Goal: Task Accomplishment & Management: Complete application form

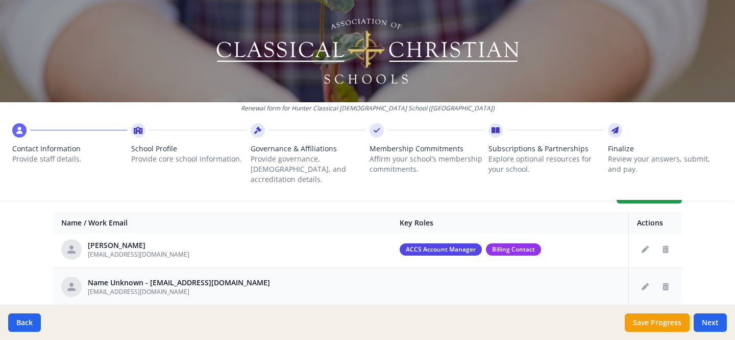
scroll to position [41, 0]
click at [642, 283] on icon "Edit staff" at bounding box center [645, 286] width 7 height 7
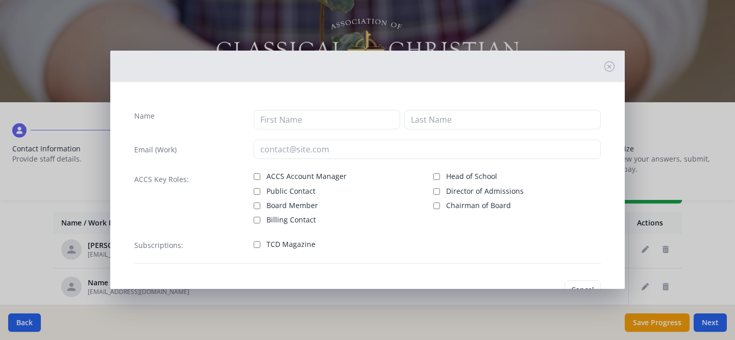
type input "nloyd@hunterclassicalchristian.org"
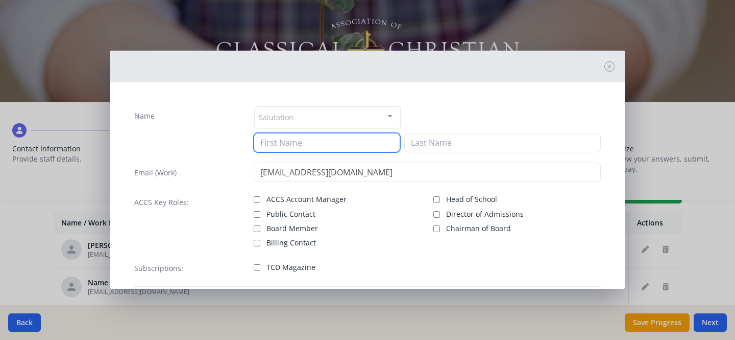
click at [305, 141] on input at bounding box center [327, 142] width 147 height 19
type input "Nancy"
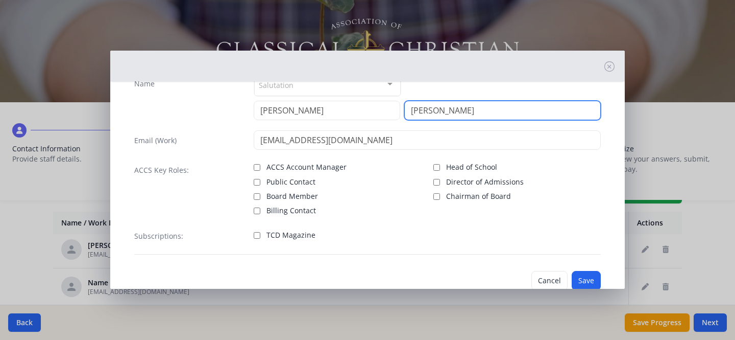
scroll to position [58, 0]
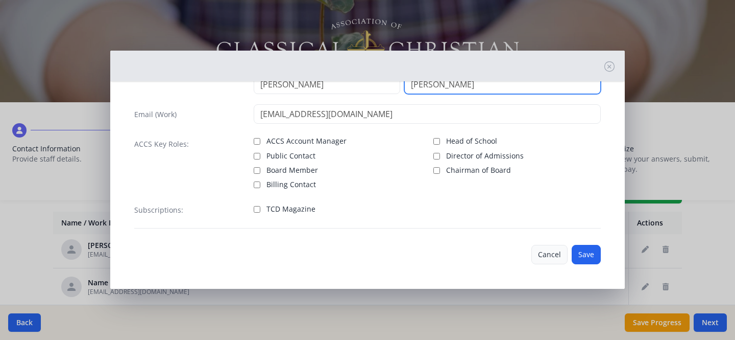
type input "Loyd"
click at [554, 256] on button "Cancel" at bounding box center [550, 254] width 36 height 19
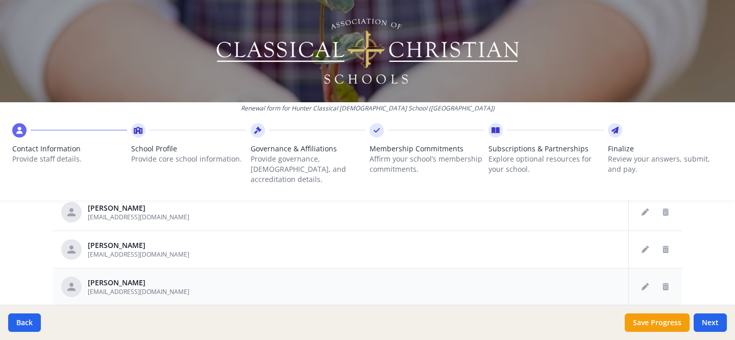
scroll to position [21, 0]
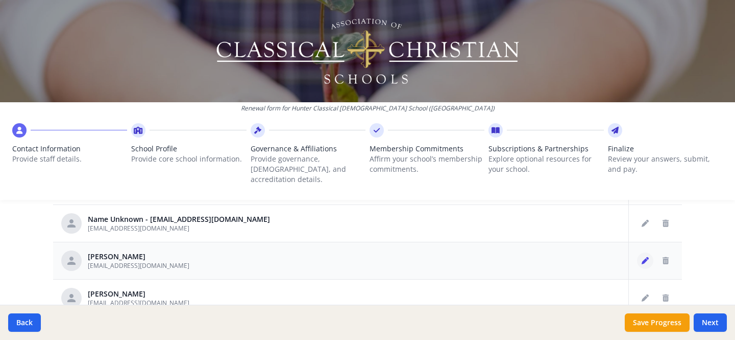
click at [642, 257] on icon "Edit staff" at bounding box center [645, 260] width 7 height 7
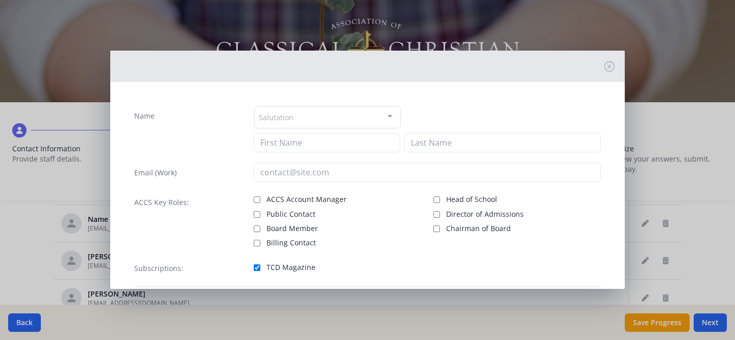
type input "Anna"
type input "Arnold"
type input "aarnold@hunterclassicalchristian.org"
checkbox input "true"
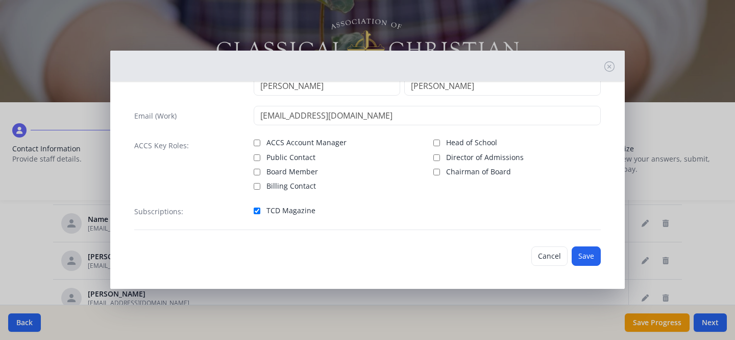
scroll to position [58, 0]
click at [577, 257] on button "Save" at bounding box center [586, 254] width 29 height 19
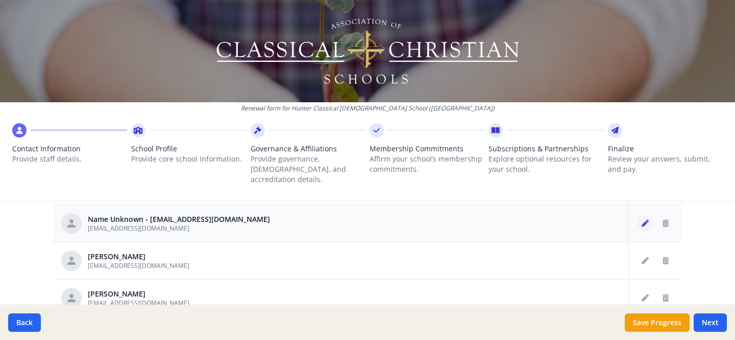
click at [642, 220] on icon "Edit staff" at bounding box center [645, 223] width 7 height 7
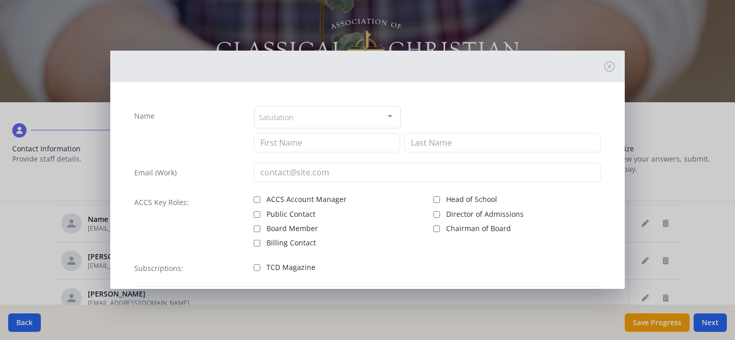
type input "nloyd@hunterclassicalchristian.org"
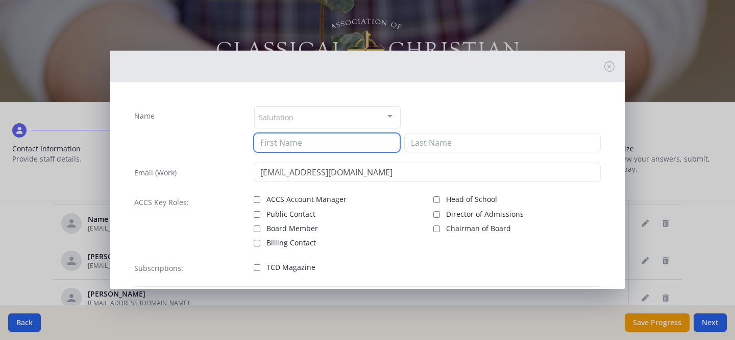
click at [284, 146] on input at bounding box center [327, 142] width 147 height 19
type input "Nancy"
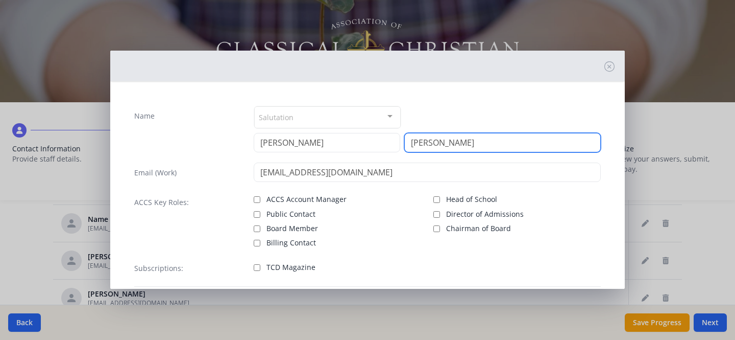
type input "Loyd"
click at [258, 268] on label "TCD Magazine" at bounding box center [337, 266] width 167 height 12
click at [258, 268] on input "TCD Magazine" at bounding box center [257, 267] width 7 height 7
checkbox input "true"
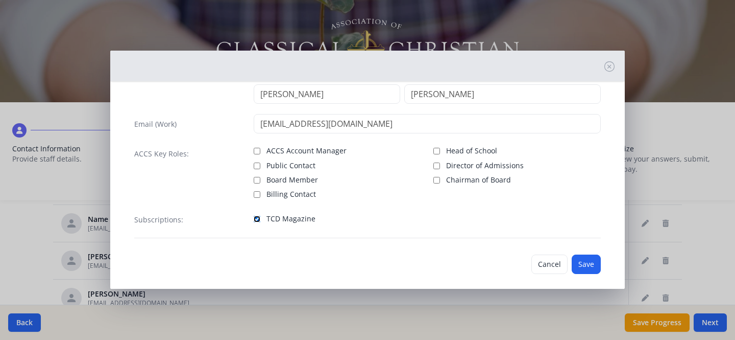
scroll to position [58, 0]
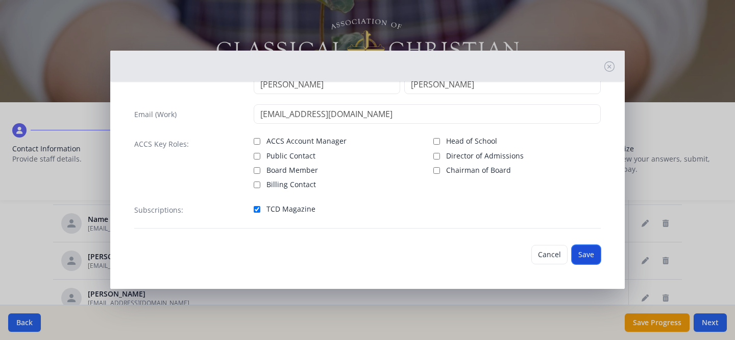
click at [581, 249] on button "Save" at bounding box center [586, 254] width 29 height 19
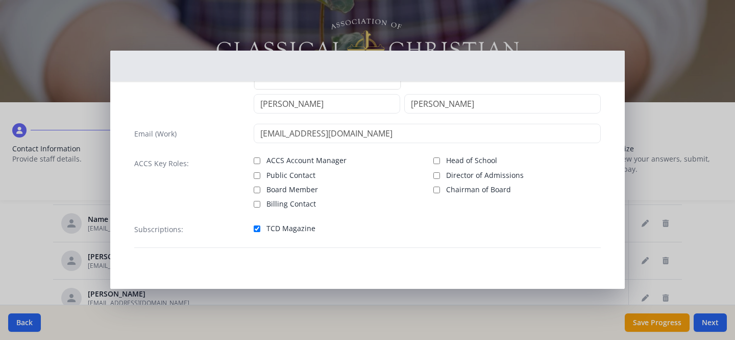
scroll to position [39, 0]
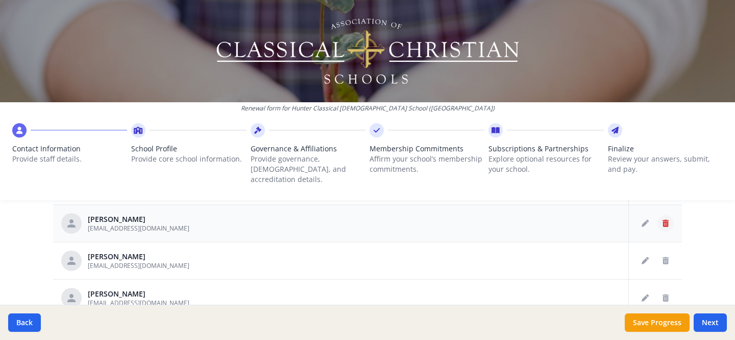
click at [663, 220] on icon "Delete staff" at bounding box center [666, 223] width 6 height 7
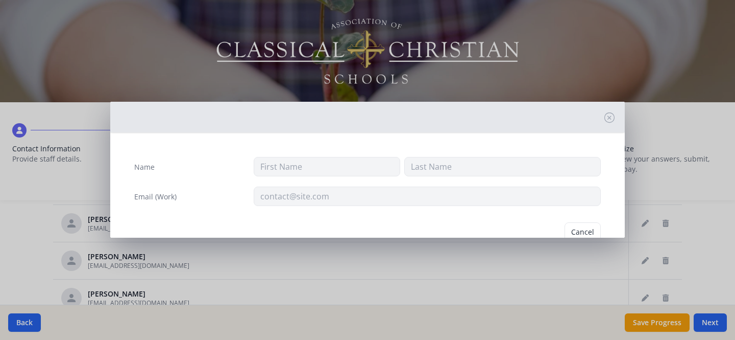
type input "Anna"
type input "Arnold"
type input "aarnold@hunterclassicalchristian.org"
click at [574, 230] on button "Delete" at bounding box center [583, 231] width 35 height 19
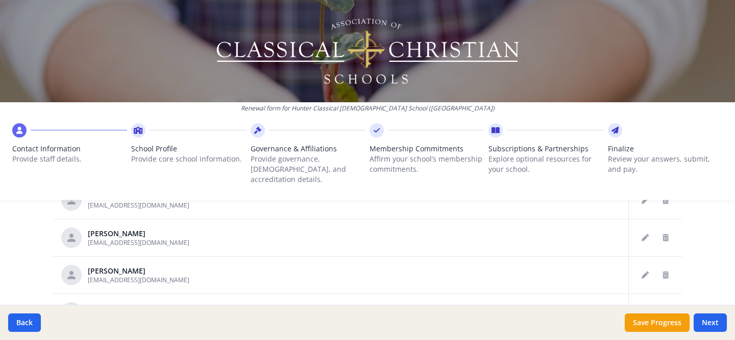
scroll to position [46, 0]
click at [663, 269] on icon "Delete staff" at bounding box center [666, 272] width 6 height 7
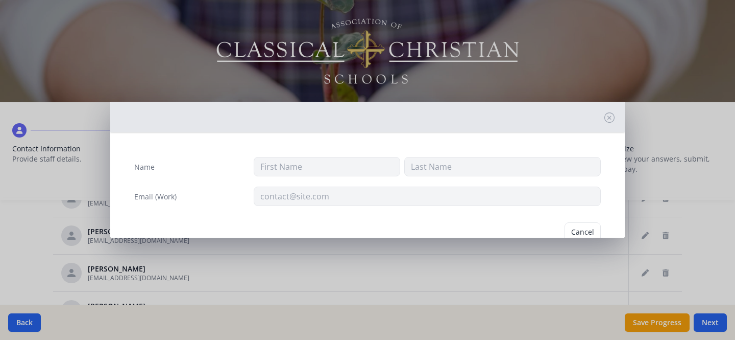
type input "Kat"
type input "Cornett"
type input "kcornett@hunterclassicalchristian.org"
click at [571, 231] on button "Delete" at bounding box center [583, 231] width 35 height 19
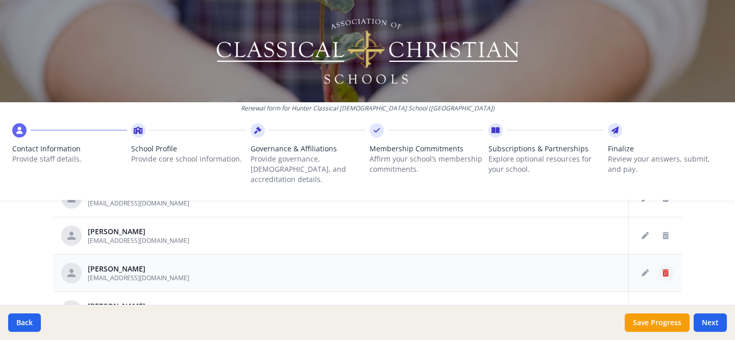
click at [663, 269] on icon "Delete staff" at bounding box center [666, 272] width 6 height 7
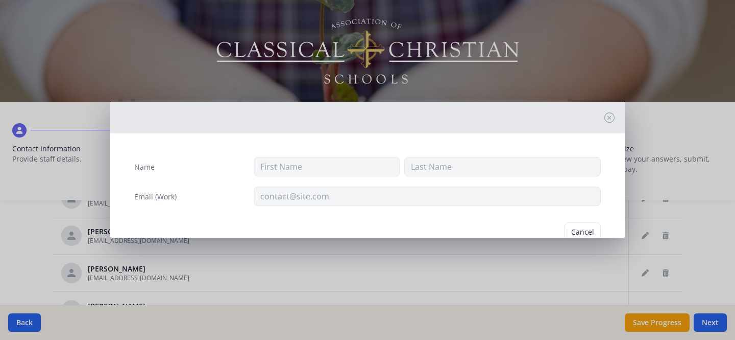
type input "D"
type input "Costic"
type input "dcostic@huntercds.org"
click at [573, 231] on button "Delete" at bounding box center [583, 231] width 35 height 19
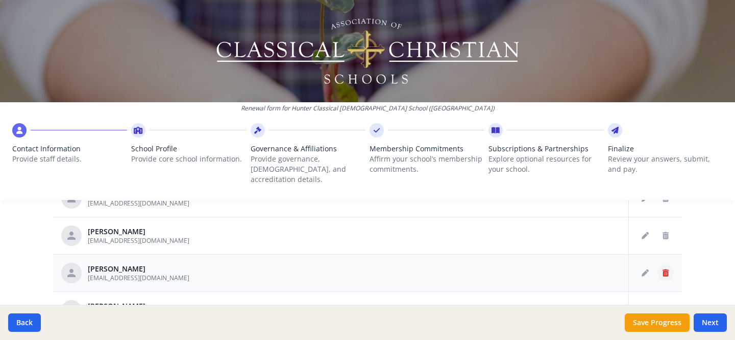
click at [663, 269] on icon "Delete staff" at bounding box center [666, 272] width 6 height 7
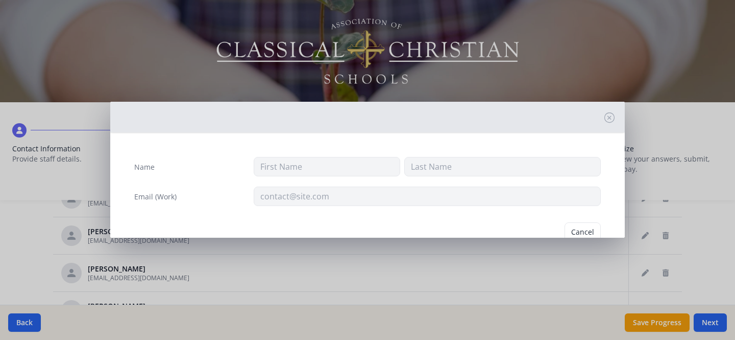
type input "John"
type input "Cruz"
type input "jcruz@hunterclassicalchristian.org"
click at [583, 232] on button "Delete" at bounding box center [583, 231] width 35 height 19
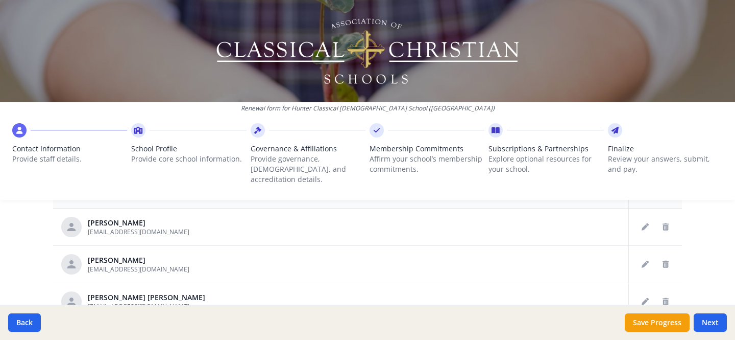
scroll to position [120, 0]
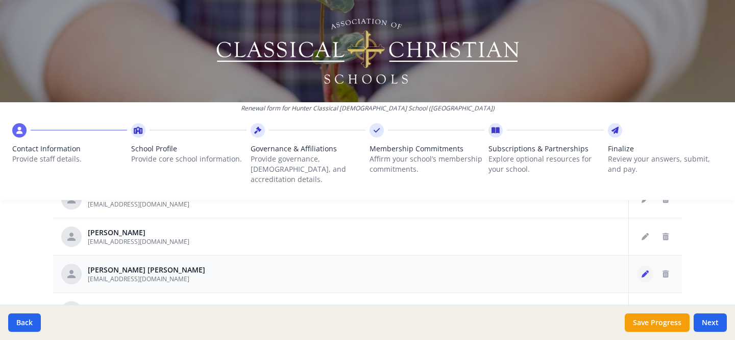
click at [638, 266] on button "Edit staff" at bounding box center [645, 274] width 16 height 16
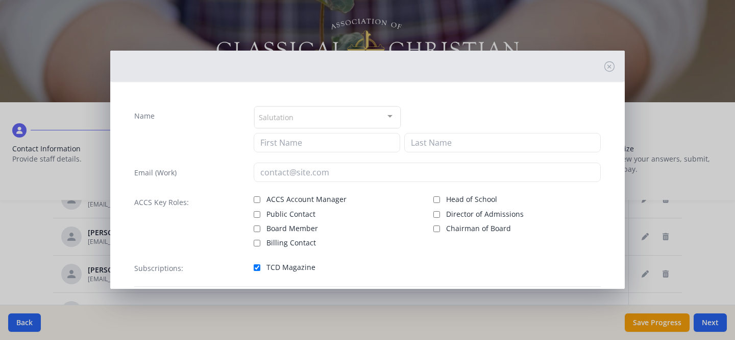
type input "Sallie Penn"
type input "Godwin"
type input "sgodwin@hunterclassicalchristian.org"
checkbox input "true"
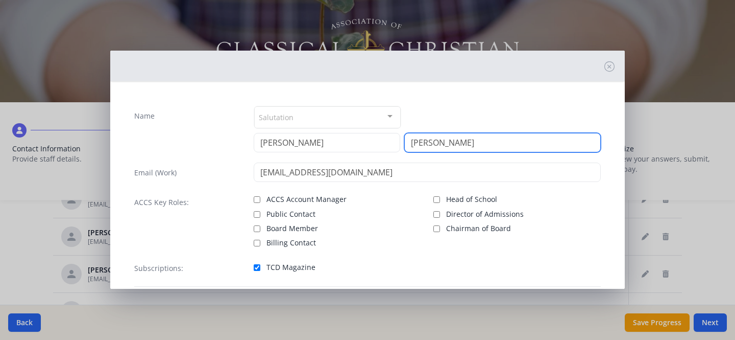
drag, startPoint x: 443, startPoint y: 142, endPoint x: 394, endPoint y: 138, distance: 48.7
click at [396, 137] on div "Sallie Penn Godwin" at bounding box center [428, 142] width 348 height 19
type input "crabb"
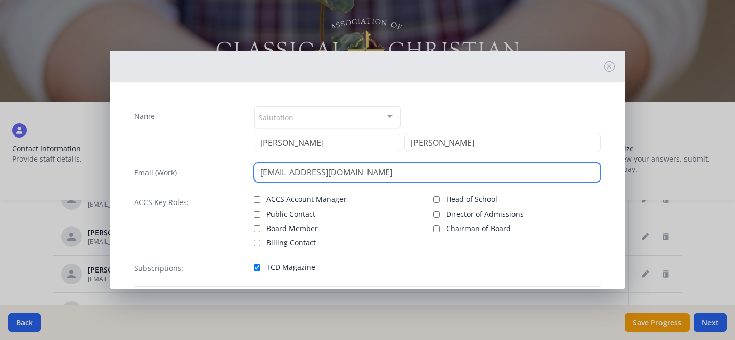
drag, startPoint x: 290, startPoint y: 175, endPoint x: 262, endPoint y: 175, distance: 27.1
click at [262, 175] on input "sgodwin@hunterclassicalchristian.org" at bounding box center [428, 171] width 348 height 19
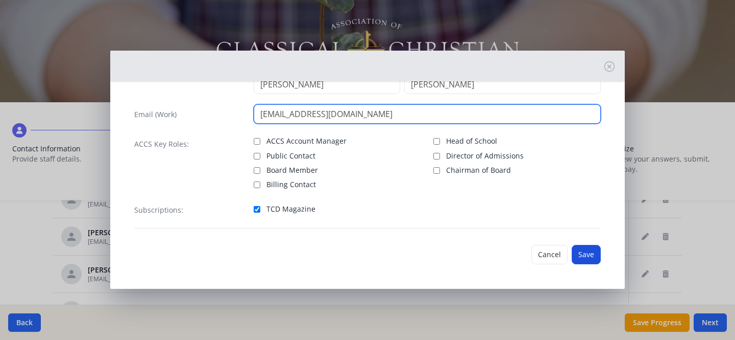
type input "scrabb@hunterclassicalchristian.org"
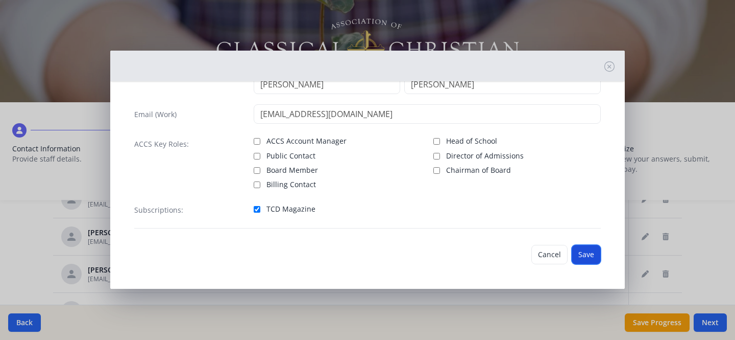
click at [583, 250] on button "Save" at bounding box center [586, 254] width 29 height 19
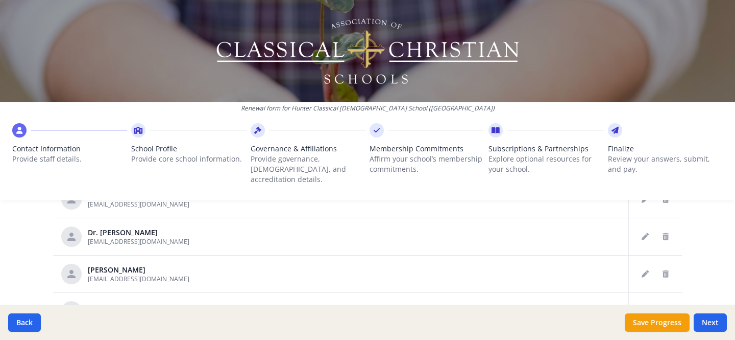
scroll to position [344, 0]
click at [663, 270] on icon "Delete staff" at bounding box center [666, 273] width 6 height 7
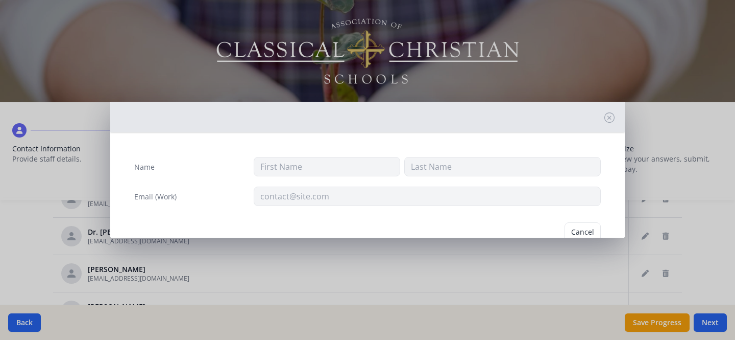
type input "Lisa"
type input "Nida"
type input "lnida@hunterclassicalchristian.org"
click at [572, 230] on button "Delete" at bounding box center [583, 231] width 35 height 19
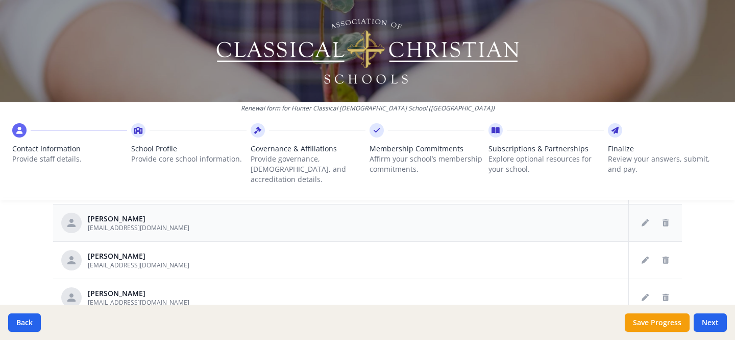
scroll to position [462, 0]
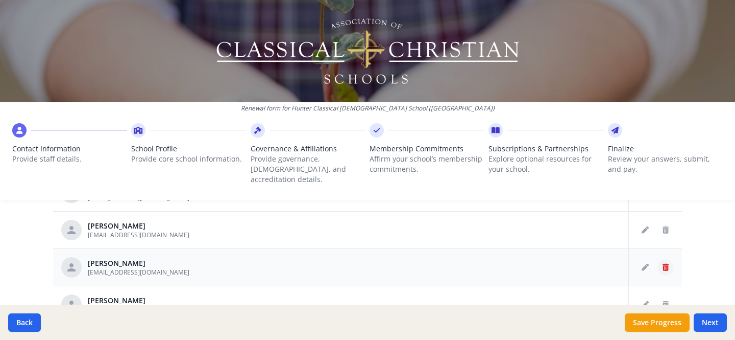
click at [658, 259] on button "Delete staff" at bounding box center [666, 267] width 16 height 16
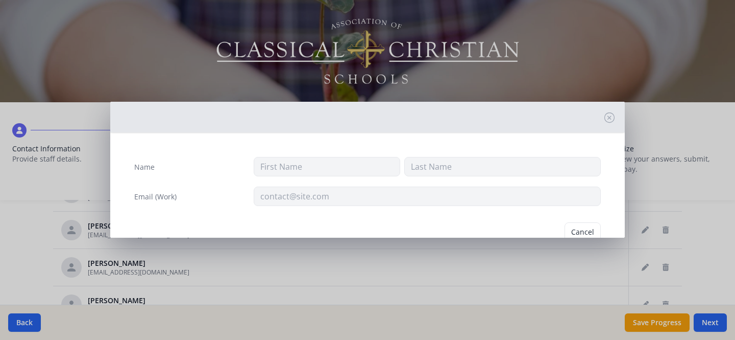
type input "Kimberly"
type input "Stansell"
type input "kstansell@hunterclassicalchristian.org"
click at [573, 231] on button "Delete" at bounding box center [583, 231] width 35 height 19
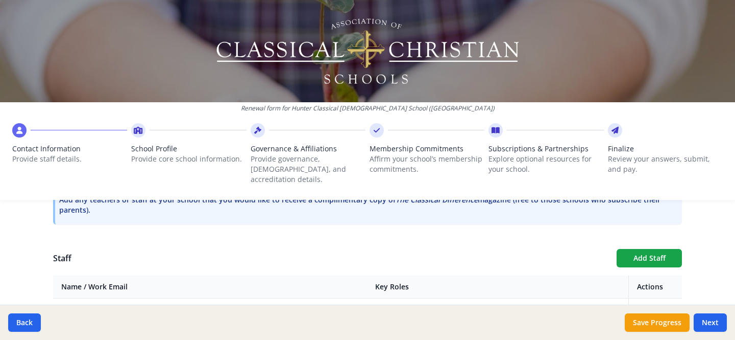
scroll to position [342, 0]
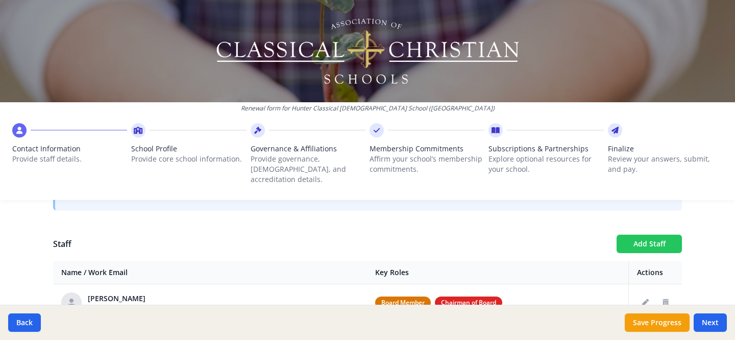
click at [638, 234] on button "Add Staff" at bounding box center [649, 243] width 65 height 18
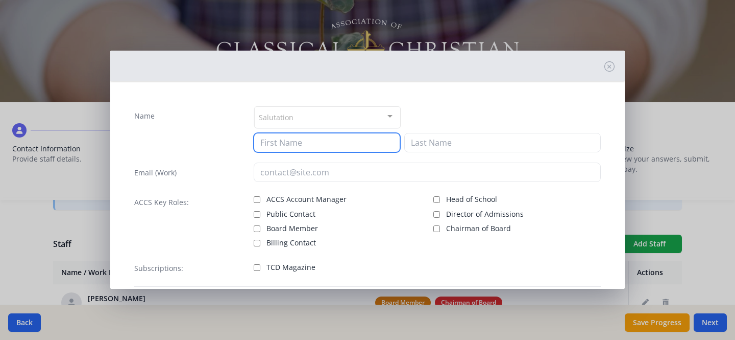
click at [351, 145] on input at bounding box center [327, 142] width 147 height 19
type input "J"
type input "Jeff"
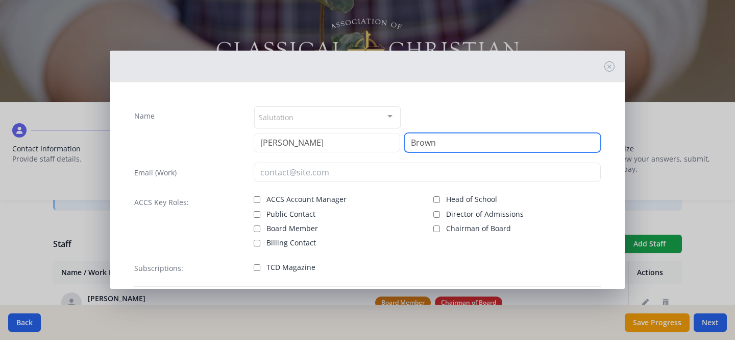
type input "Brown"
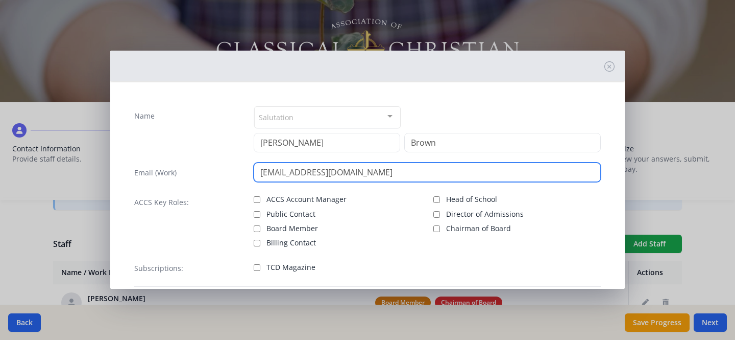
drag, startPoint x: 397, startPoint y: 172, endPoint x: 294, endPoint y: 170, distance: 103.7
click at [294, 170] on input "jbrown@hunterclassicalchristian.org" at bounding box center [428, 171] width 348 height 19
type input "jbrown@hunterclassicalchristian.org"
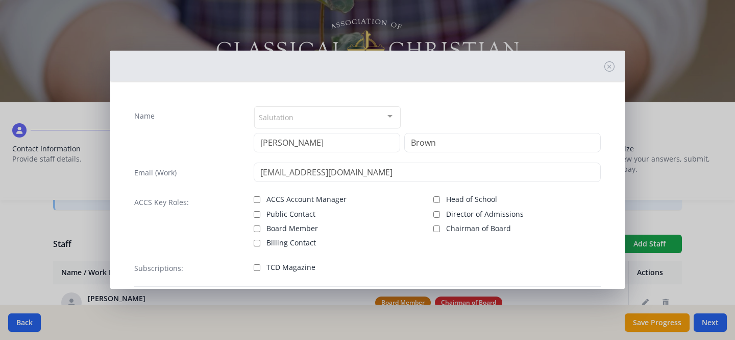
click at [436, 199] on label "Head of School" at bounding box center [517, 198] width 167 height 12
click at [436, 199] on input "Head of School" at bounding box center [437, 199] width 7 height 7
checkbox input "true"
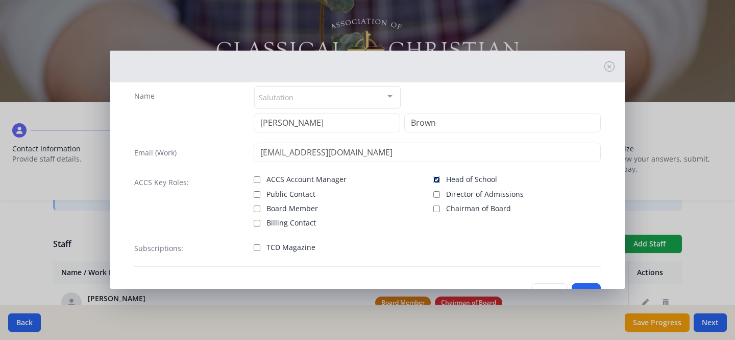
scroll to position [58, 0]
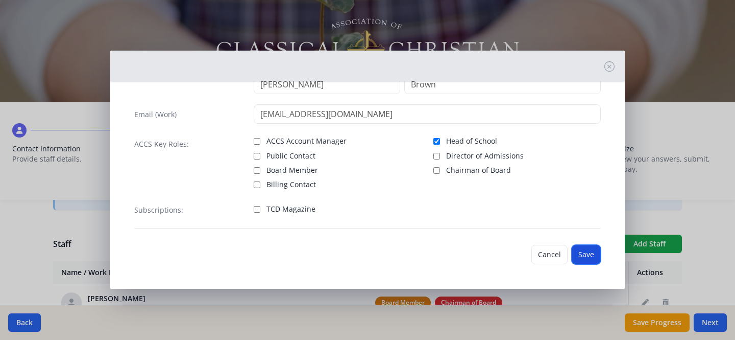
click at [582, 251] on button "Save" at bounding box center [586, 254] width 29 height 19
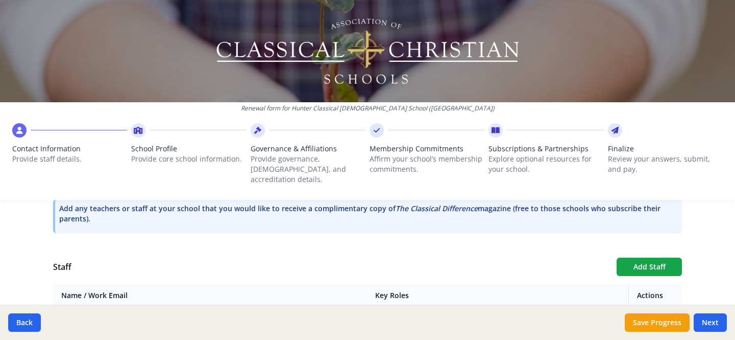
scroll to position [319, 0]
click at [646, 258] on button "Add Staff" at bounding box center [649, 266] width 65 height 18
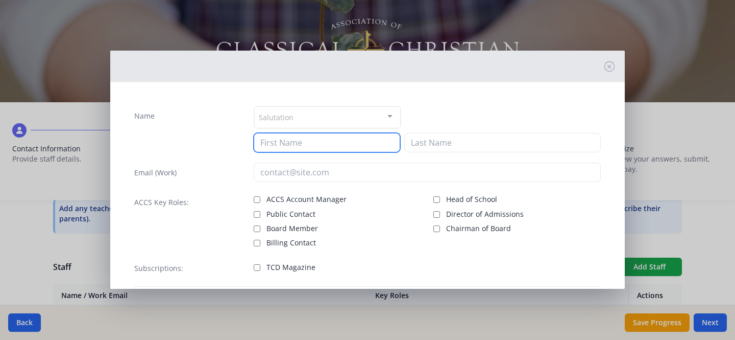
click at [351, 145] on input at bounding box center [327, 142] width 147 height 19
type input "Kendall"
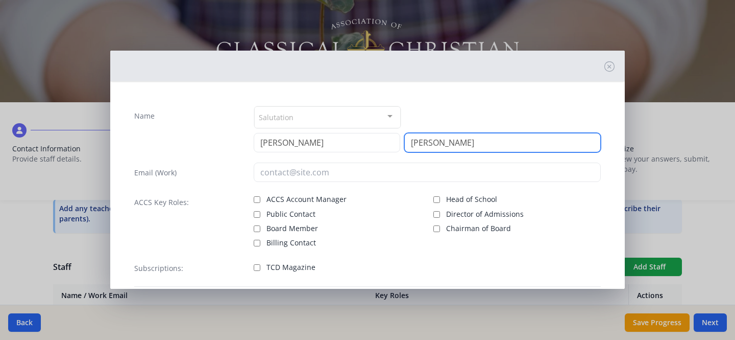
type input "Wolfson"
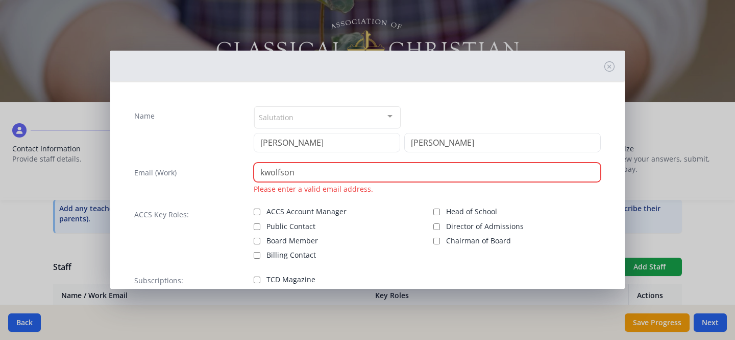
paste input "hunterclassicalchristian.org"
click at [293, 172] on input "kwolfsonhunterclassicalchristian.org" at bounding box center [428, 171] width 348 height 19
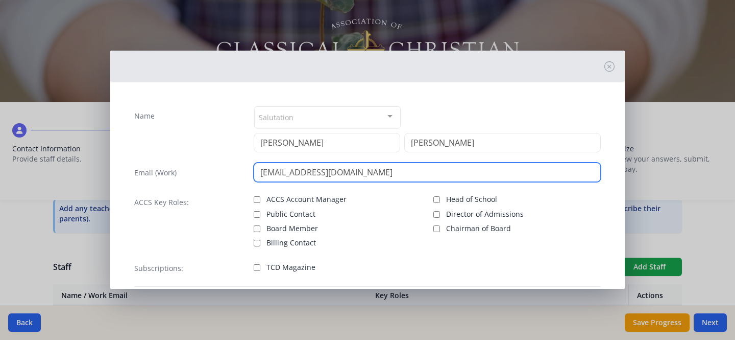
drag, startPoint x: 296, startPoint y: 174, endPoint x: 422, endPoint y: 175, distance: 125.6
click at [422, 175] on input "kwolfson@hunterclassicalchristian.org" at bounding box center [428, 171] width 348 height 19
type input "kwolfson@hunterclassicalchristian.org"
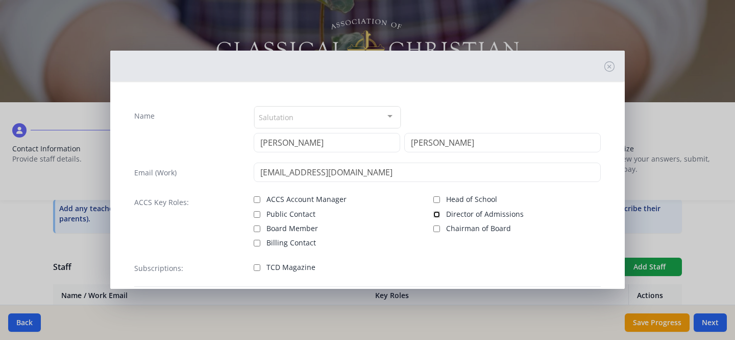
click at [434, 214] on input "Director of Admissions" at bounding box center [437, 214] width 7 height 7
checkbox input "true"
click at [255, 268] on input "TCD Magazine" at bounding box center [257, 267] width 7 height 7
checkbox input "true"
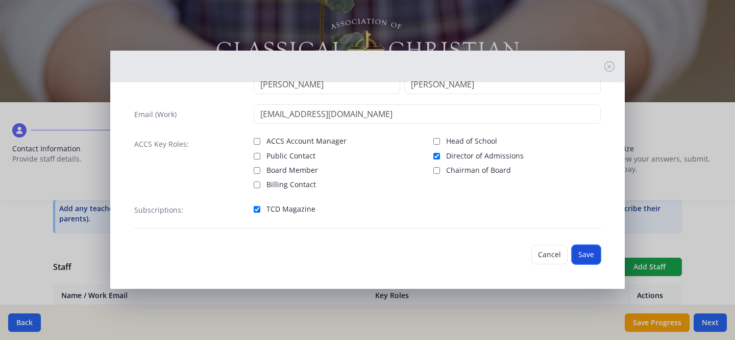
click at [579, 251] on button "Save" at bounding box center [586, 254] width 29 height 19
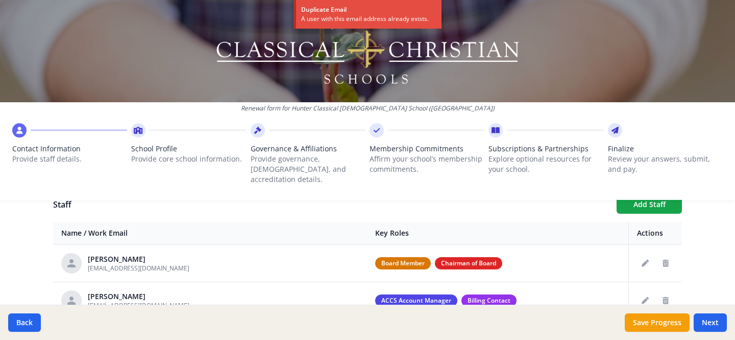
scroll to position [396, 0]
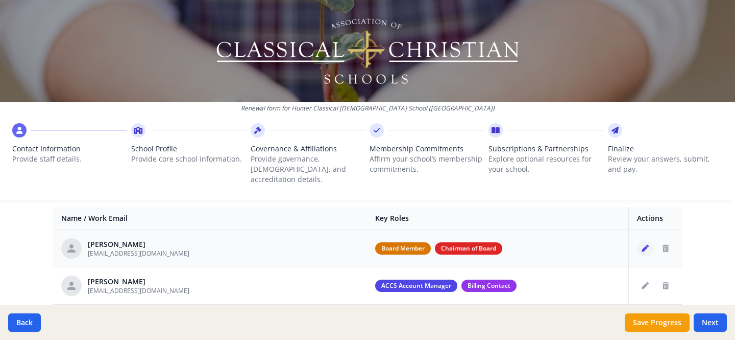
click at [642, 245] on icon "Edit staff" at bounding box center [645, 248] width 7 height 7
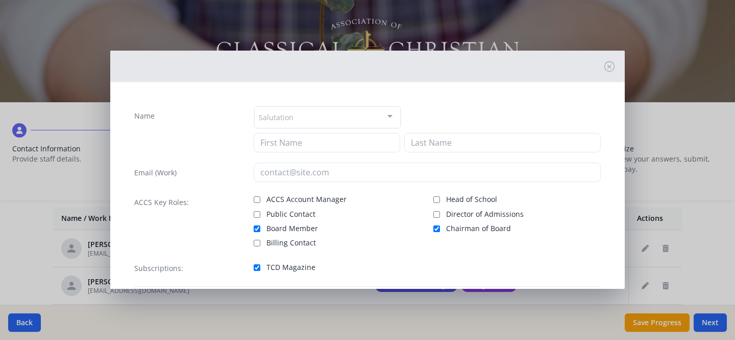
type input "Tyler"
type input "Burgess"
type input "tylerhburgess@gmail.com"
checkbox input "true"
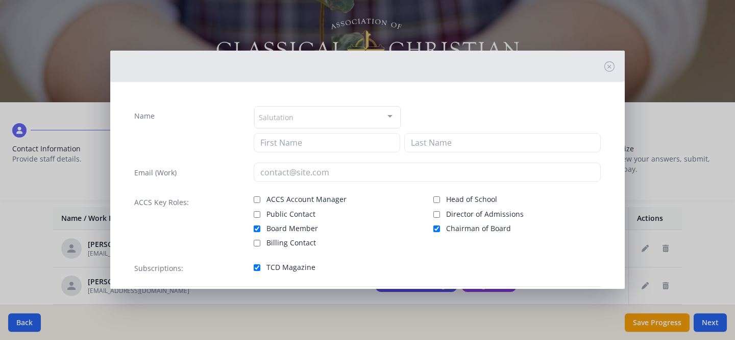
checkbox input "true"
click at [605, 68] on icon at bounding box center [610, 66] width 10 height 10
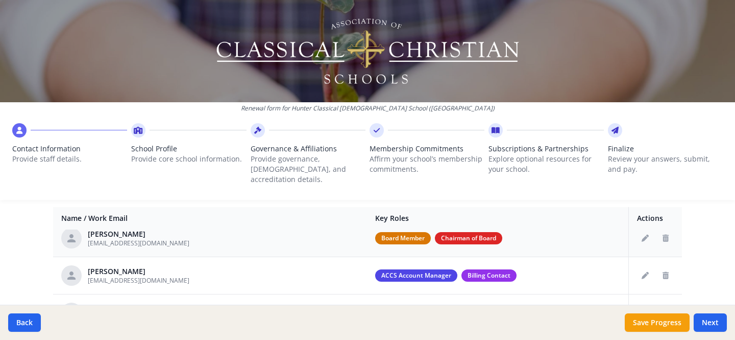
scroll to position [30, 0]
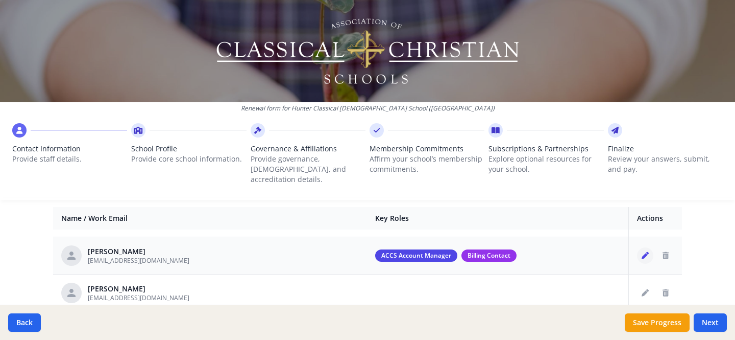
click at [642, 252] on icon "Edit staff" at bounding box center [645, 255] width 7 height 7
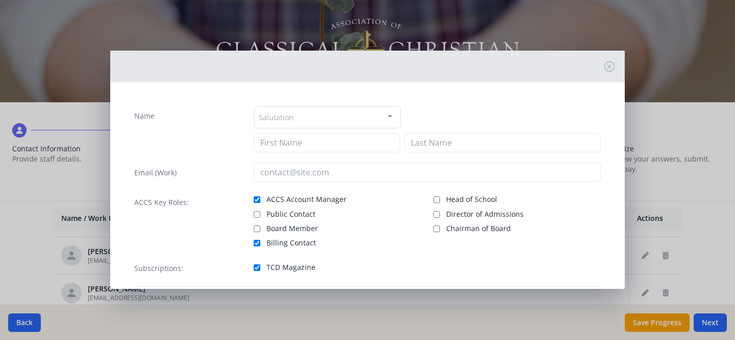
type input "Vanessa"
type input "Peete"
type input "vpeete@hunterclassicalchristian.org"
checkbox input "true"
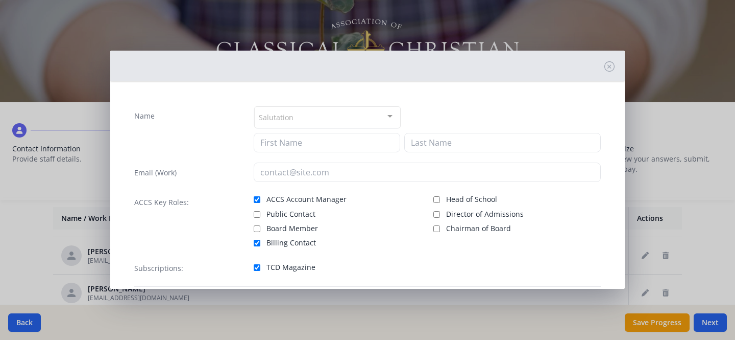
checkbox input "true"
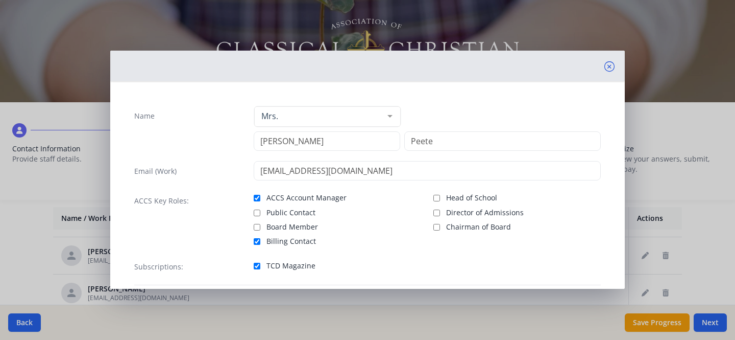
click at [605, 64] on icon at bounding box center [610, 66] width 10 height 10
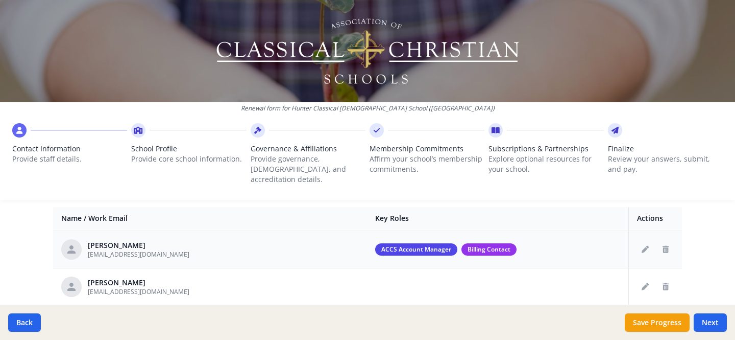
scroll to position [46, 0]
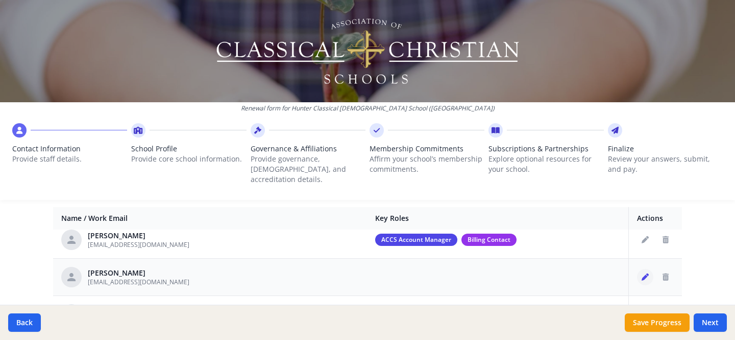
click at [637, 269] on button "Edit staff" at bounding box center [645, 277] width 16 height 16
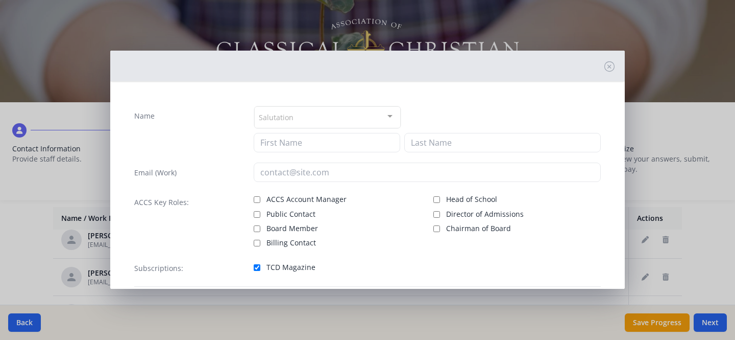
type input "Claire"
type input "Berry"
type input "cberry@hunterclassicalchristian.org"
checkbox input "true"
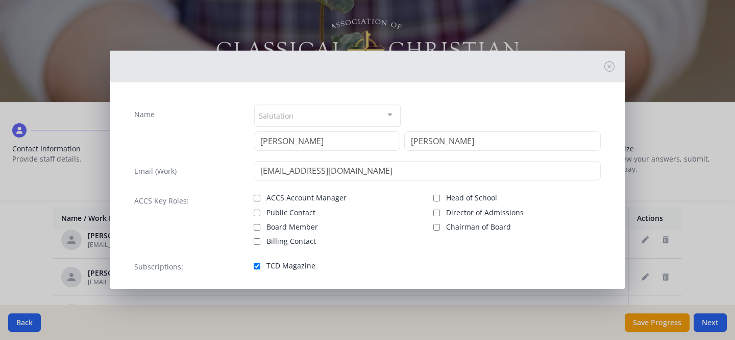
scroll to position [2, 0]
click at [605, 65] on icon at bounding box center [610, 66] width 10 height 10
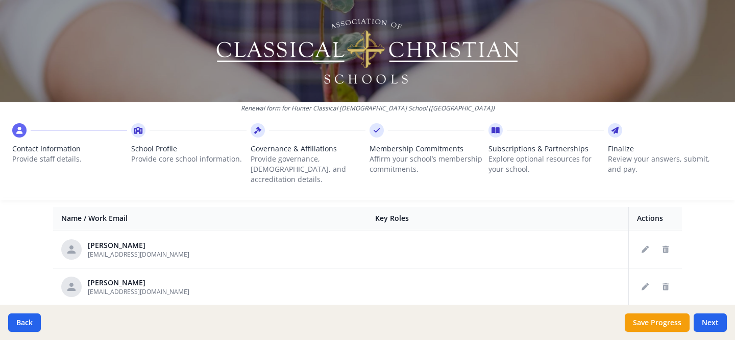
scroll to position [382, 0]
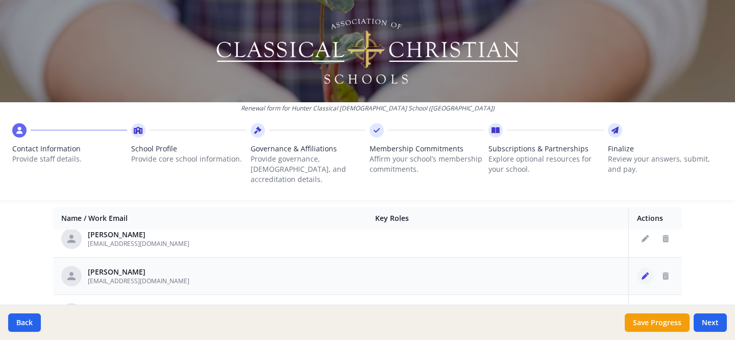
click at [642, 272] on icon "Edit staff" at bounding box center [645, 275] width 7 height 7
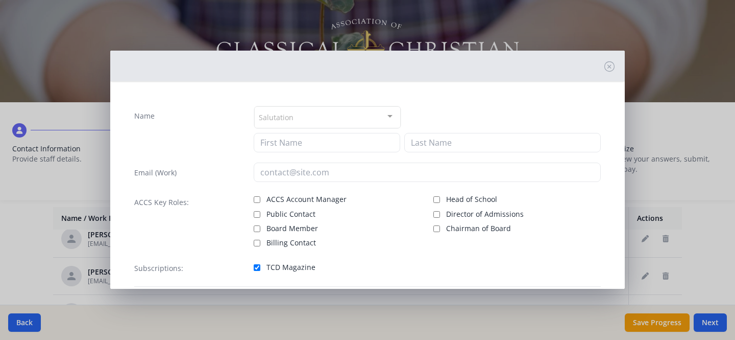
type input "Krista"
type input "Manuel"
type input "kmanuel@hunterclassicalchristian.org"
checkbox input "true"
click at [605, 67] on icon at bounding box center [610, 66] width 10 height 10
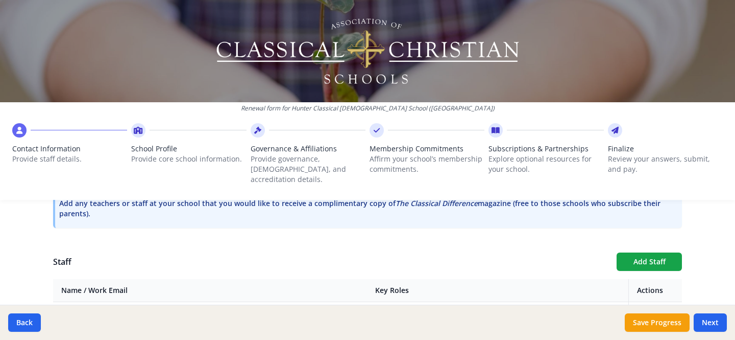
scroll to position [345, 0]
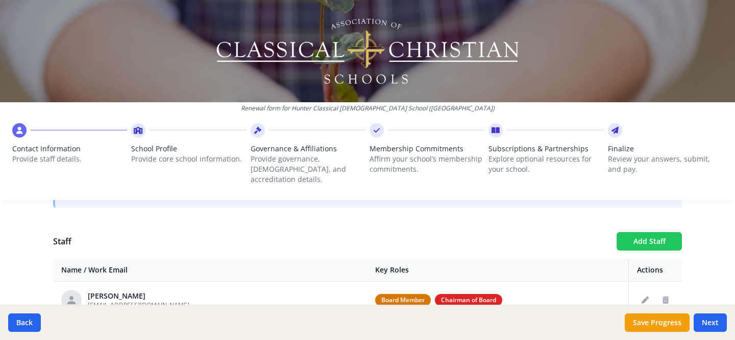
click at [635, 232] on button "Add Staff" at bounding box center [649, 241] width 65 height 18
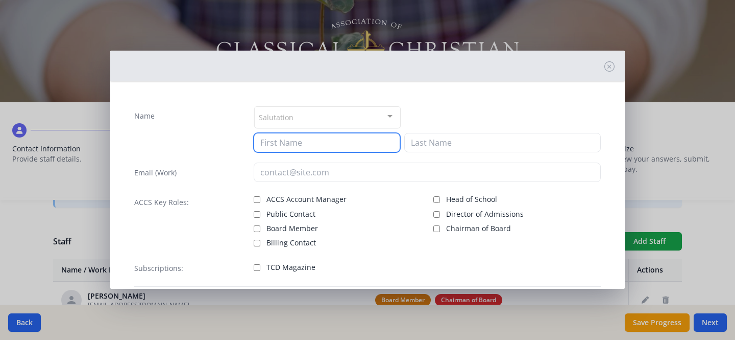
click at [343, 148] on input at bounding box center [327, 142] width 147 height 19
type input "Tonya"
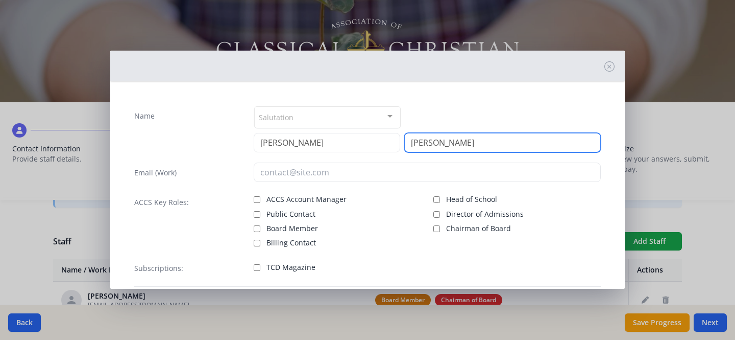
type input "Cox"
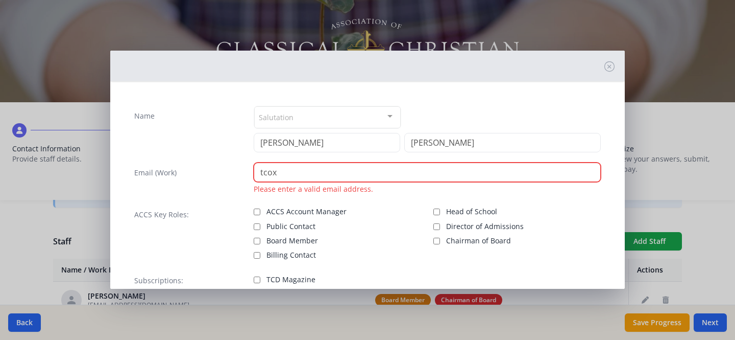
paste input "@hunterclassicalchristian.org"
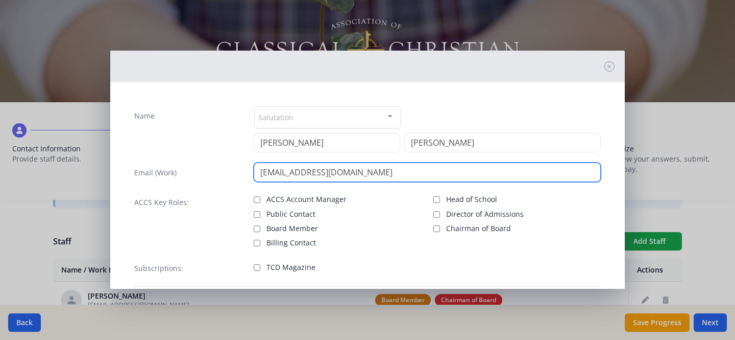
type input "tcox@hunterclassicalchristian.org"
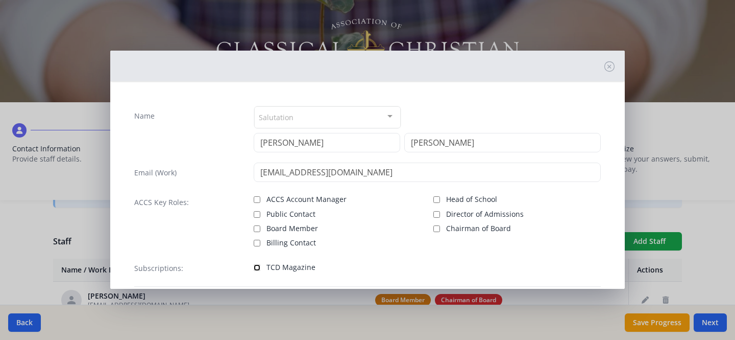
click at [256, 265] on input "TCD Magazine" at bounding box center [257, 267] width 7 height 7
checkbox input "true"
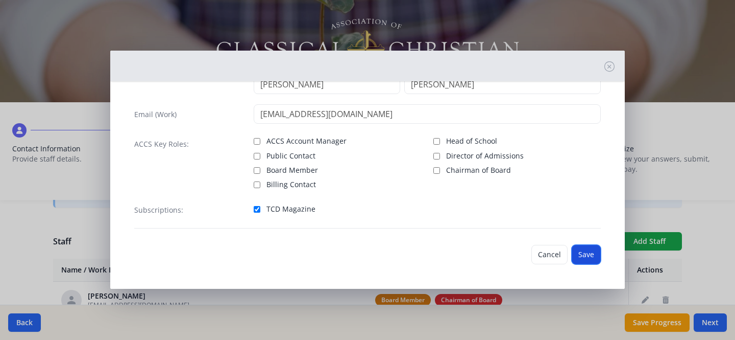
click at [581, 255] on button "Save" at bounding box center [586, 254] width 29 height 19
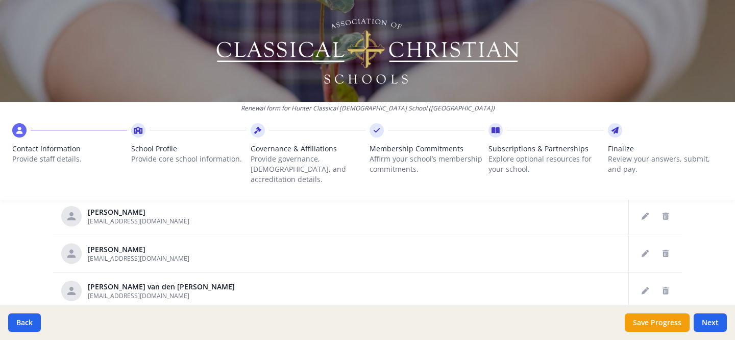
scroll to position [531, 0]
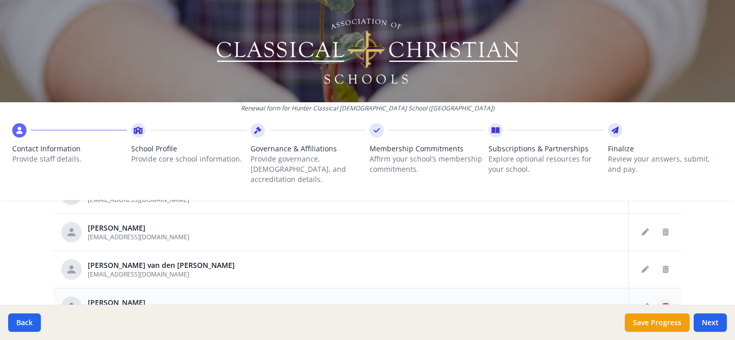
click at [658, 298] on button "Delete staff" at bounding box center [666, 306] width 16 height 16
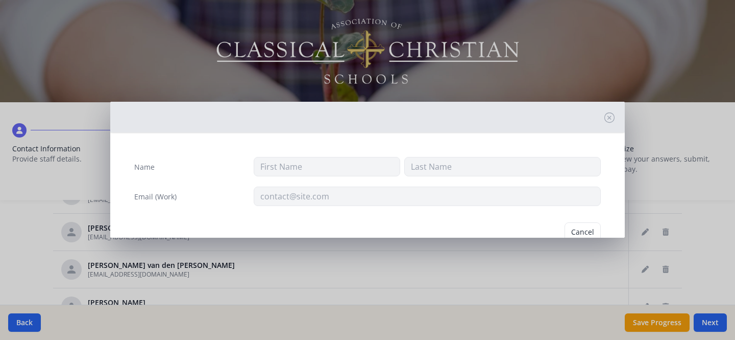
type input "Susan"
type input "Welk"
type input "swelk@hunterclassicalchristian.org"
click at [574, 227] on button "Delete" at bounding box center [583, 231] width 35 height 19
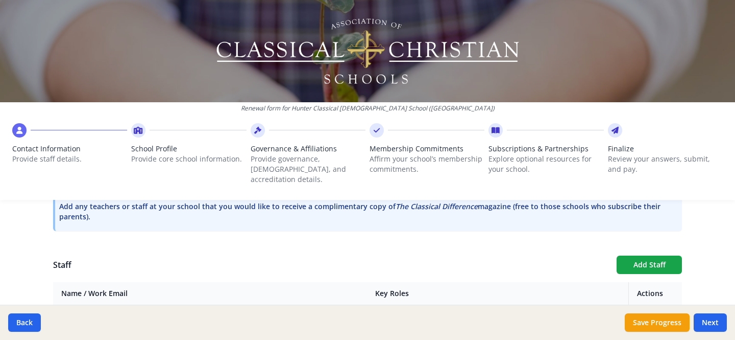
scroll to position [336, 0]
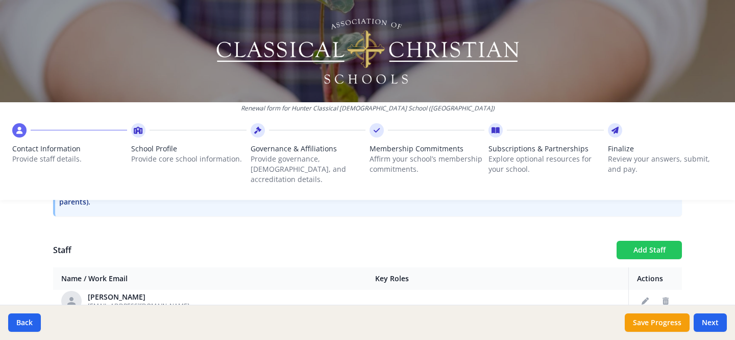
click at [659, 245] on button "Add Staff" at bounding box center [649, 249] width 65 height 18
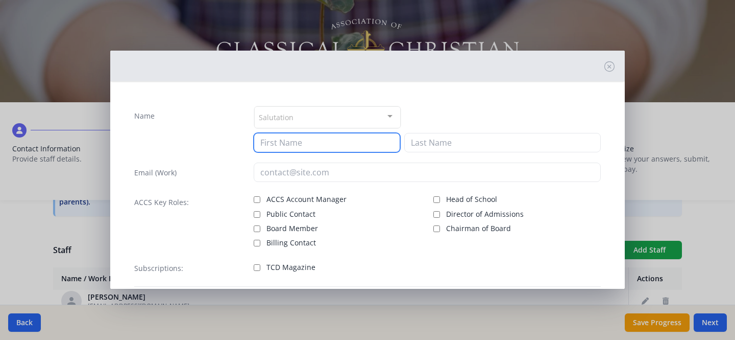
click at [346, 148] on input at bounding box center [327, 142] width 147 height 19
type input "Allyson"
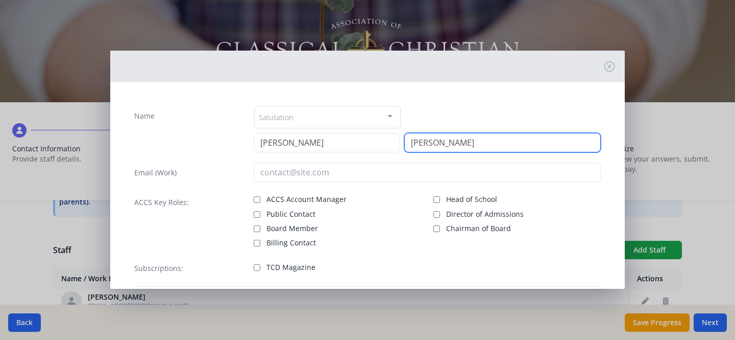
type input "Waller"
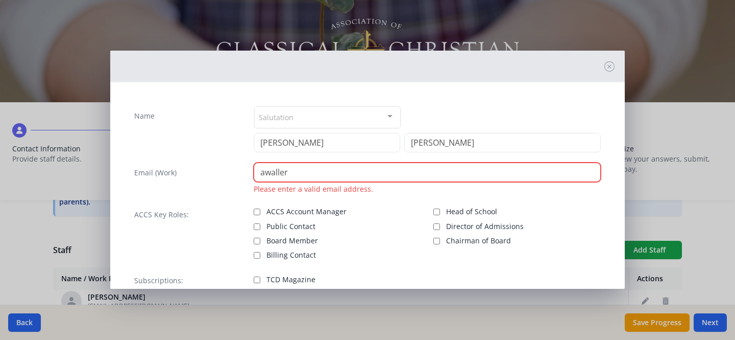
paste input "@hunterclassicalchristian.org"
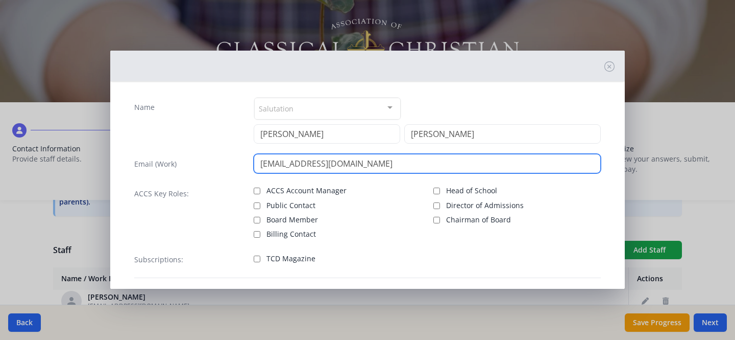
scroll to position [17, 0]
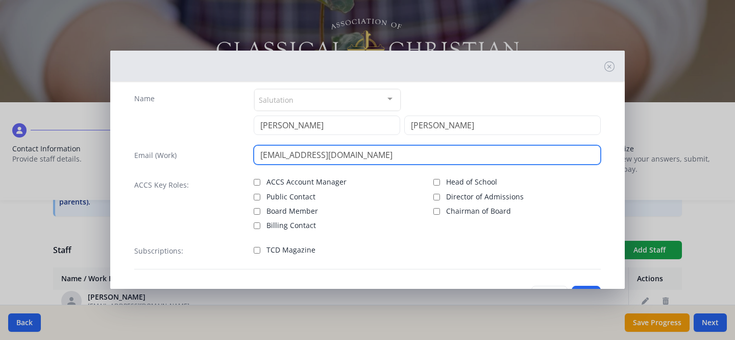
type input "awaller@hunterclassicalchristian.org"
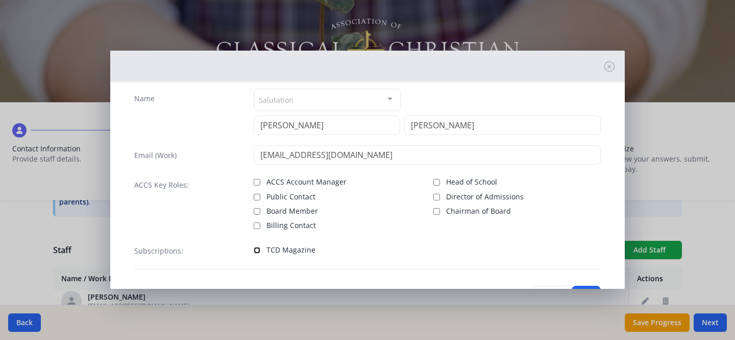
click at [257, 247] on input "TCD Magazine" at bounding box center [257, 250] width 7 height 7
checkbox input "true"
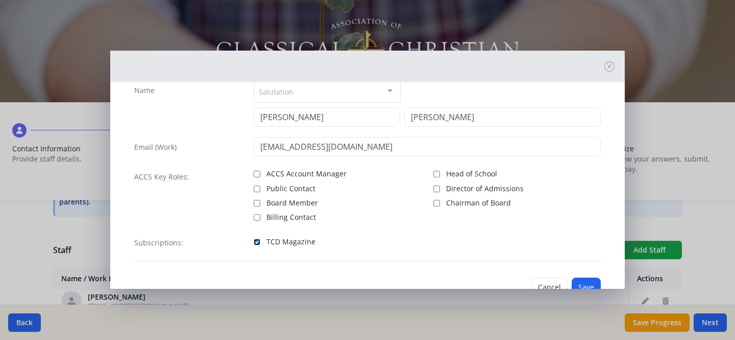
scroll to position [58, 0]
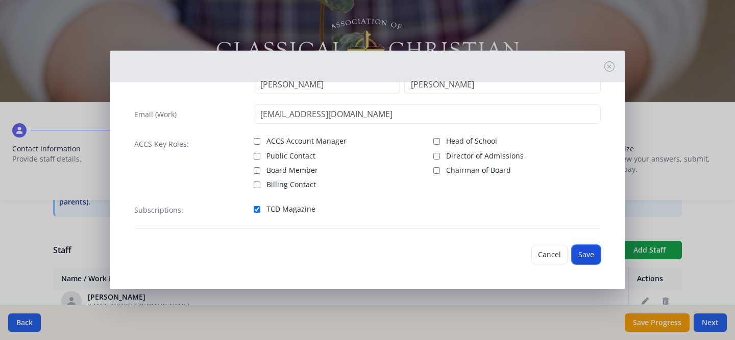
click at [576, 251] on button "Save" at bounding box center [586, 254] width 29 height 19
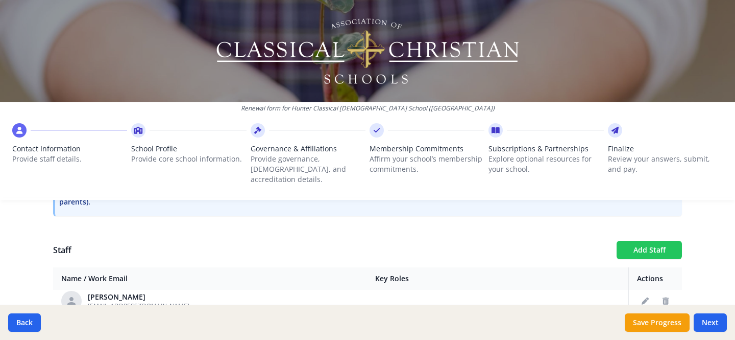
click at [641, 241] on button "Add Staff" at bounding box center [649, 249] width 65 height 18
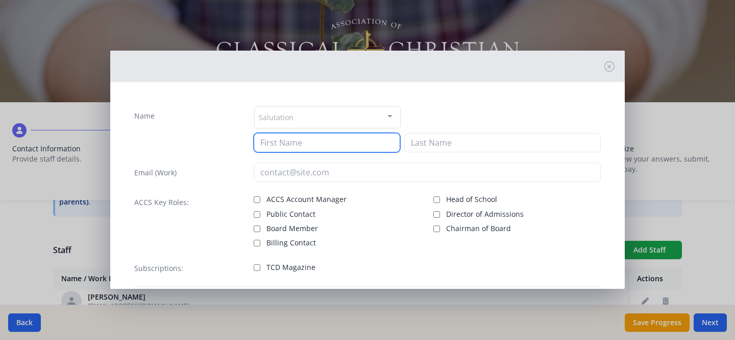
click at [284, 137] on input at bounding box center [327, 142] width 147 height 19
type input "Abby"
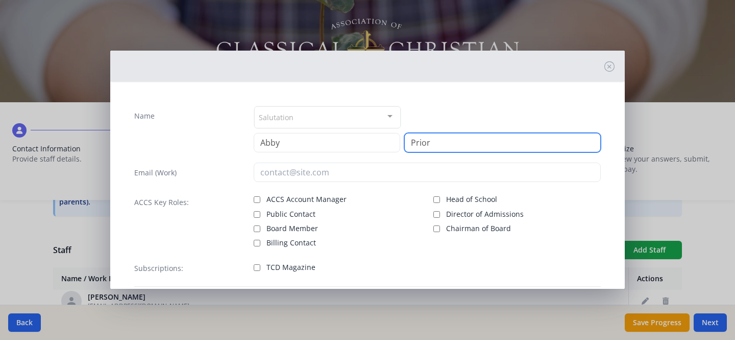
type input "Prior"
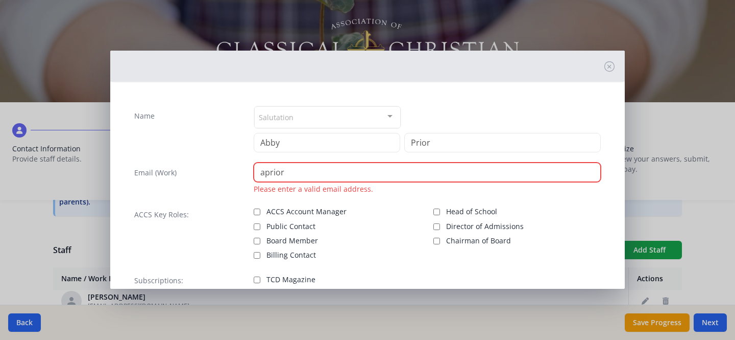
paste input "@hunterclassicalchristian.org"
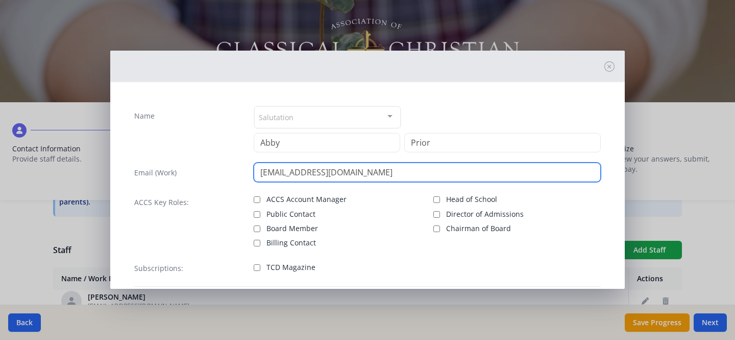
type input "aprior@hunterclassicalchristian.org"
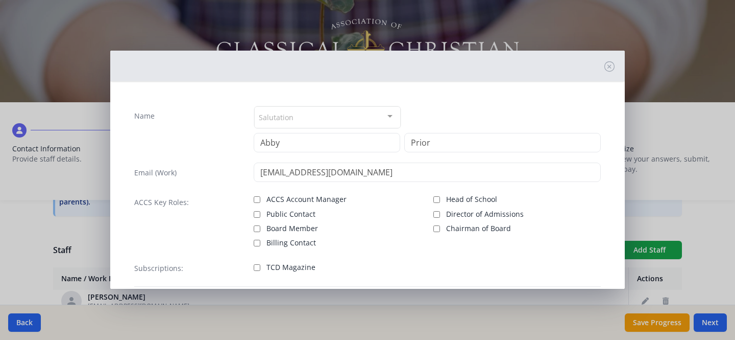
click at [254, 270] on label "TCD Magazine" at bounding box center [337, 266] width 167 height 12
click at [254, 270] on input "TCD Magazine" at bounding box center [257, 267] width 7 height 7
checkbox input "true"
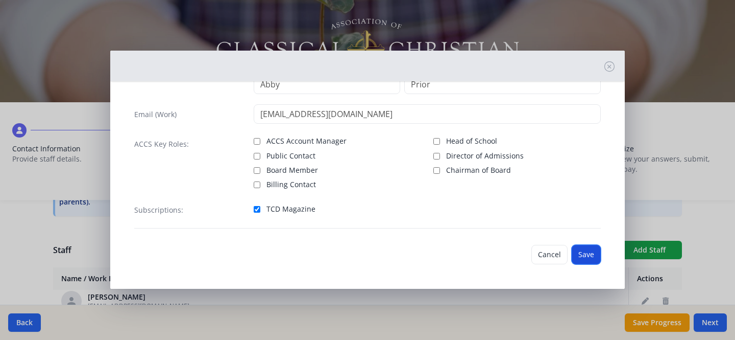
click at [581, 256] on button "Save" at bounding box center [586, 254] width 29 height 19
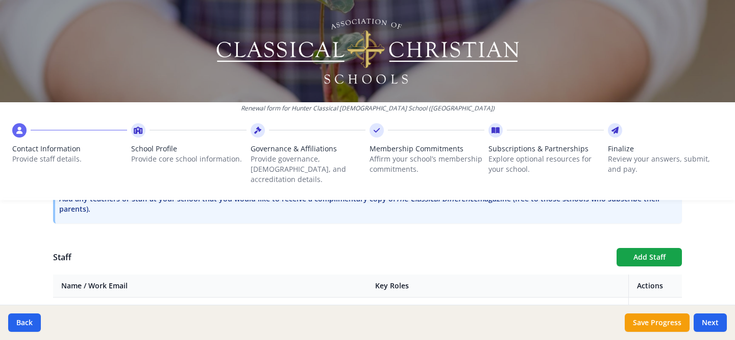
scroll to position [333, 0]
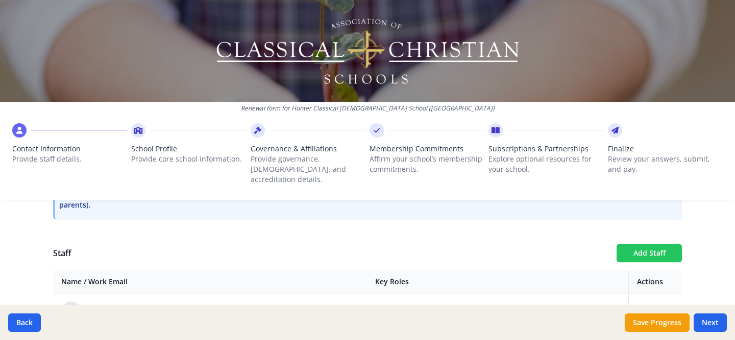
click at [657, 244] on button "Add Staff" at bounding box center [649, 253] width 65 height 18
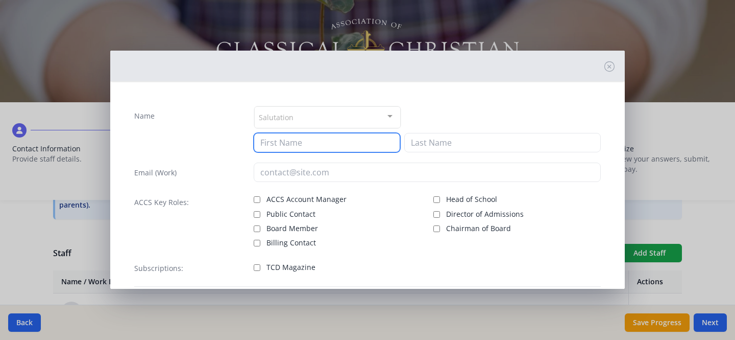
click at [313, 147] on input at bounding box center [327, 142] width 147 height 19
type input "Jon"
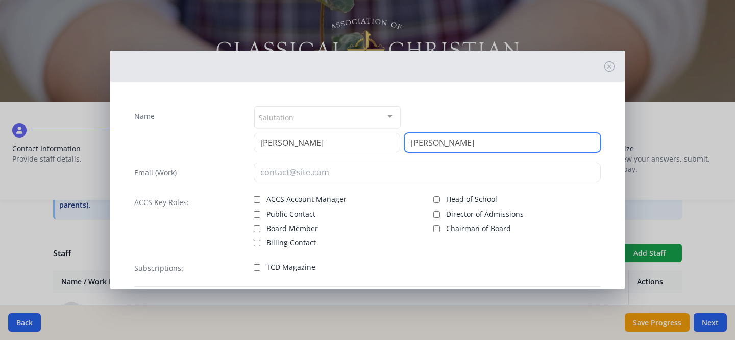
type input "Stewart"
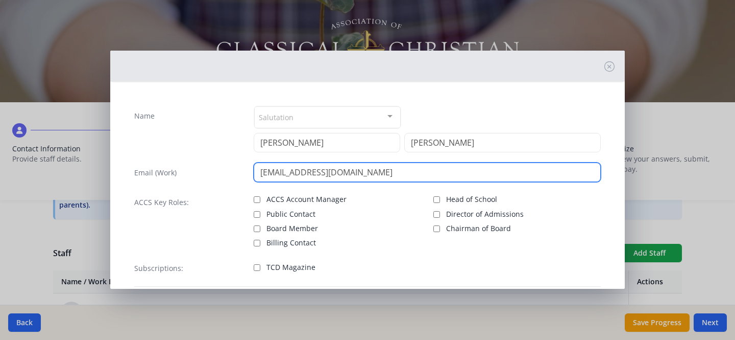
type input "jstewart@hunterclassicalchristian.org"
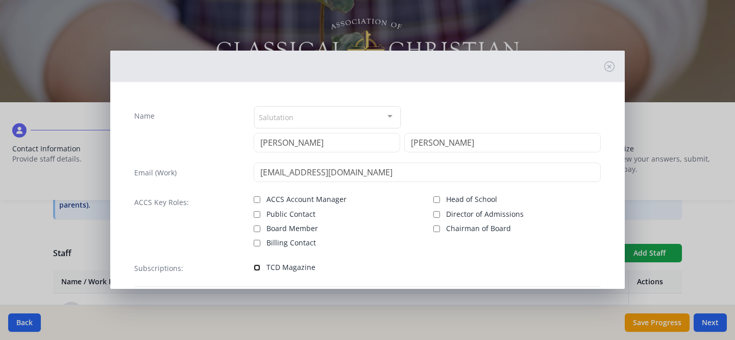
click at [254, 266] on input "TCD Magazine" at bounding box center [257, 267] width 7 height 7
checkbox input "true"
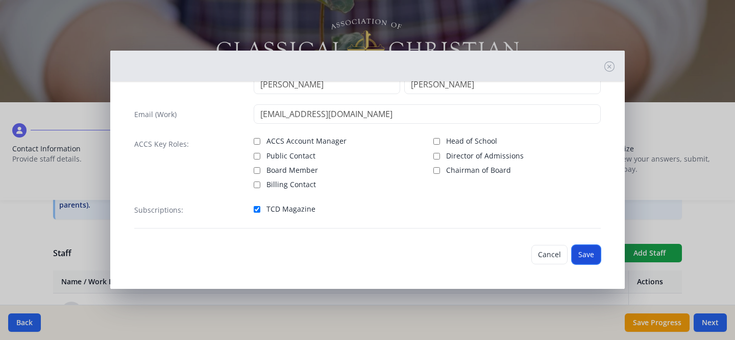
click at [583, 248] on button "Save" at bounding box center [586, 254] width 29 height 19
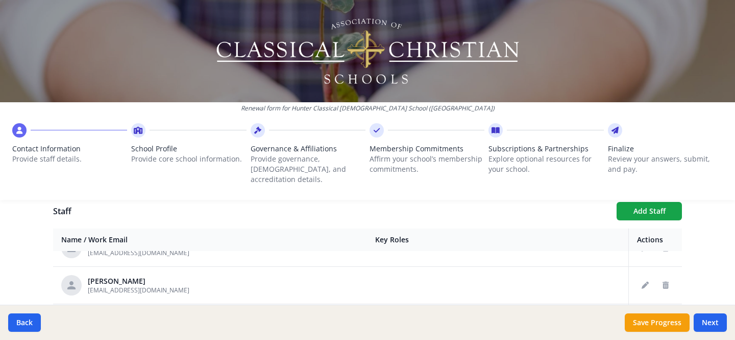
scroll to position [317, 0]
click at [642, 284] on icon "Edit staff" at bounding box center [645, 287] width 7 height 7
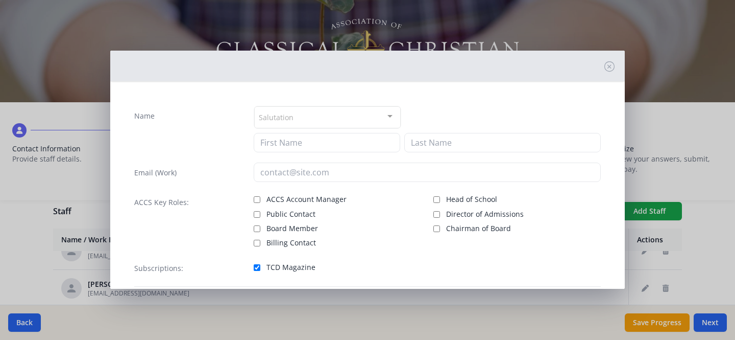
type input "Rachel"
type input "Grossman"
type input "rgrossman@hunterclassicalchristian.org"
checkbox input "true"
click at [605, 63] on icon at bounding box center [610, 66] width 10 height 10
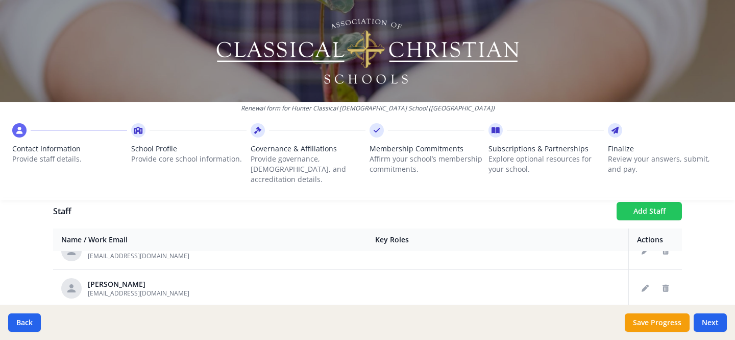
click at [632, 202] on button "Add Staff" at bounding box center [649, 211] width 65 height 18
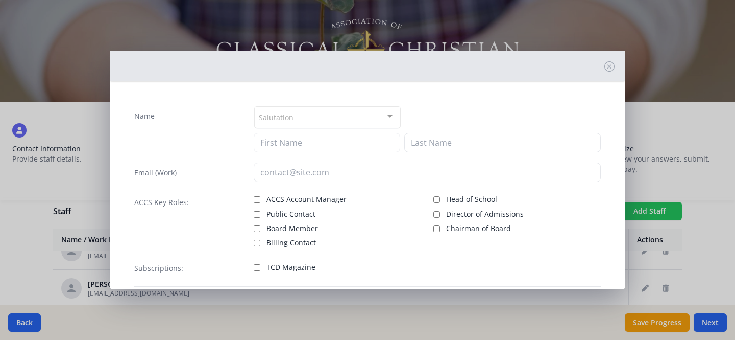
checkbox input "false"
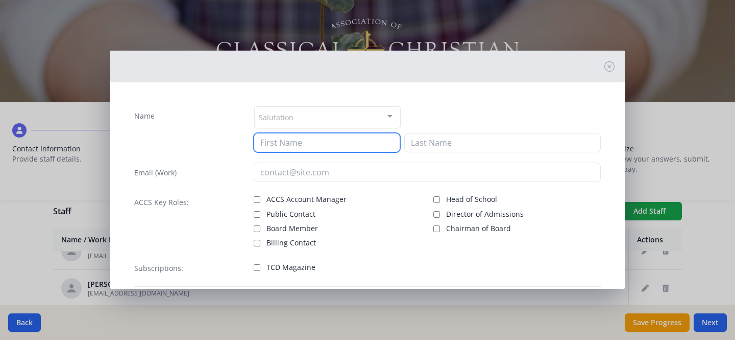
click at [319, 141] on input at bounding box center [327, 142] width 147 height 19
type input "Lauren"
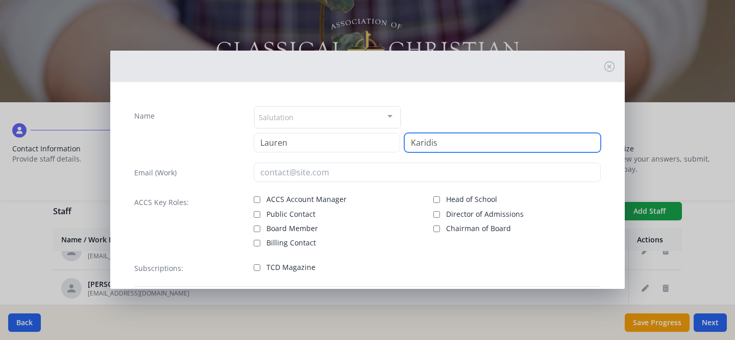
type input "Karidis"
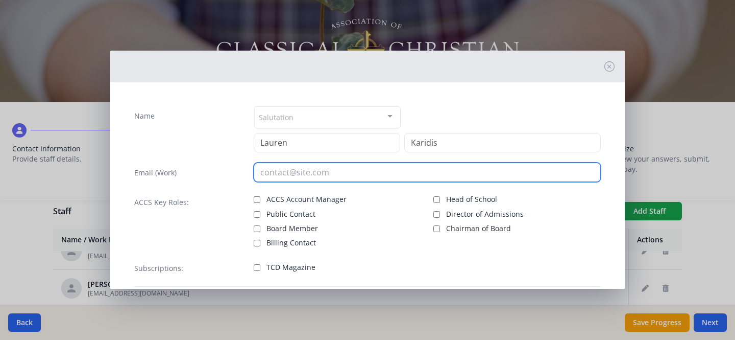
click at [341, 177] on input "email" at bounding box center [428, 171] width 348 height 19
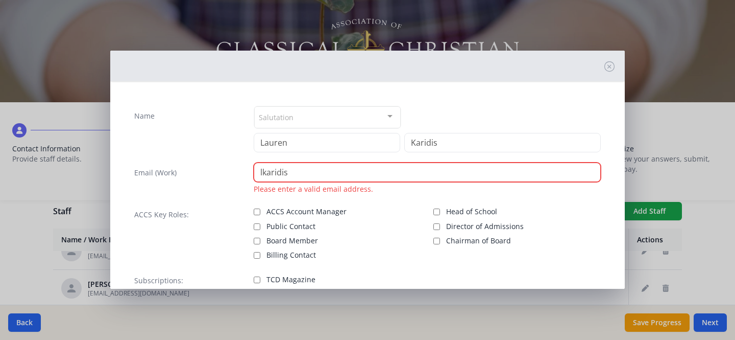
paste input "@hunterclassicalchristian.org"
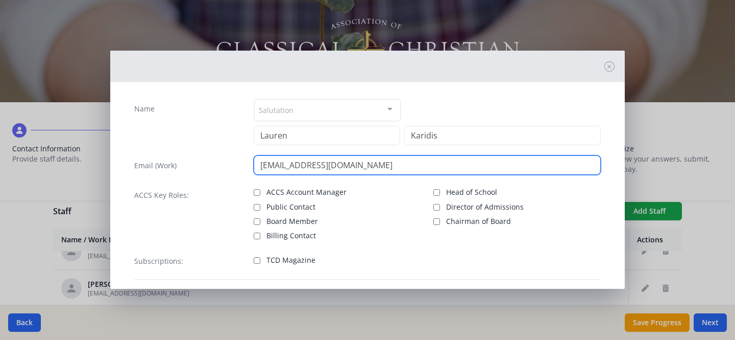
scroll to position [15, 0]
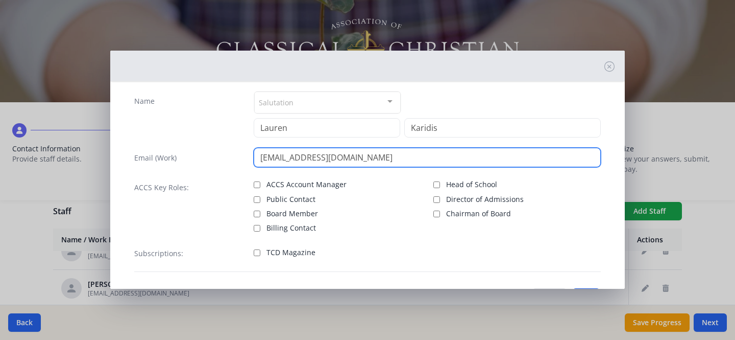
type input "lkaridis@hunterclassicalchristian.org"
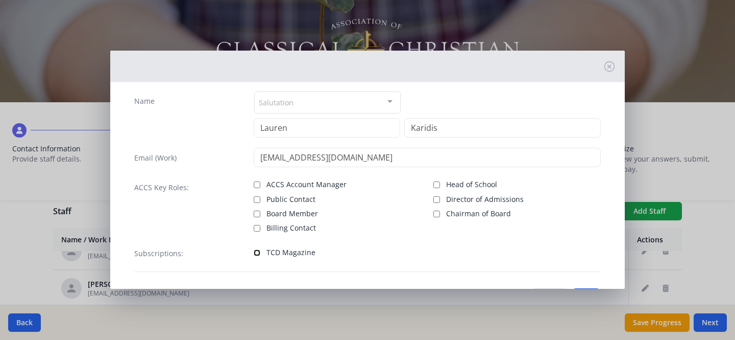
click at [256, 249] on input "TCD Magazine" at bounding box center [257, 252] width 7 height 7
checkbox input "true"
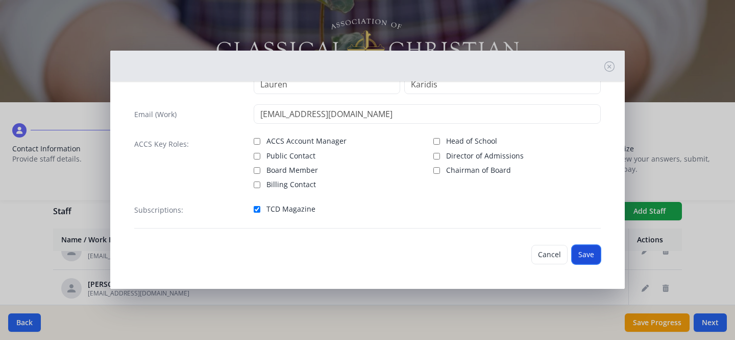
click at [575, 250] on button "Save" at bounding box center [586, 254] width 29 height 19
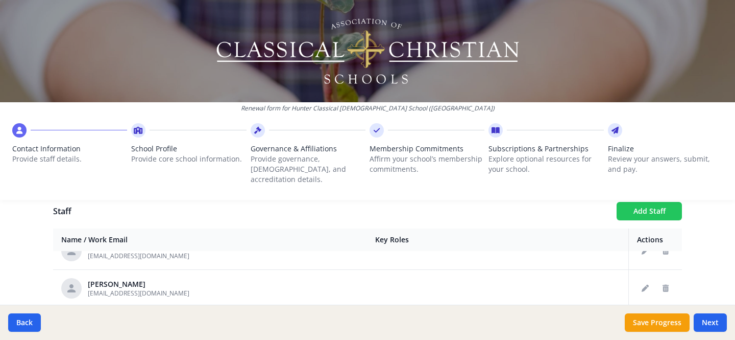
click at [636, 202] on button "Add Staff" at bounding box center [649, 211] width 65 height 18
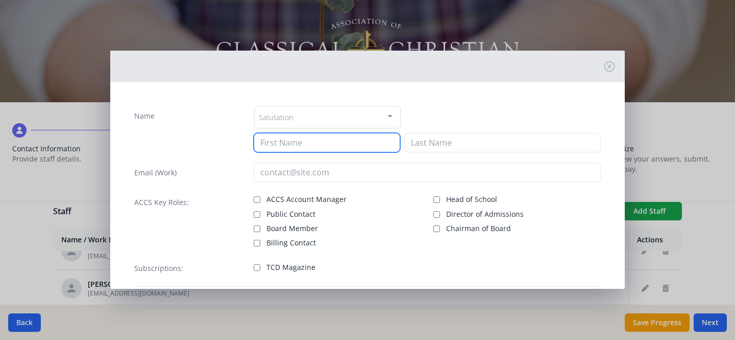
click at [307, 149] on input at bounding box center [327, 142] width 147 height 19
type input "Lauren"
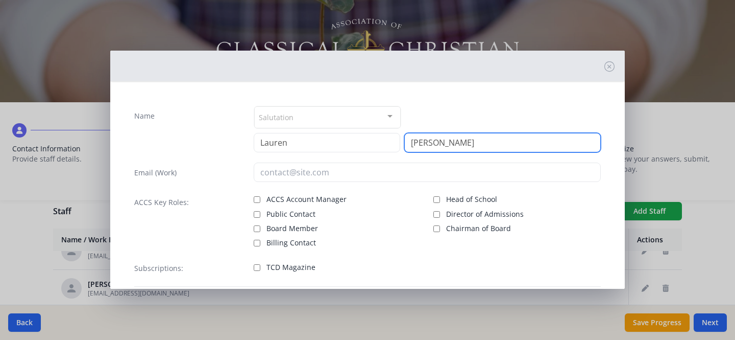
type input "Davis"
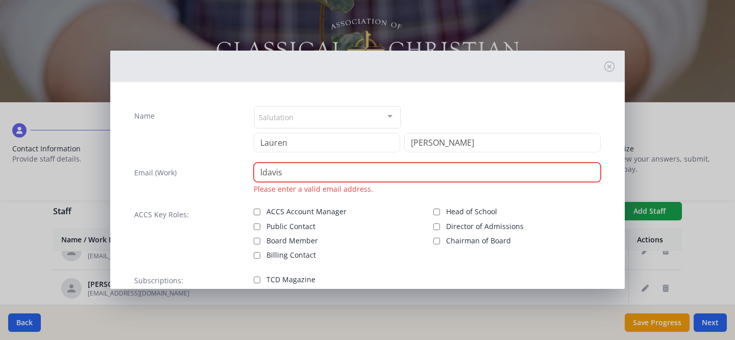
paste input "@hunterclassicalchristian.org"
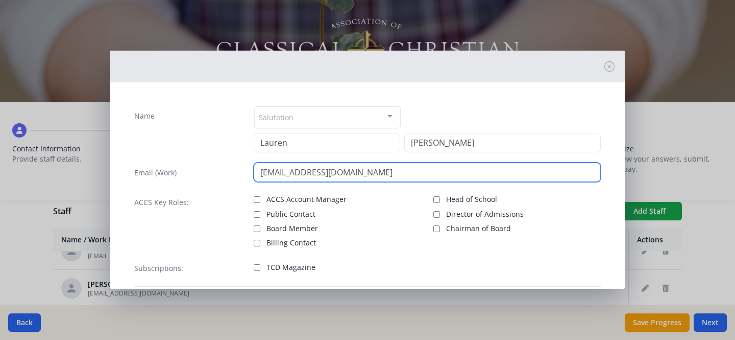
type input "ldavis@hunterclassicalchristian.org"
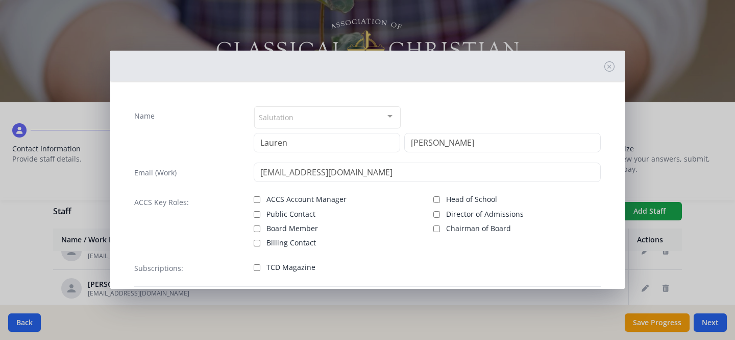
click at [254, 263] on label "TCD Magazine" at bounding box center [337, 266] width 167 height 12
click at [254, 264] on input "TCD Magazine" at bounding box center [257, 267] width 7 height 7
checkbox input "true"
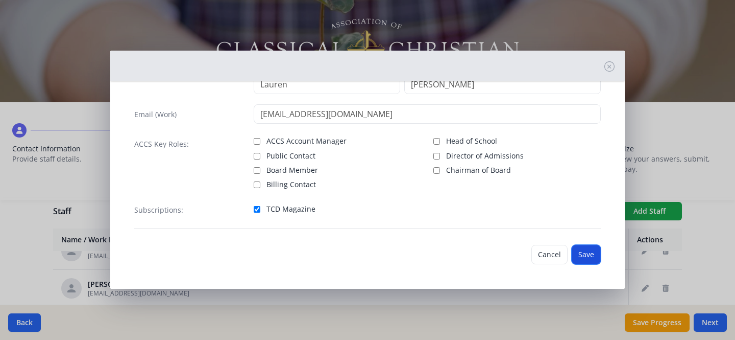
click at [582, 249] on button "Save" at bounding box center [586, 254] width 29 height 19
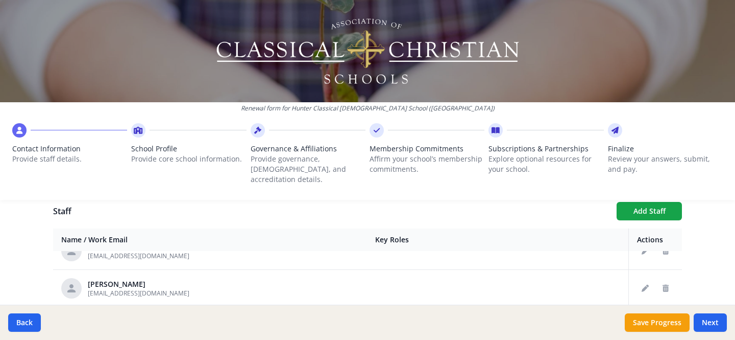
scroll to position [354, 0]
click at [630, 202] on button "Add Staff" at bounding box center [649, 211] width 65 height 18
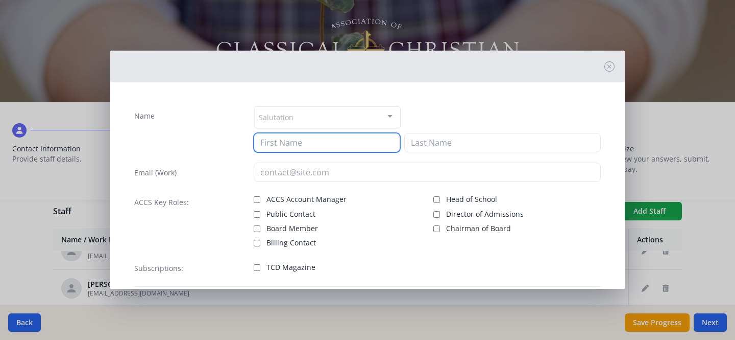
click at [316, 147] on input at bounding box center [327, 142] width 147 height 19
type input "Sarah"
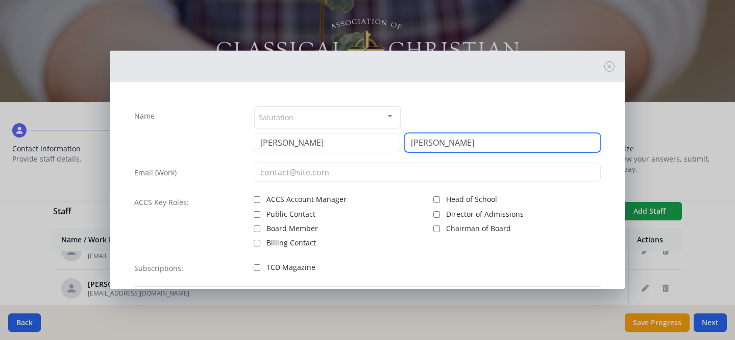
type input "Randolph"
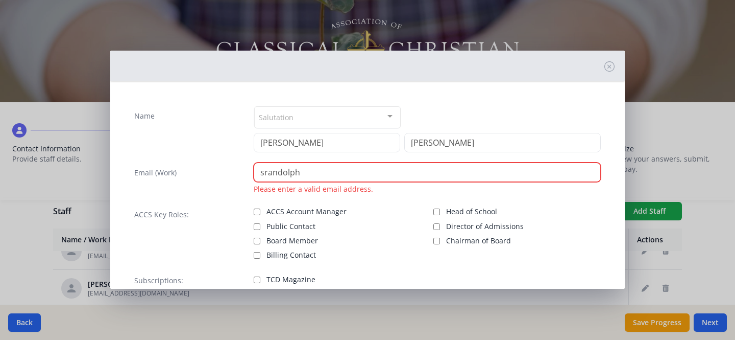
paste input "@hunterclassicalchristian.org"
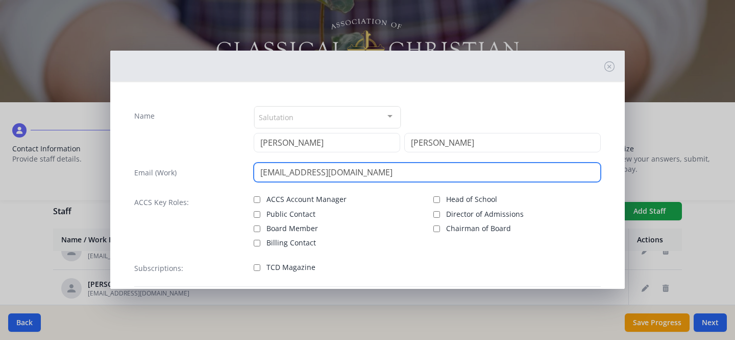
type input "srandolph@hunterclassicalchristian.org"
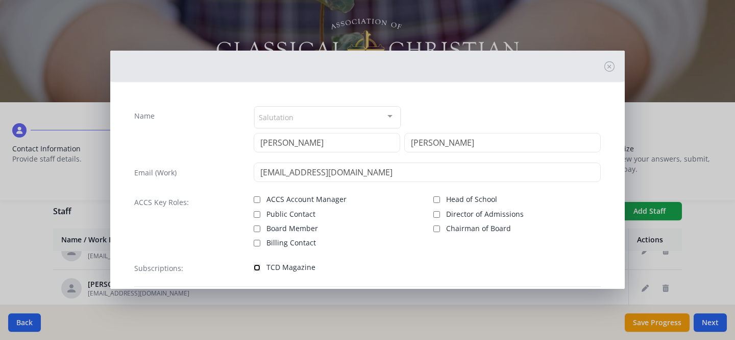
click at [256, 265] on input "TCD Magazine" at bounding box center [257, 267] width 7 height 7
checkbox input "true"
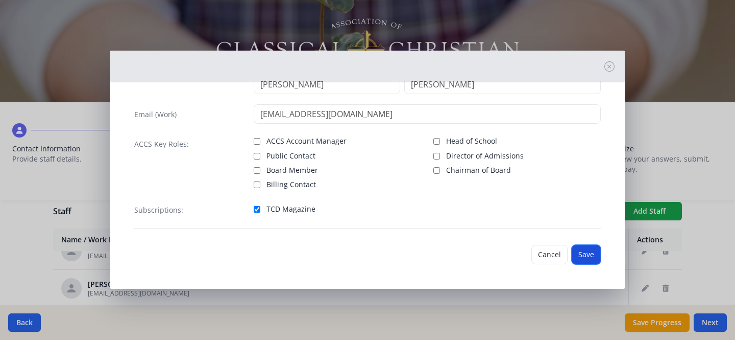
click at [580, 249] on button "Save" at bounding box center [586, 254] width 29 height 19
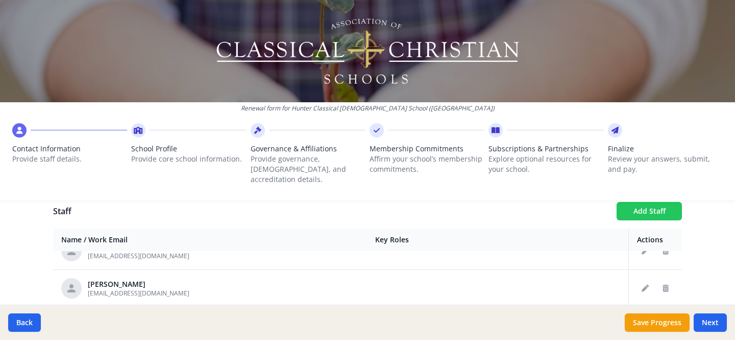
click at [634, 202] on button "Add Staff" at bounding box center [649, 211] width 65 height 18
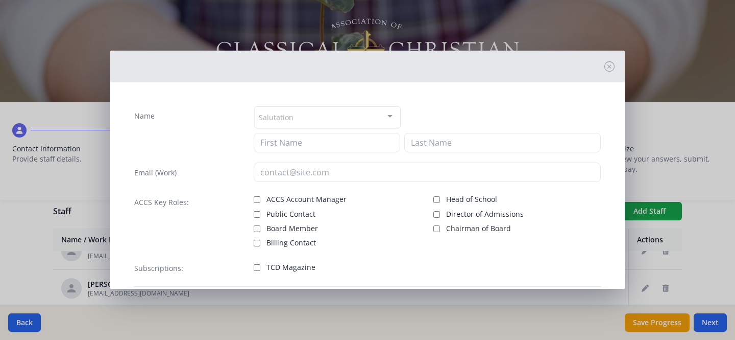
checkbox input "false"
click at [291, 143] on input at bounding box center [327, 142] width 147 height 19
type input "Heather"
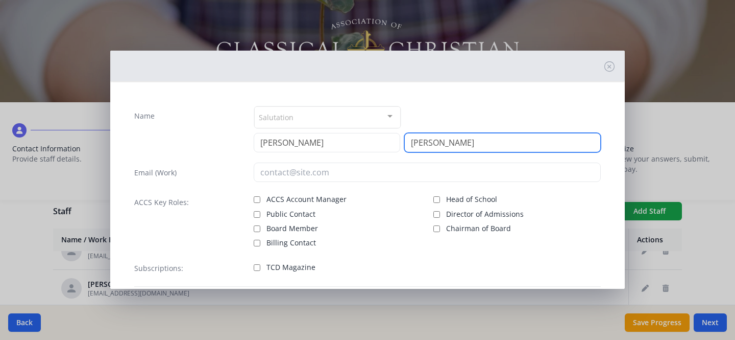
type input "Brewer"
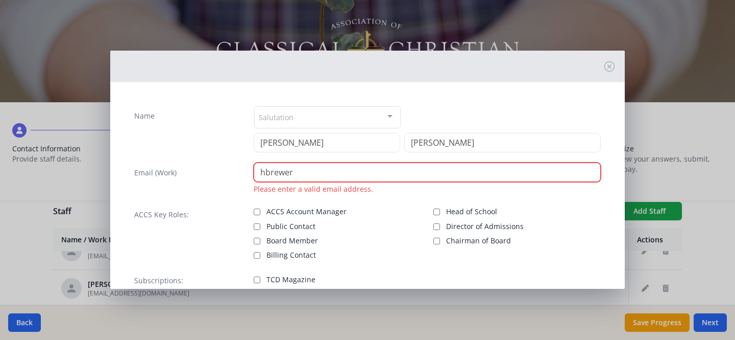
paste input "@hunterclassicalchristian.org"
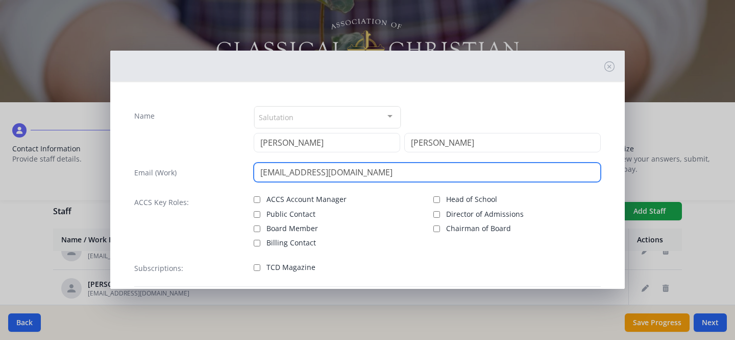
type input "hbrewer@hunterclassicalchristian.org"
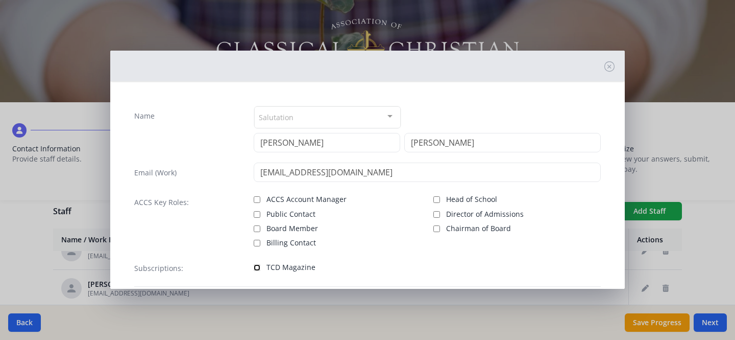
click at [258, 270] on input "TCD Magazine" at bounding box center [257, 267] width 7 height 7
checkbox input "true"
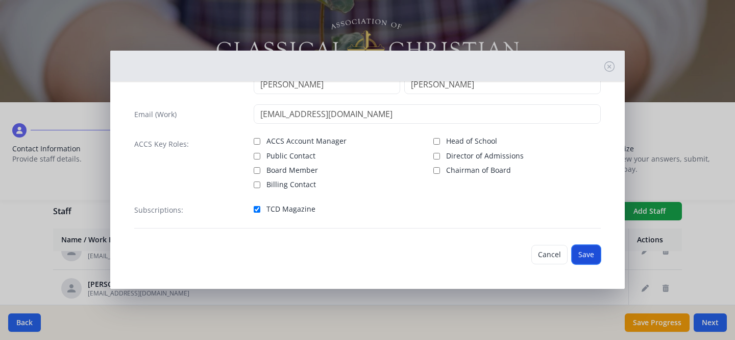
click at [588, 251] on button "Save" at bounding box center [586, 254] width 29 height 19
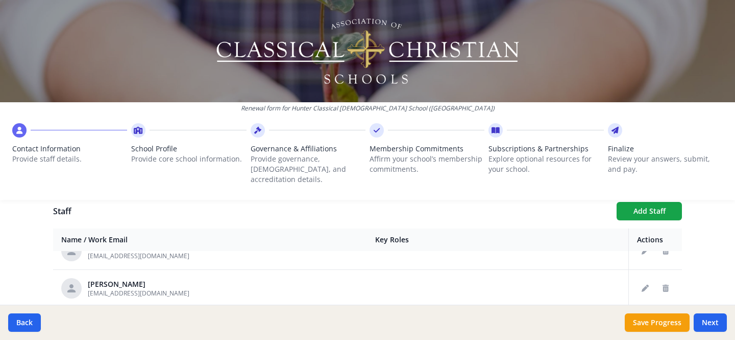
scroll to position [392, 0]
click at [625, 203] on button "Add Staff" at bounding box center [649, 211] width 65 height 18
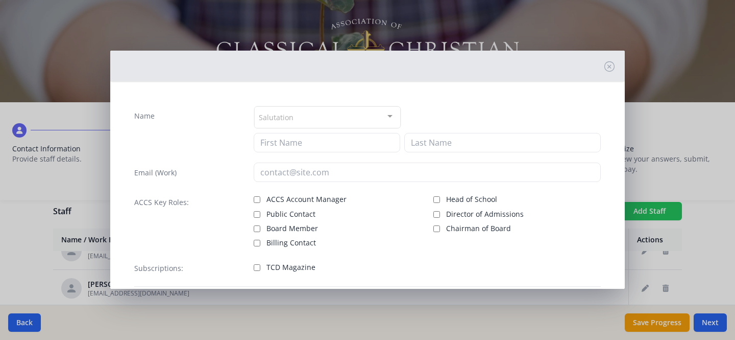
checkbox input "false"
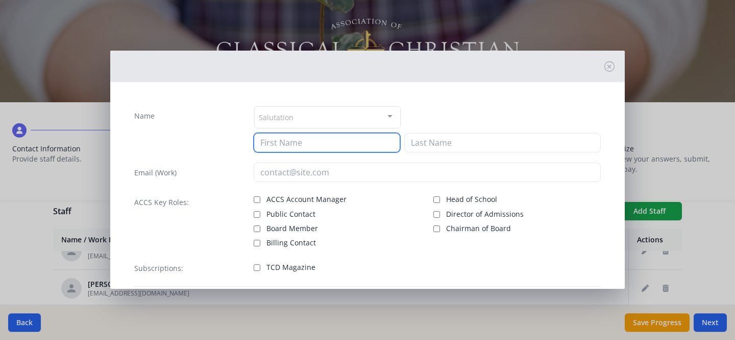
click at [316, 145] on input at bounding box center [327, 142] width 147 height 19
type input "Nancy"
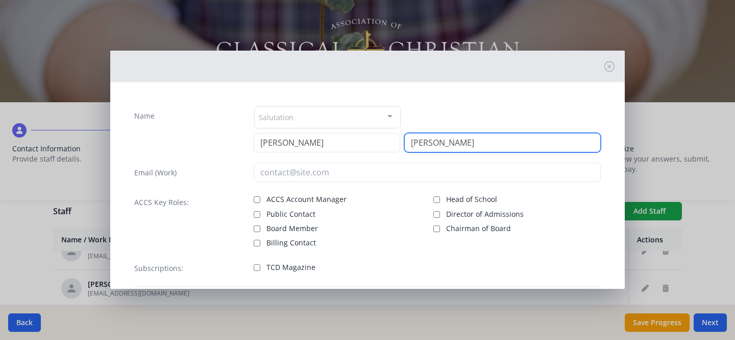
type input "Godfrey"
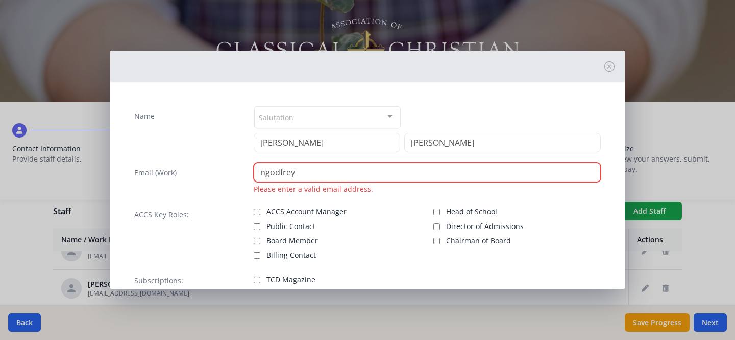
paste input "@hunterclassicalchristian.org"
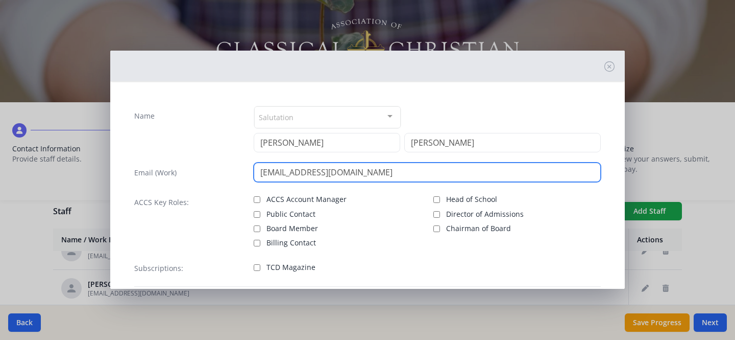
type input "ngodfrey@hunterclassicalchristian.org"
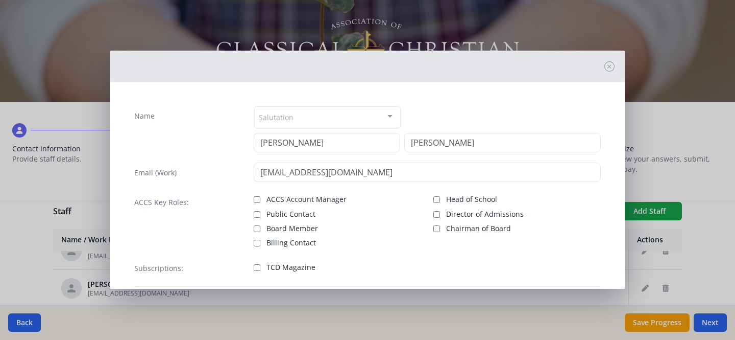
click at [258, 271] on div "TCD Magazine" at bounding box center [337, 267] width 167 height 15
click at [257, 268] on input "TCD Magazine" at bounding box center [257, 267] width 7 height 7
checkbox input "true"
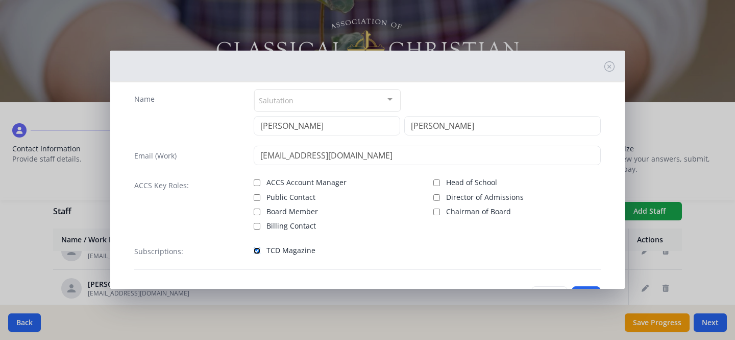
scroll to position [58, 0]
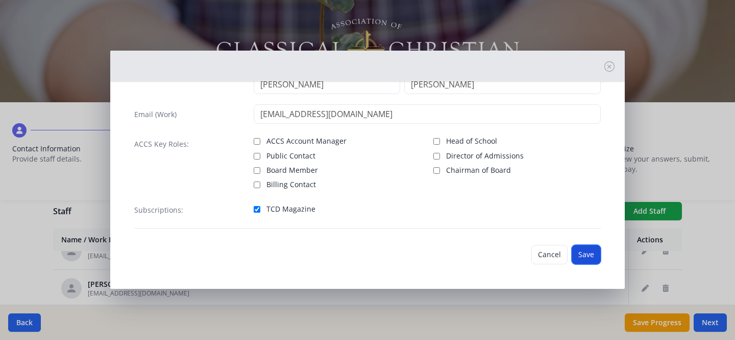
click at [585, 259] on button "Save" at bounding box center [586, 254] width 29 height 19
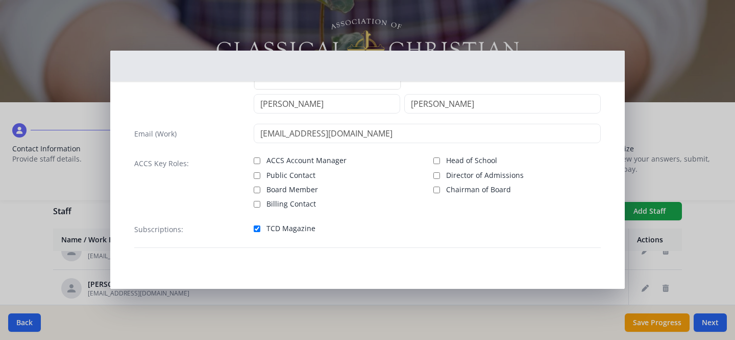
scroll to position [39, 0]
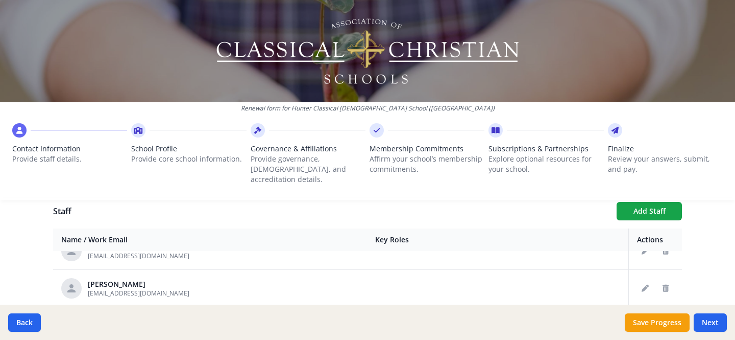
click at [625, 195] on div "Renewal form for Hunter Classical Christian School (VA) Contact Information Pro…" at bounding box center [367, 104] width 735 height 208
click at [642, 202] on button "Add Staff" at bounding box center [649, 211] width 65 height 18
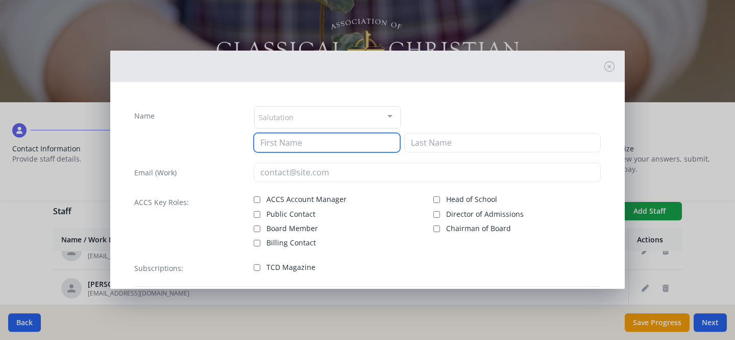
click at [341, 138] on input at bounding box center [327, 142] width 147 height 19
type input "Chrissy"
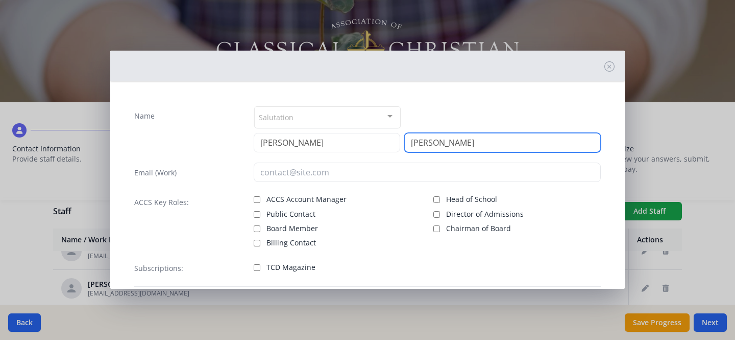
type input "Walters"
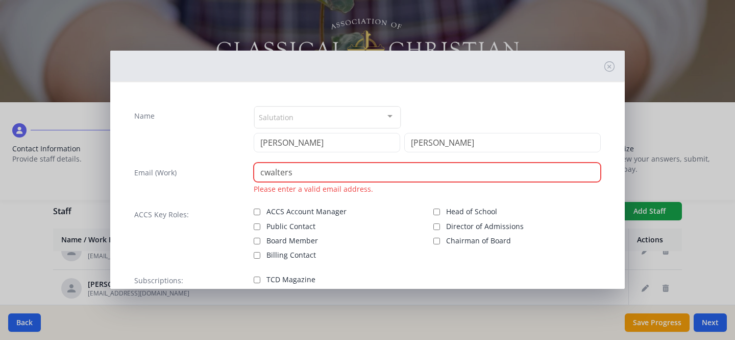
paste input "@hunterclassicalchristian.org"
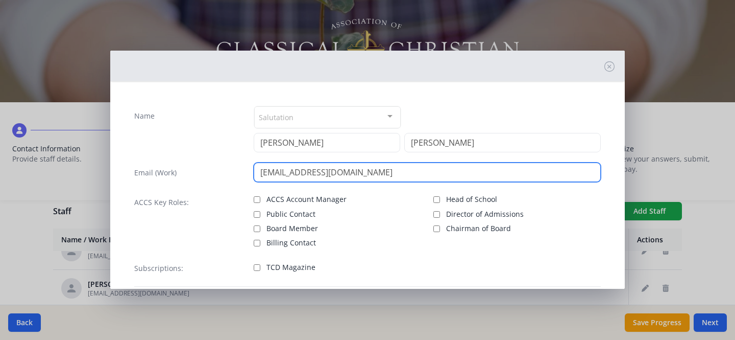
type input "cwalters@hunterclassicalchristian.org"
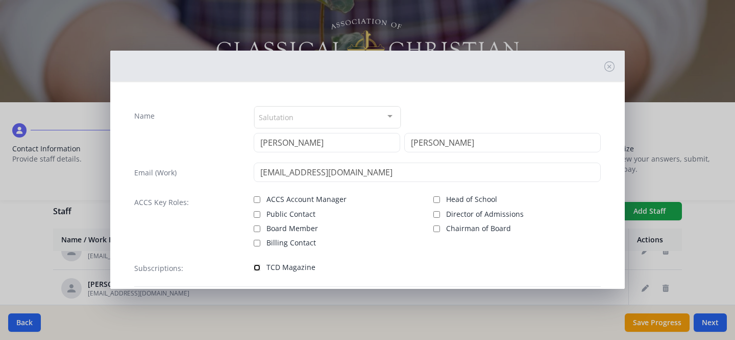
click at [254, 266] on input "TCD Magazine" at bounding box center [257, 267] width 7 height 7
checkbox input "true"
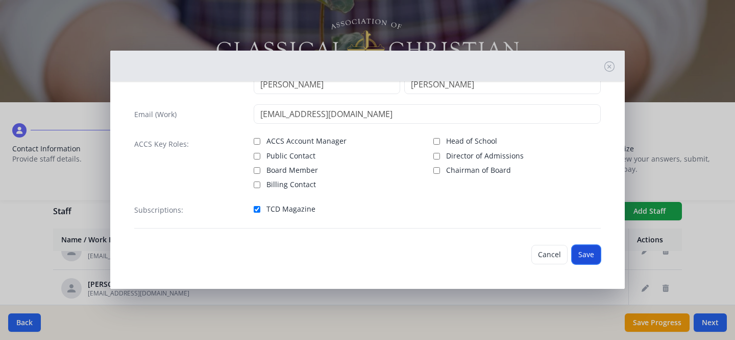
click at [587, 253] on button "Save" at bounding box center [586, 254] width 29 height 19
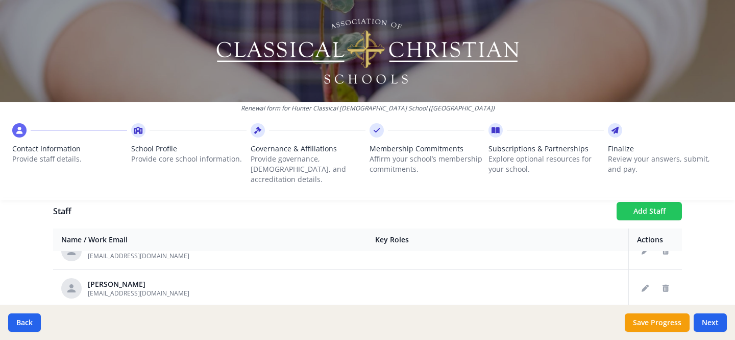
click at [647, 203] on button "Add Staff" at bounding box center [649, 211] width 65 height 18
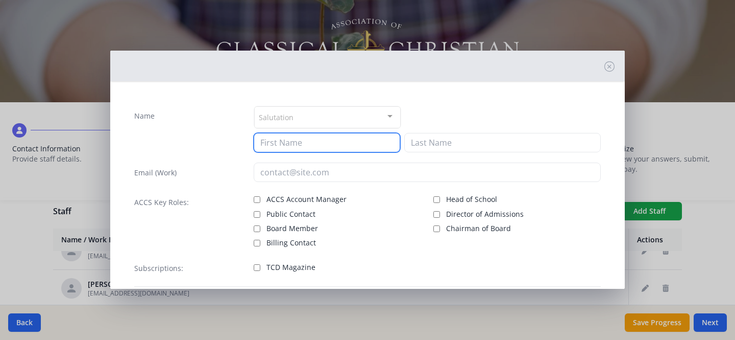
click at [335, 145] on input at bounding box center [327, 142] width 147 height 19
type input "Luke"
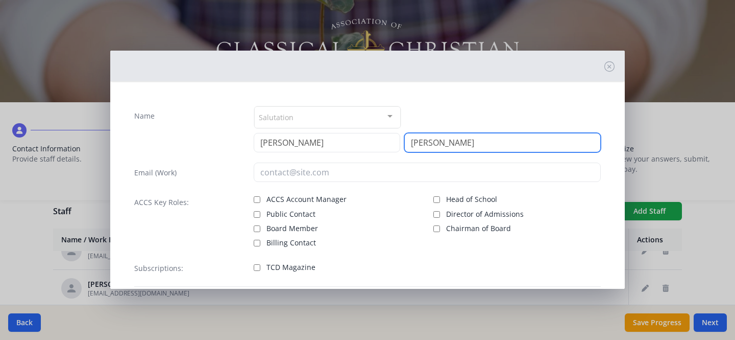
type input "Jackson"
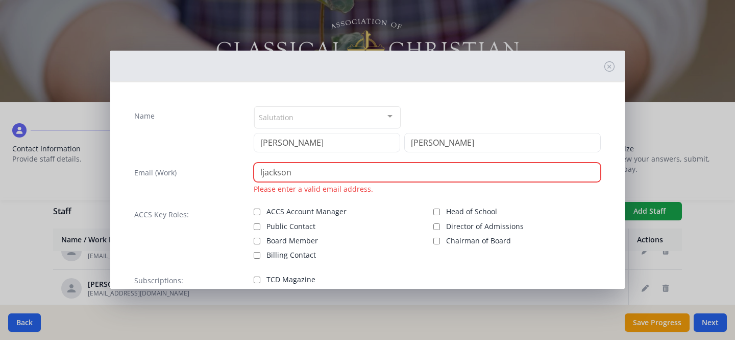
paste input "@hunterclassicalchristian.org"
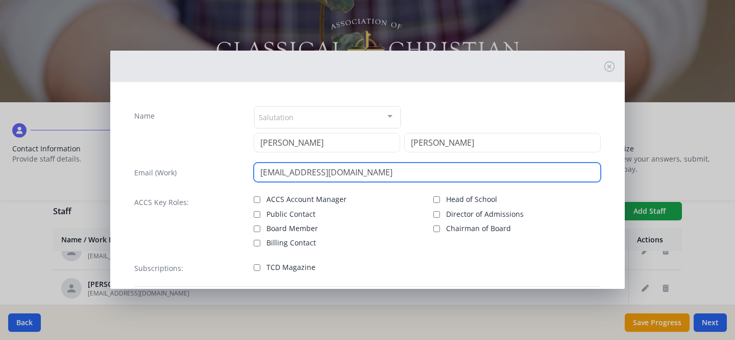
type input "ljackson@hunterclassicalchristian.org"
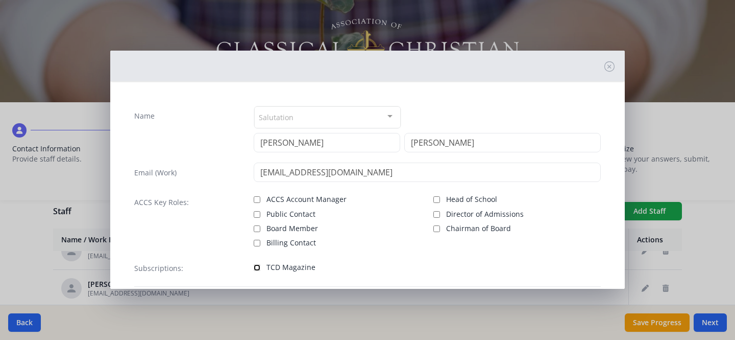
click at [254, 264] on input "TCD Magazine" at bounding box center [257, 267] width 7 height 7
checkbox input "true"
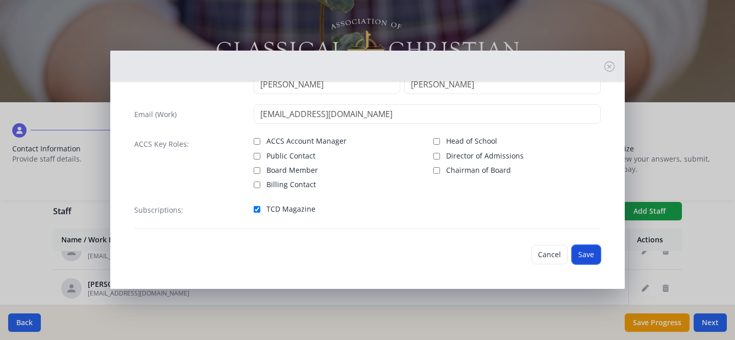
click at [587, 260] on button "Save" at bounding box center [586, 254] width 29 height 19
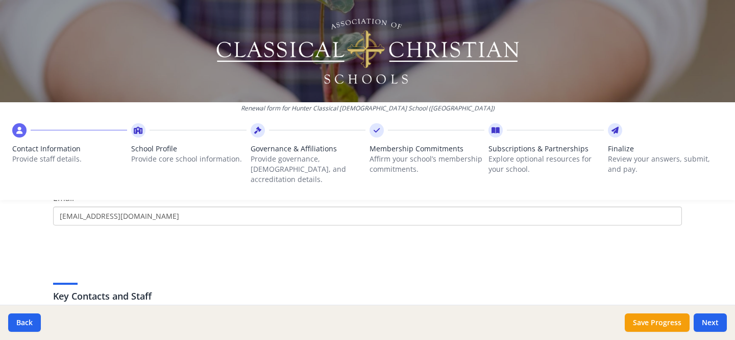
scroll to position [301, 0]
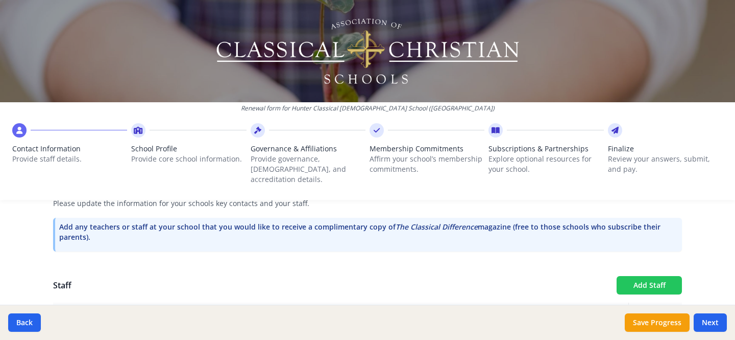
click at [645, 279] on button "Add Staff" at bounding box center [649, 285] width 65 height 18
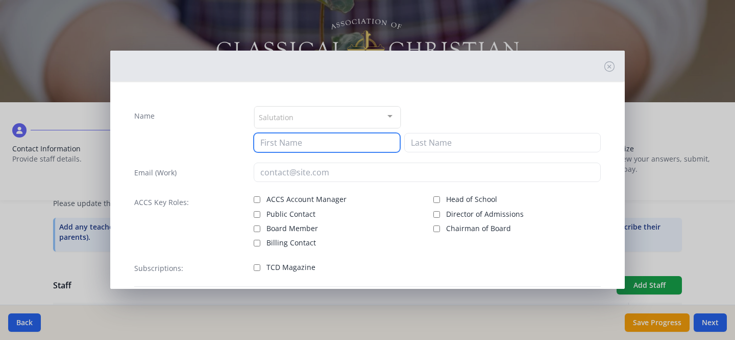
click at [349, 142] on input at bounding box center [327, 142] width 147 height 19
type input "Eileen"
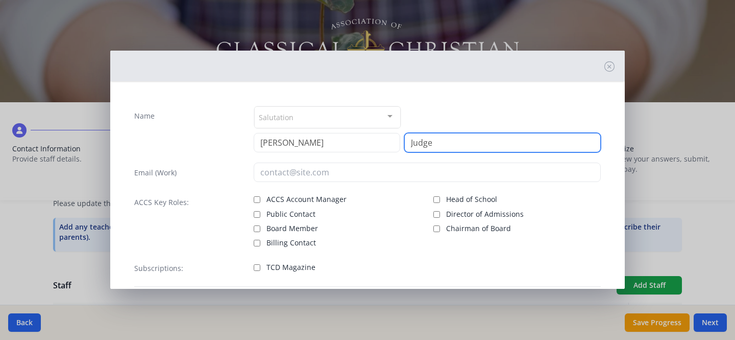
type input "Judge"
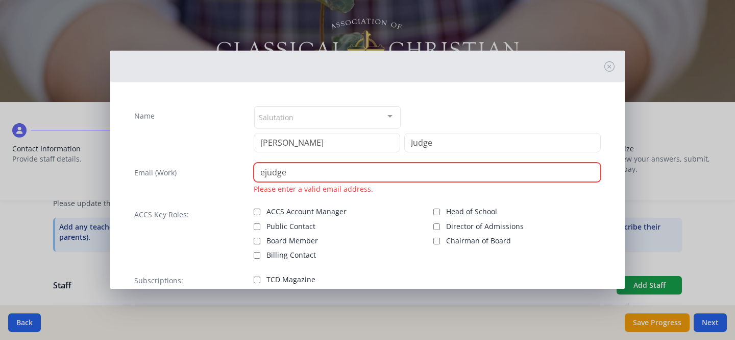
paste input "@hunterclassicalchristian.org"
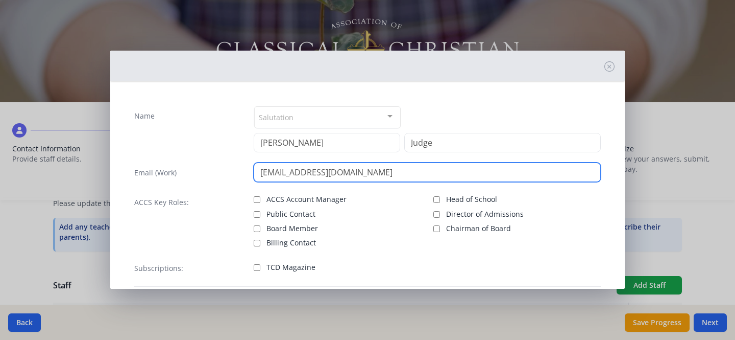
type input "ejudge@hunterclassicalchristian.org"
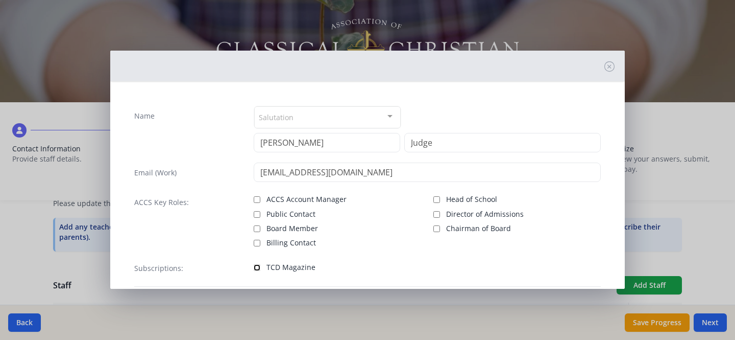
drag, startPoint x: 257, startPoint y: 269, endPoint x: 279, endPoint y: 265, distance: 22.2
click at [257, 269] on input "TCD Magazine" at bounding box center [257, 267] width 7 height 7
checkbox input "true"
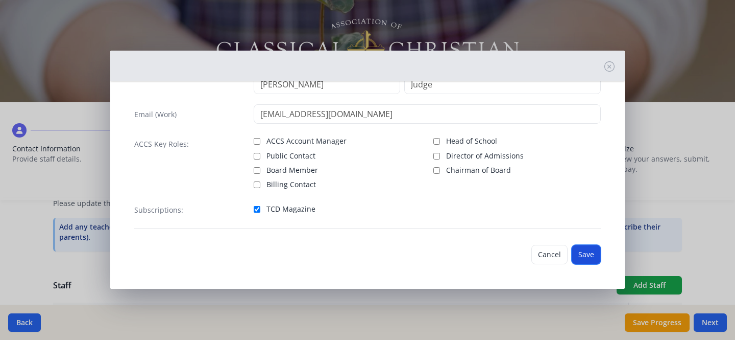
click at [577, 255] on button "Save" at bounding box center [586, 254] width 29 height 19
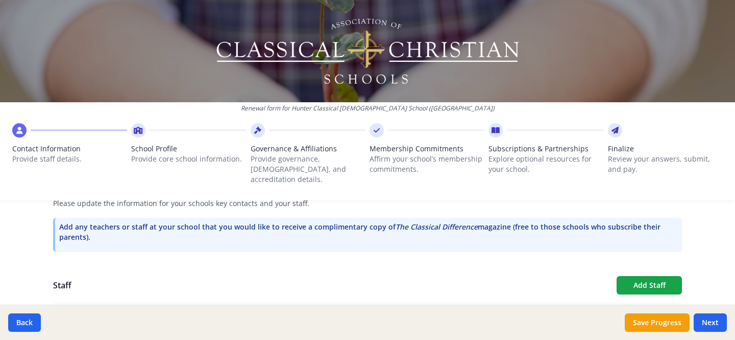
scroll to position [888, 0]
click at [644, 277] on button "Add Staff" at bounding box center [649, 285] width 65 height 18
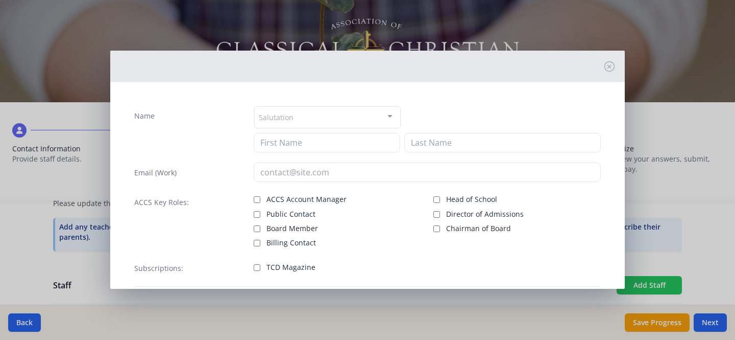
checkbox input "false"
click at [323, 148] on input at bounding box center [327, 142] width 147 height 19
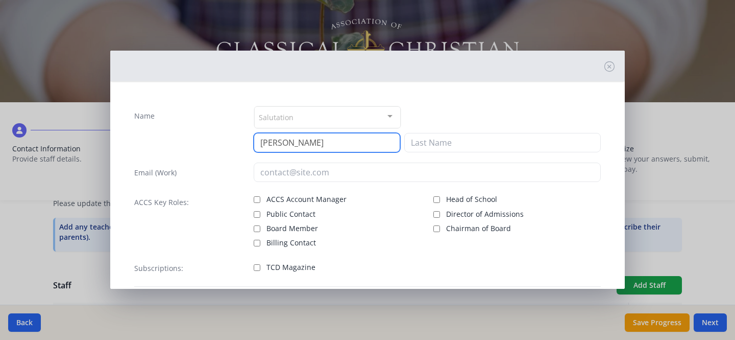
type input "Nathan"
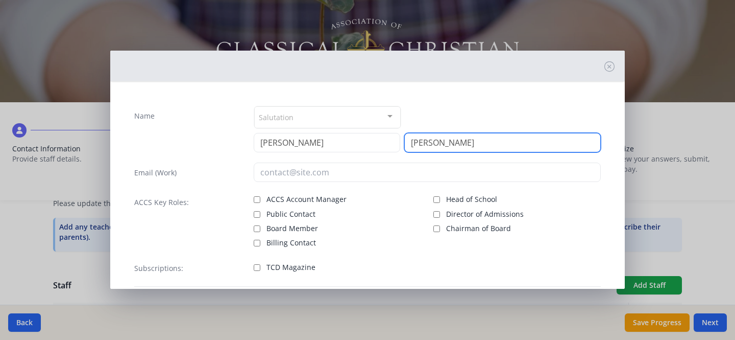
type input "Brewer"
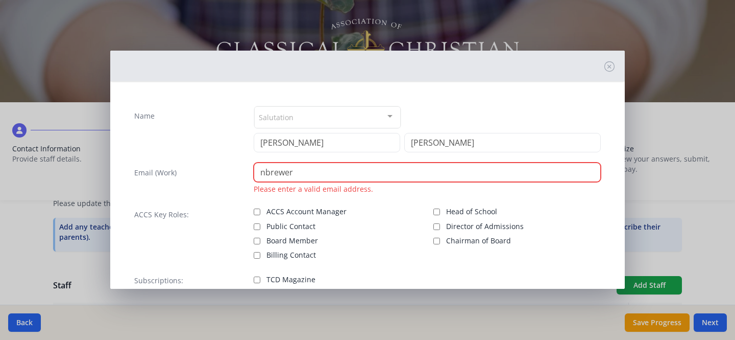
paste input "@hunterclassicalchristian.org"
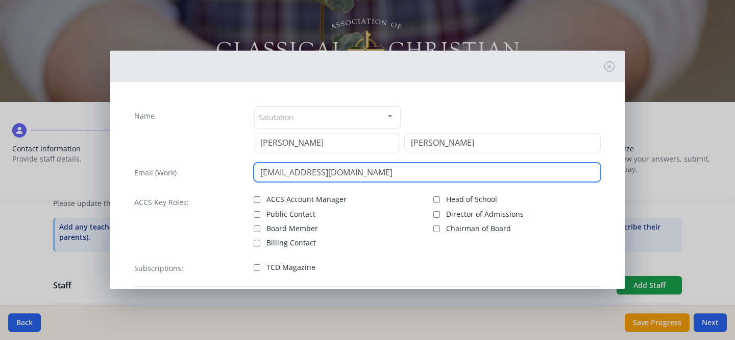
type input "nbrewer@hunterclassicalchristian.org"
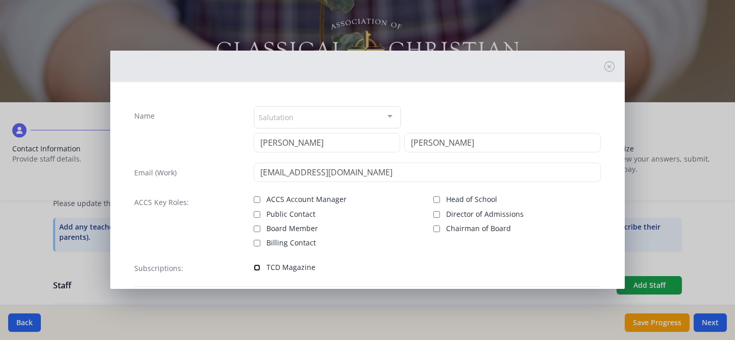
click at [254, 266] on input "TCD Magazine" at bounding box center [257, 267] width 7 height 7
checkbox input "true"
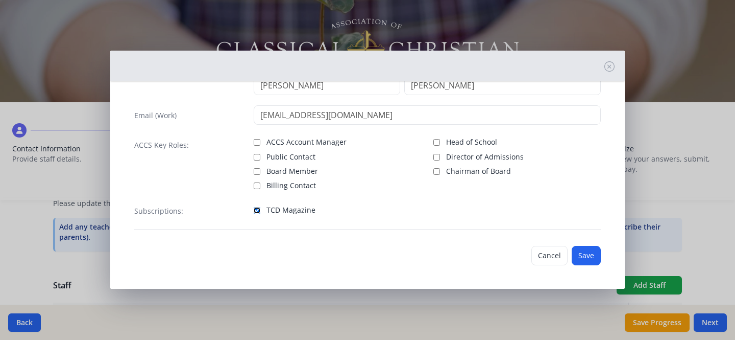
scroll to position [58, 0]
click at [572, 254] on button "Save" at bounding box center [586, 254] width 29 height 19
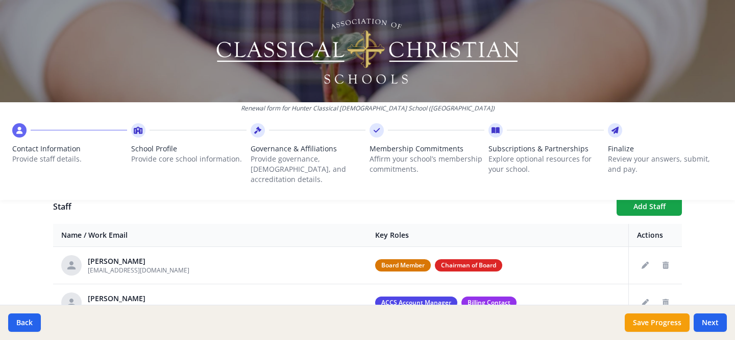
scroll to position [318, 0]
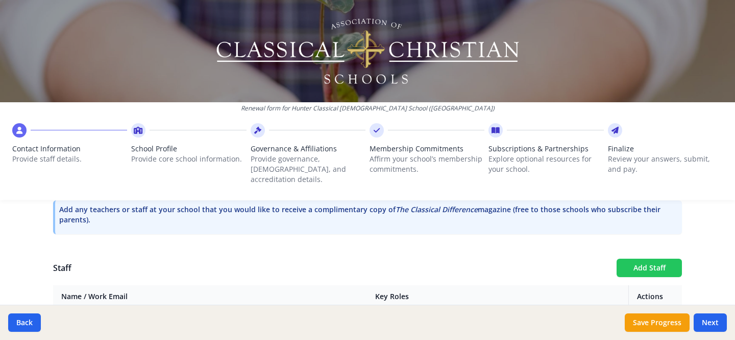
click at [658, 259] on button "Add Staff" at bounding box center [649, 267] width 65 height 18
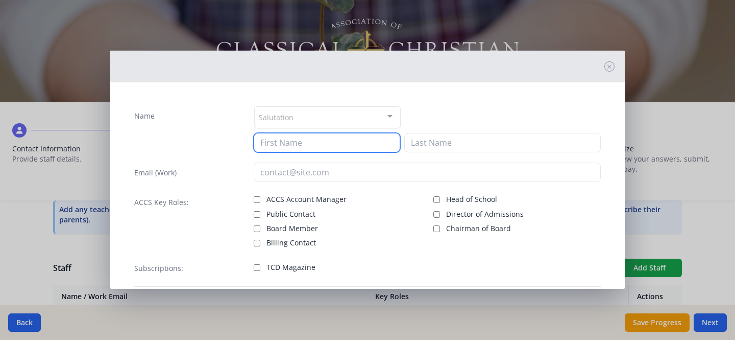
click at [355, 148] on input at bounding box center [327, 142] width 147 height 19
type input "John"
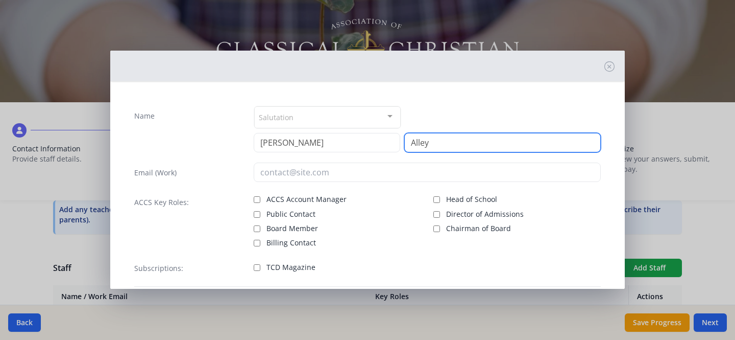
type input "Alley"
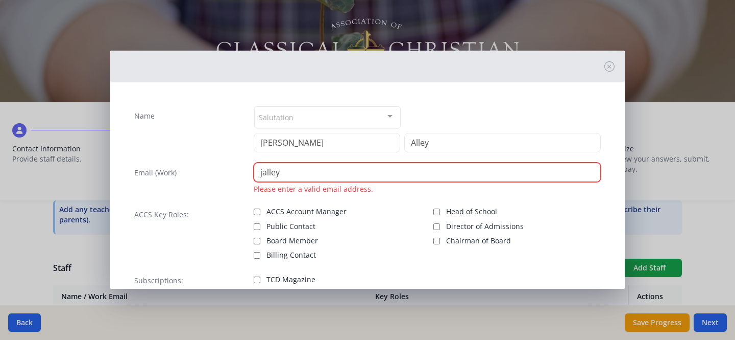
paste input "@hunterclassicalchristian.org"
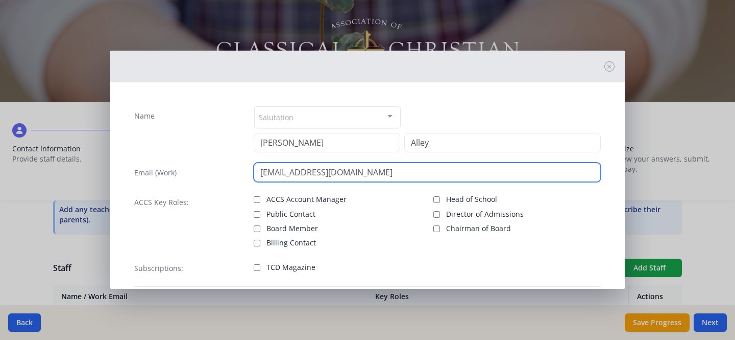
type input "jalley@hunterclassicalchristian.org"
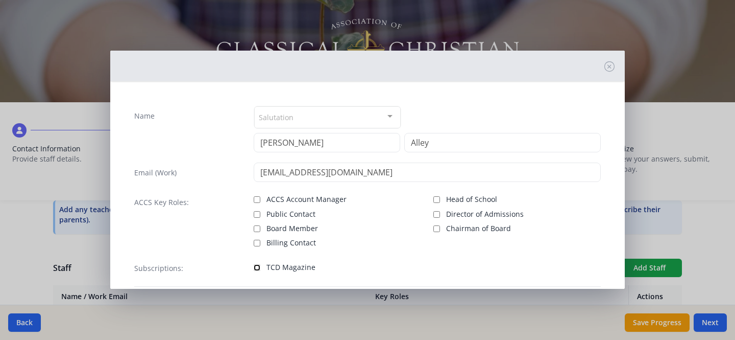
click at [256, 268] on input "TCD Magazine" at bounding box center [257, 267] width 7 height 7
checkbox input "true"
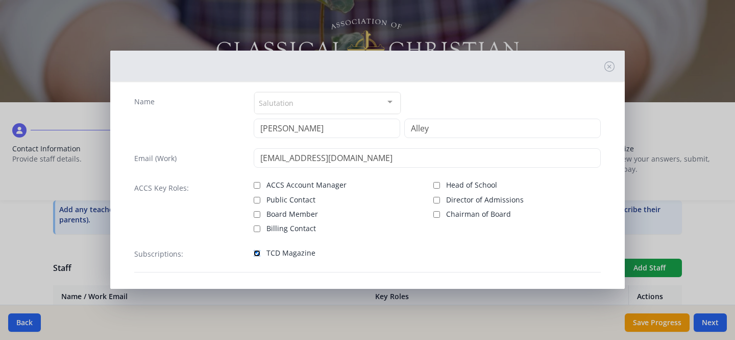
scroll to position [58, 0]
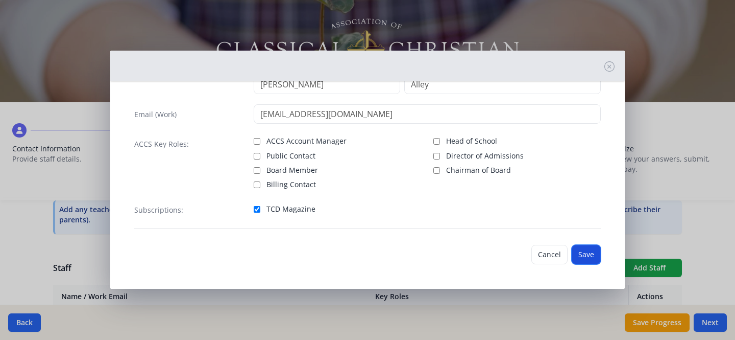
click at [577, 254] on button "Save" at bounding box center [586, 254] width 29 height 19
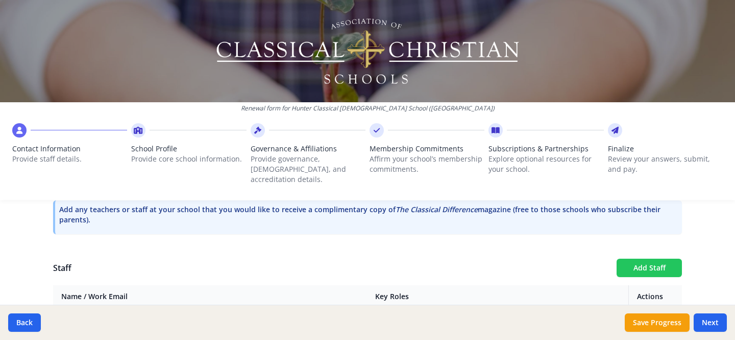
click at [639, 259] on button "Add Staff" at bounding box center [649, 267] width 65 height 18
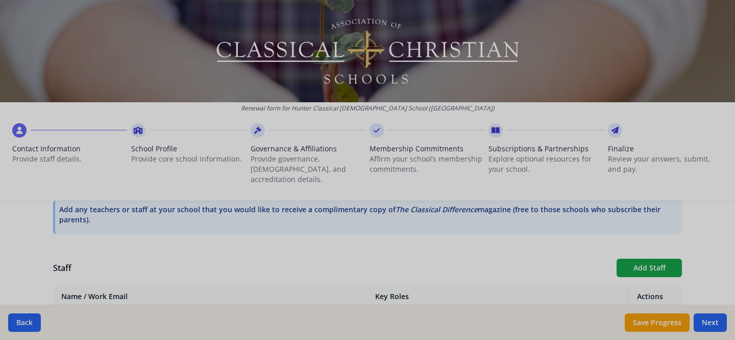
checkbox input "false"
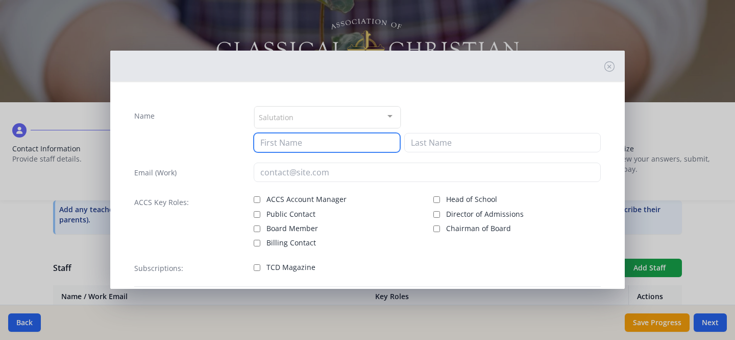
click at [351, 145] on input at bounding box center [327, 142] width 147 height 19
type input "Lorenzo"
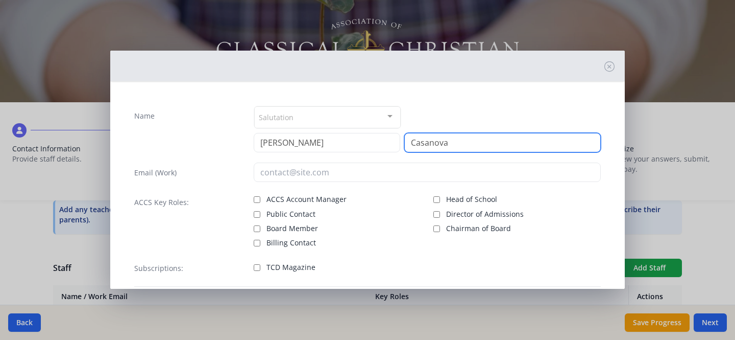
type input "Casanova"
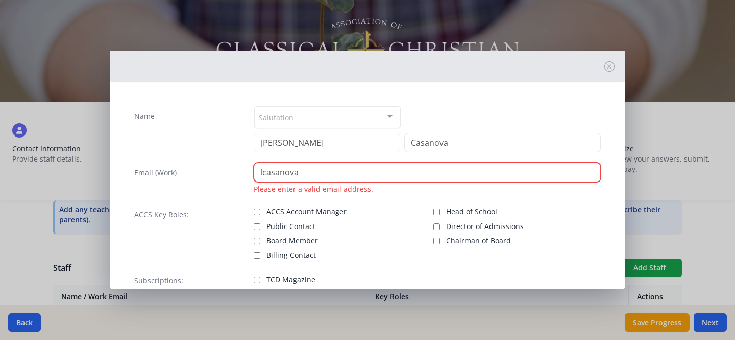
paste input "@hunterclassicalchristian.org"
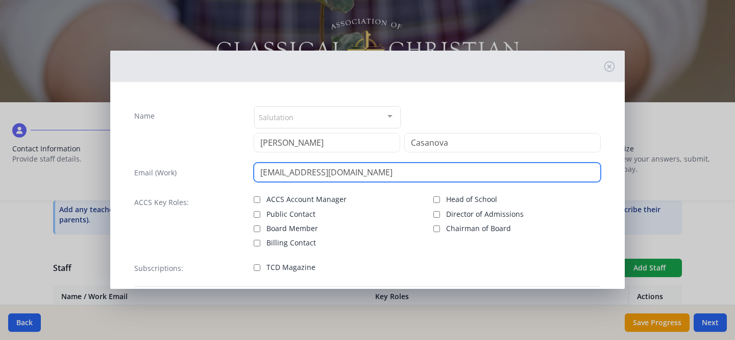
type input "lcasanova@hunterclassicalchristian.org"
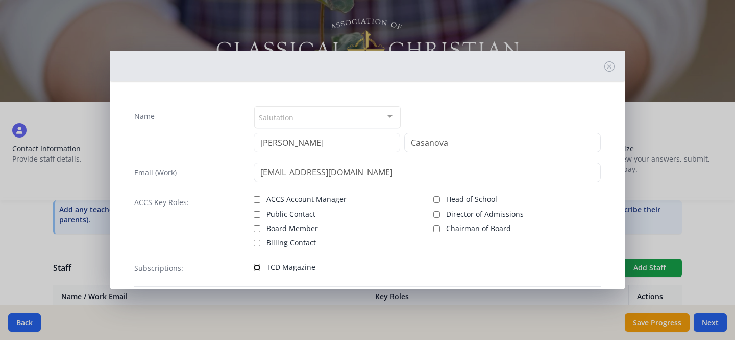
click at [254, 268] on input "TCD Magazine" at bounding box center [257, 267] width 7 height 7
checkbox input "true"
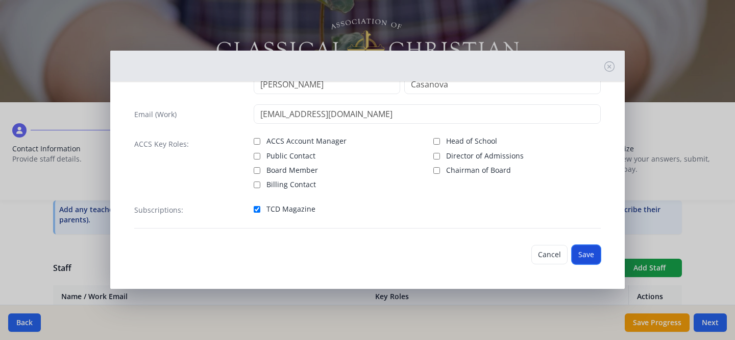
click at [585, 254] on button "Save" at bounding box center [586, 254] width 29 height 19
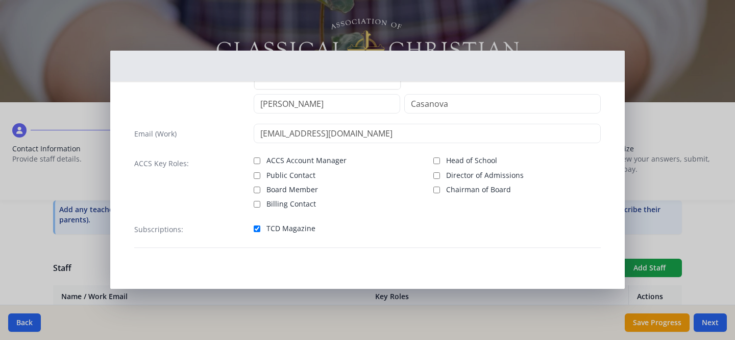
scroll to position [39, 0]
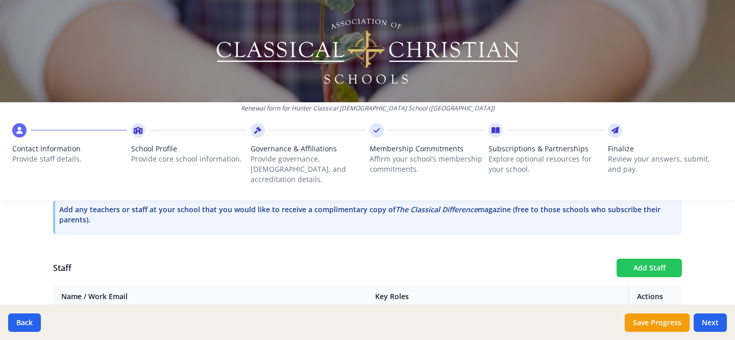
click at [632, 258] on button "Add Staff" at bounding box center [649, 267] width 65 height 18
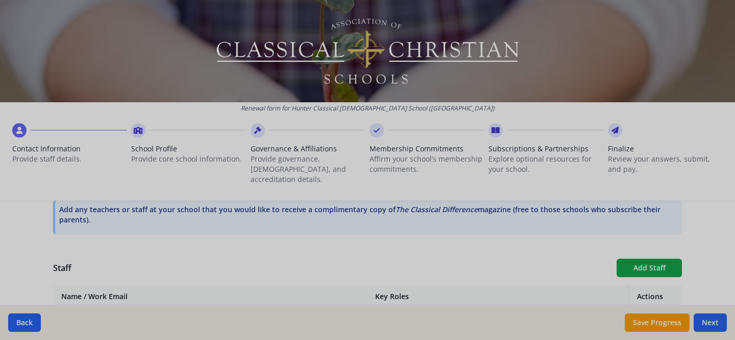
checkbox input "false"
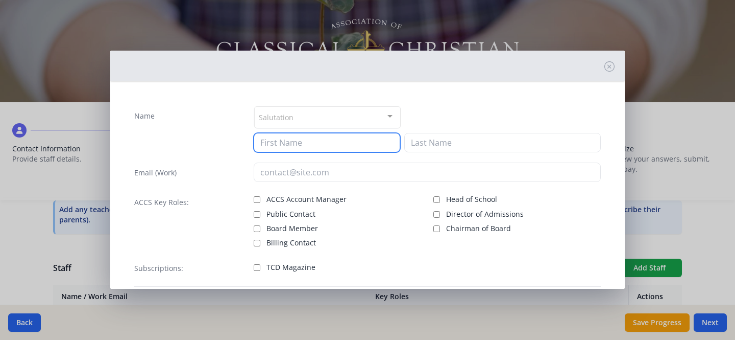
click at [362, 141] on input at bounding box center [327, 142] width 147 height 19
type input "Hal"
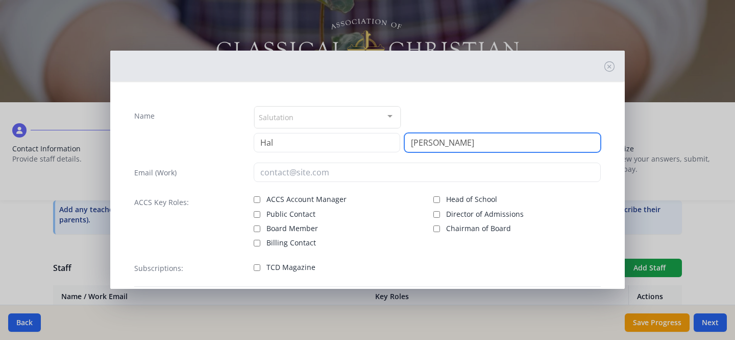
type input "Waller"
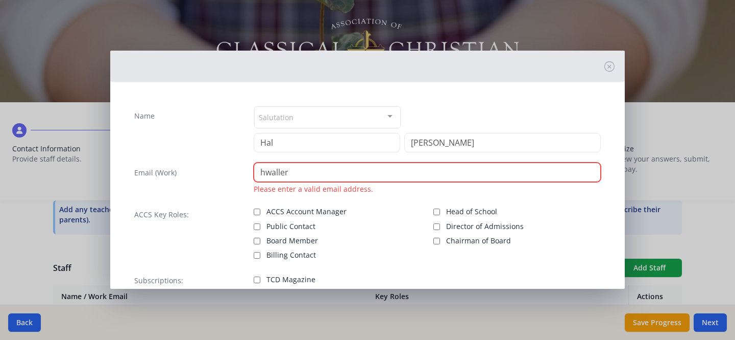
paste input "@hunterclassicalchristian.org"
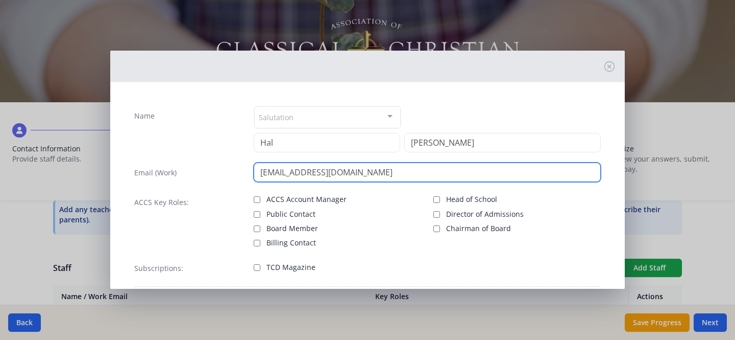
type input "hwaller@hunterclassicalchristian.org"
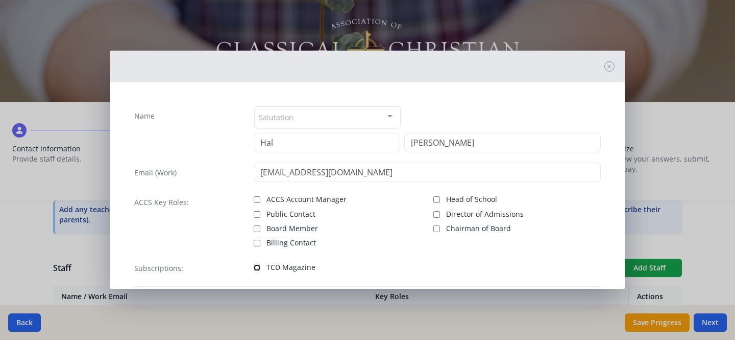
click at [256, 266] on input "TCD Magazine" at bounding box center [257, 267] width 7 height 7
checkbox input "true"
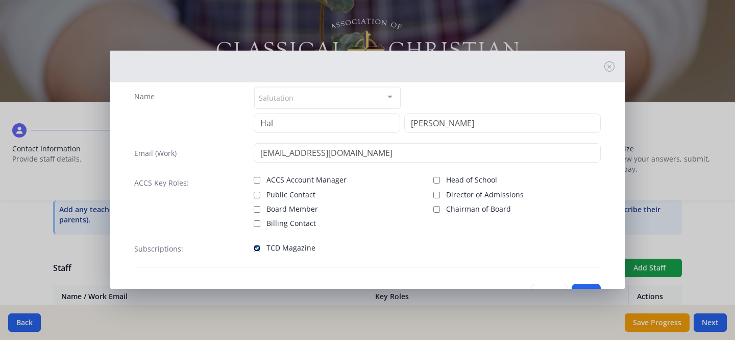
scroll to position [58, 0]
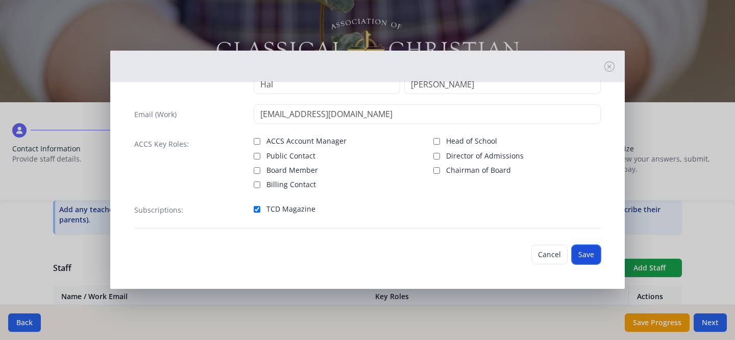
click at [580, 251] on button "Save" at bounding box center [586, 254] width 29 height 19
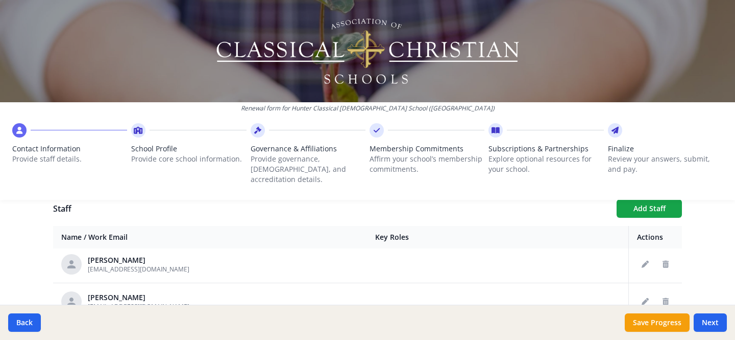
scroll to position [566, 0]
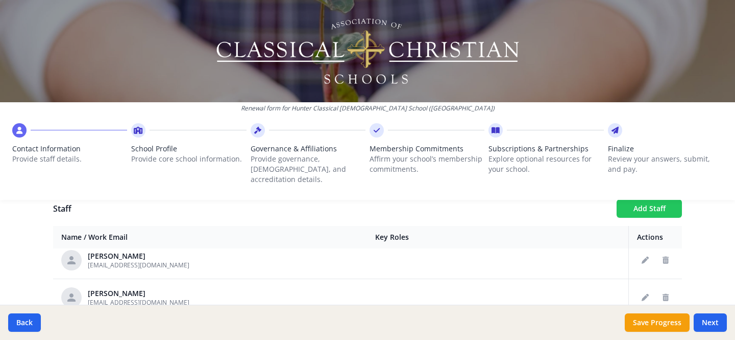
click at [648, 199] on button "Add Staff" at bounding box center [649, 208] width 65 height 18
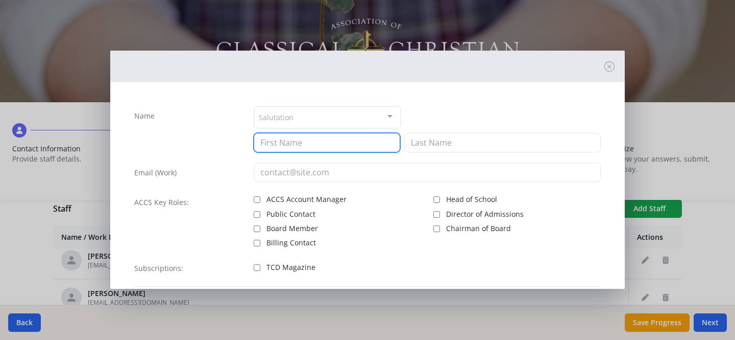
click at [351, 142] on input at bounding box center [327, 142] width 147 height 19
type input "Rebecca"
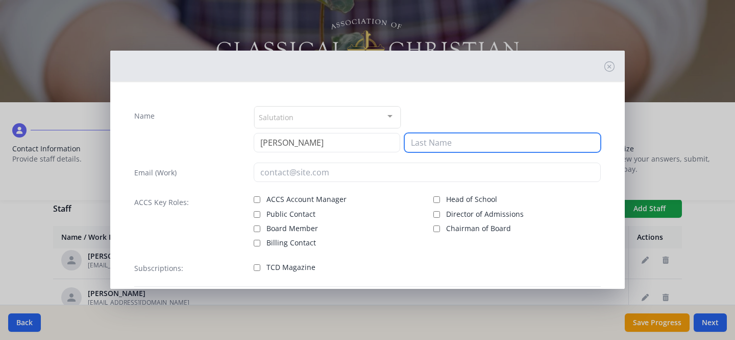
type input "h"
type input "Hodal"
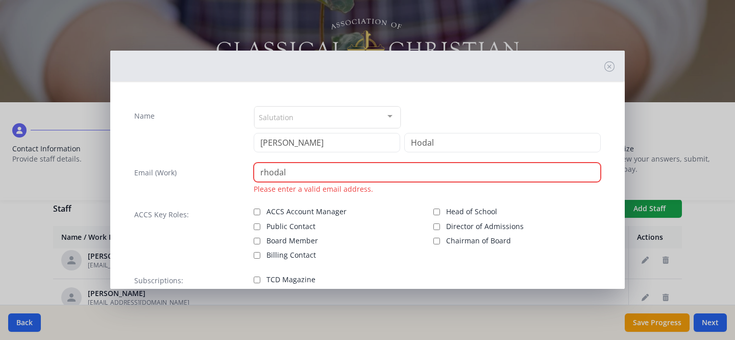
paste input "@hunterclassicalchristian.org"
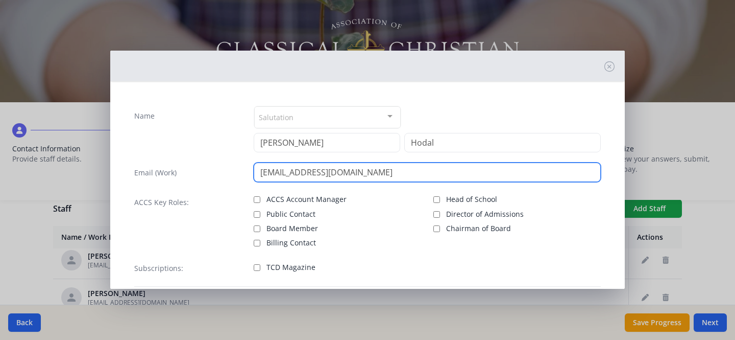
type input "rhodal@hunterclassicalchristian.org"
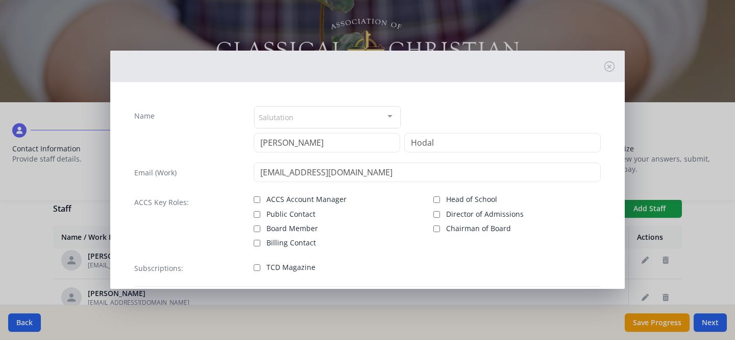
click at [259, 266] on label "TCD Magazine" at bounding box center [337, 266] width 167 height 12
click at [259, 266] on input "TCD Magazine" at bounding box center [257, 267] width 7 height 7
checkbox input "true"
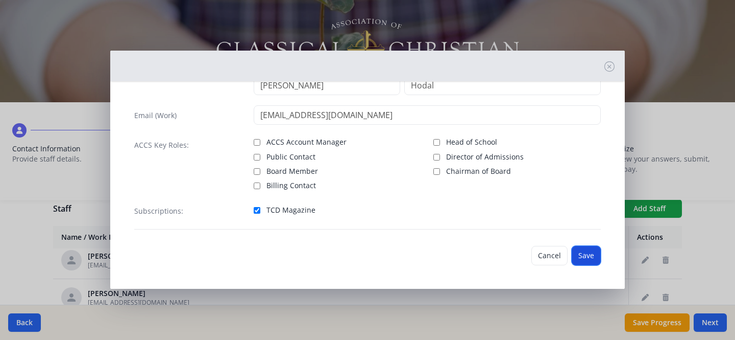
click at [583, 253] on button "Save" at bounding box center [586, 255] width 29 height 19
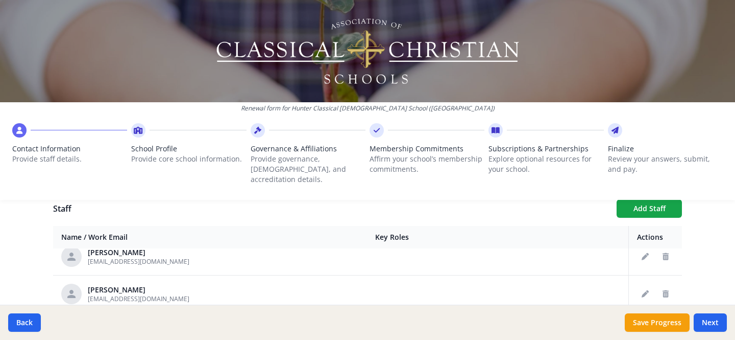
scroll to position [756, 0]
click at [656, 199] on button "Add Staff" at bounding box center [649, 208] width 65 height 18
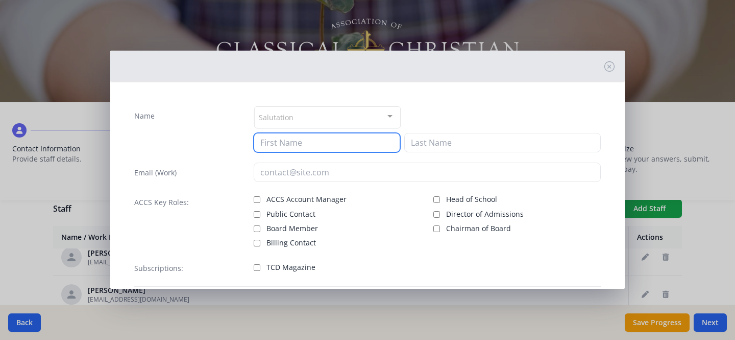
click at [327, 145] on input at bounding box center [327, 142] width 147 height 19
type input "Kara"
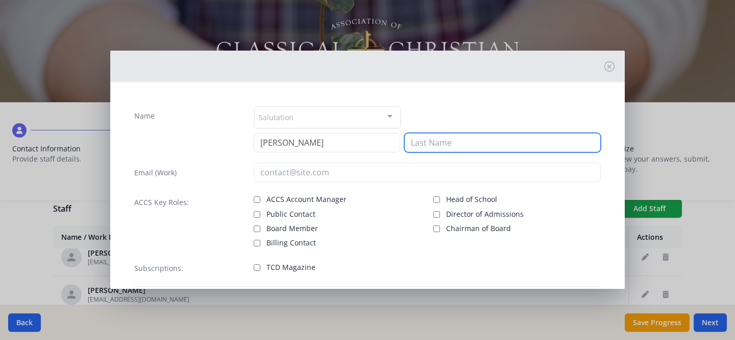
type input "l"
type input "Larson"
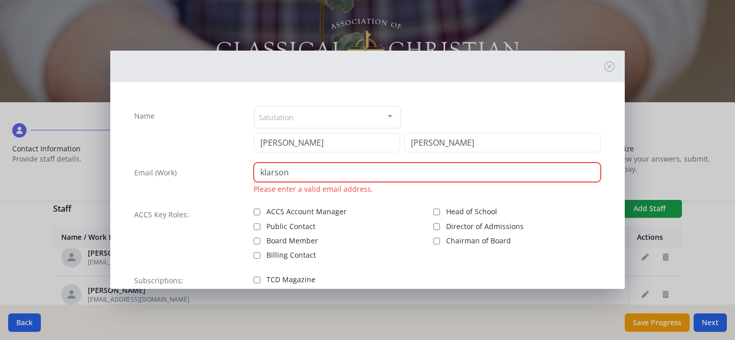
paste input "@hunterclassicalchristian.org"
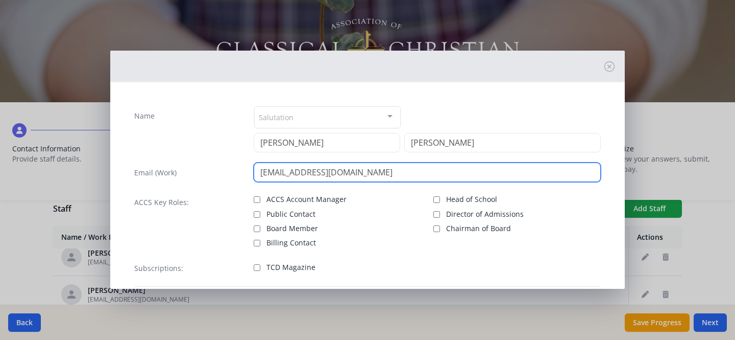
type input "klarson@hunterclassicalchristian.org"
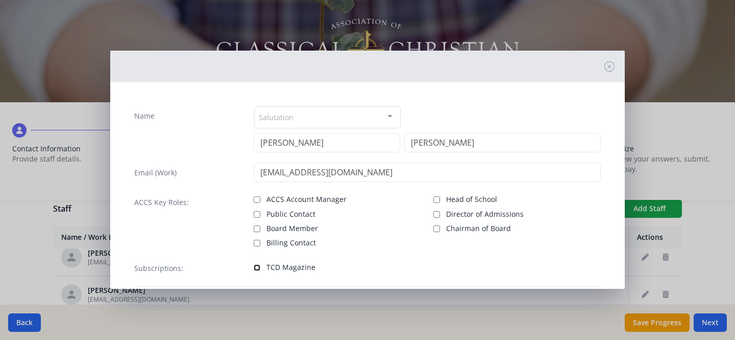
click at [256, 268] on input "TCD Magazine" at bounding box center [257, 267] width 7 height 7
checkbox input "true"
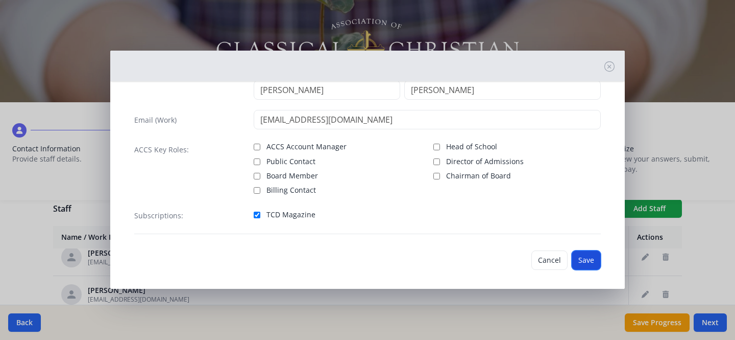
click at [586, 264] on button "Save" at bounding box center [586, 259] width 29 height 19
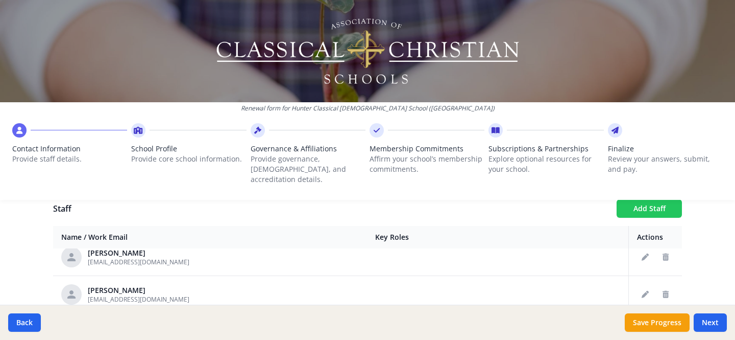
click at [632, 201] on button "Add Staff" at bounding box center [649, 208] width 65 height 18
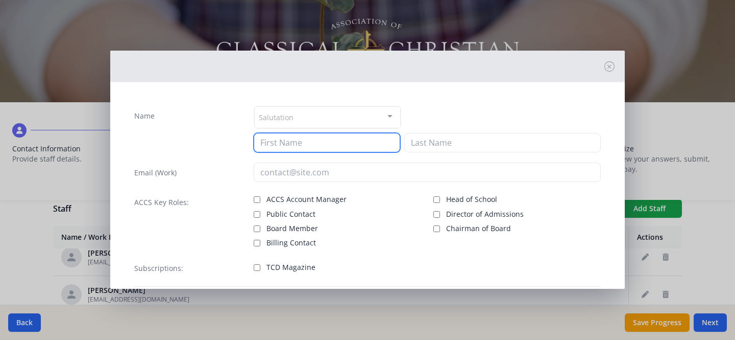
click at [364, 140] on input at bounding box center [327, 142] width 147 height 19
type input "Robin"
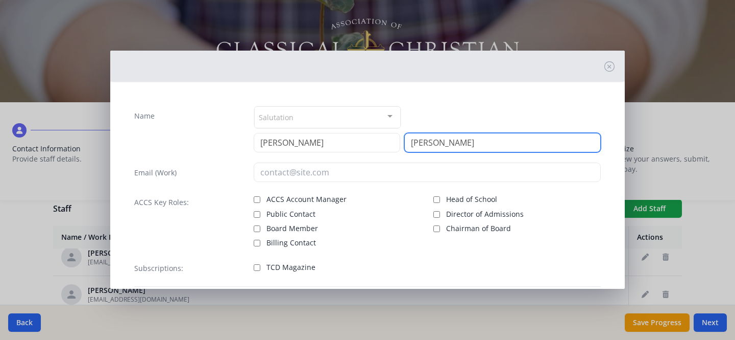
type input "Larson"
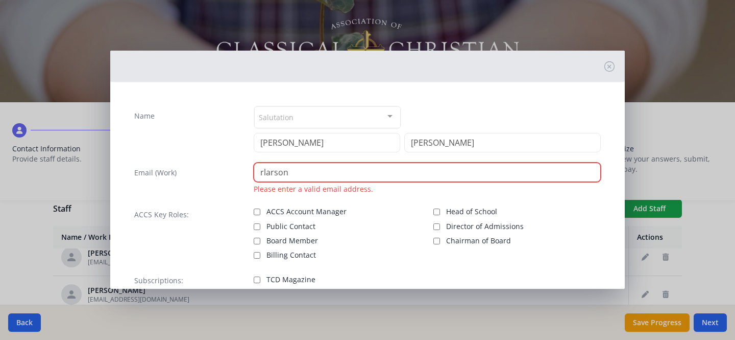
paste input "@hunterclassicalchristian.org"
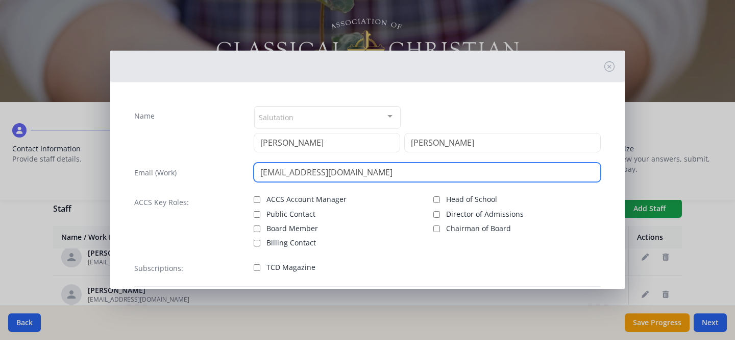
type input "rlarson@hunterclassicalchristian.org"
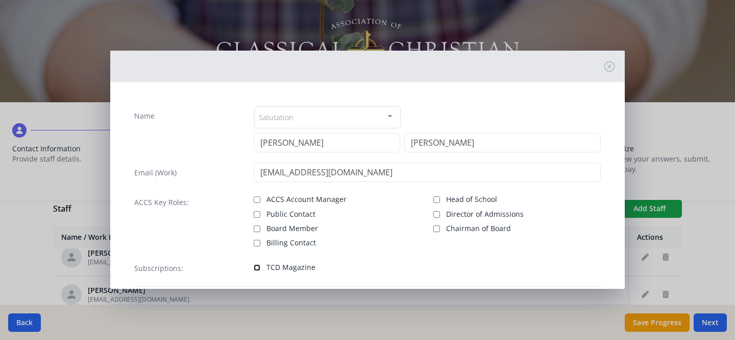
drag, startPoint x: 257, startPoint y: 269, endPoint x: 282, endPoint y: 261, distance: 25.7
click at [257, 269] on input "TCD Magazine" at bounding box center [257, 267] width 7 height 7
checkbox input "true"
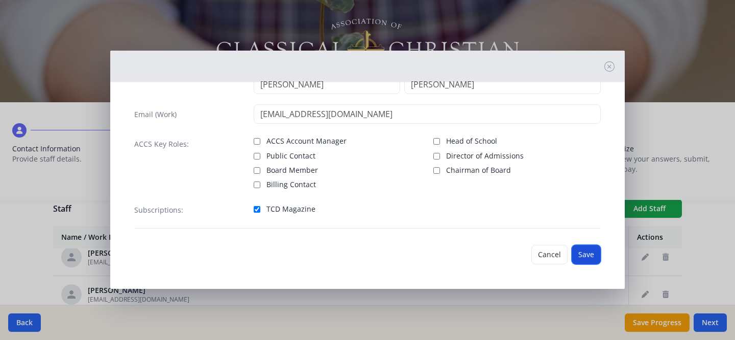
click at [580, 254] on button "Save" at bounding box center [586, 254] width 29 height 19
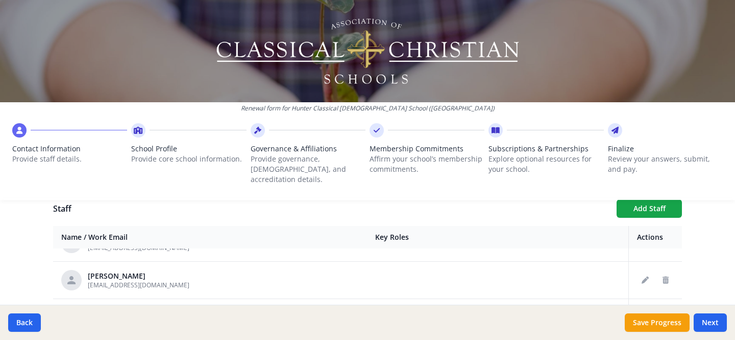
scroll to position [1149, 0]
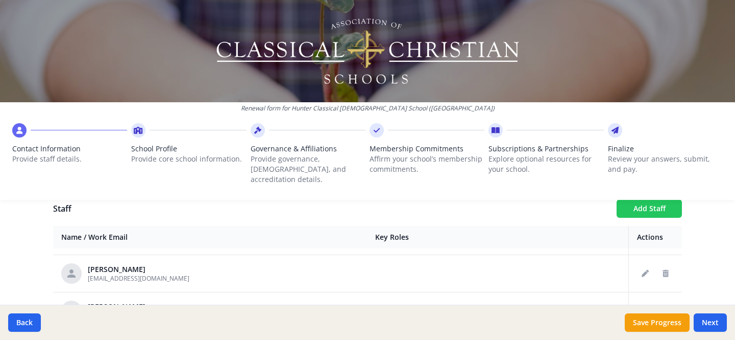
click at [626, 204] on button "Add Staff" at bounding box center [649, 208] width 65 height 18
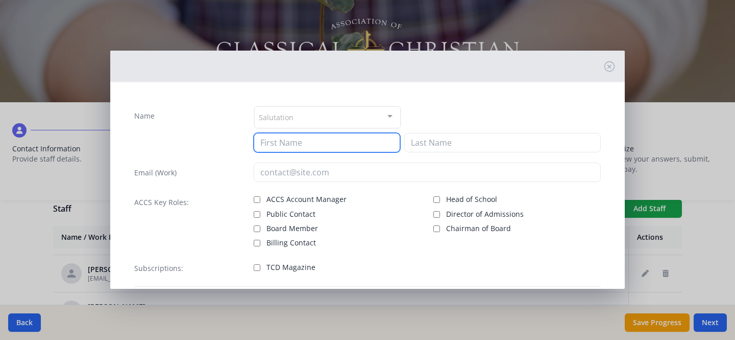
click at [295, 149] on input at bounding box center [327, 142] width 147 height 19
type input "Iggy"
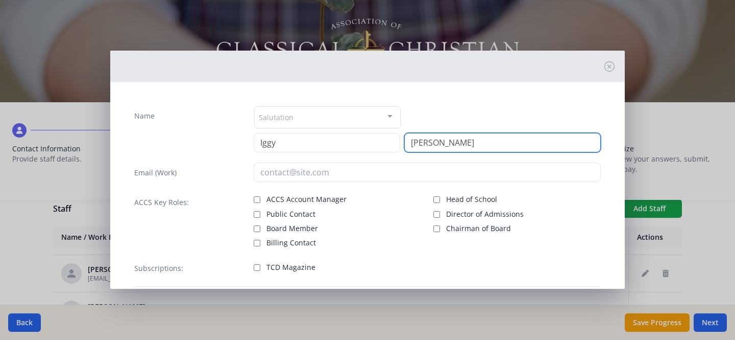
type input "Sternik"
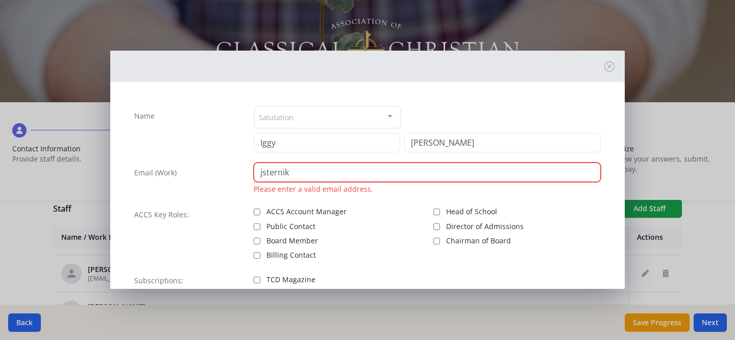
paste input "@hunterclassicalchristian.org"
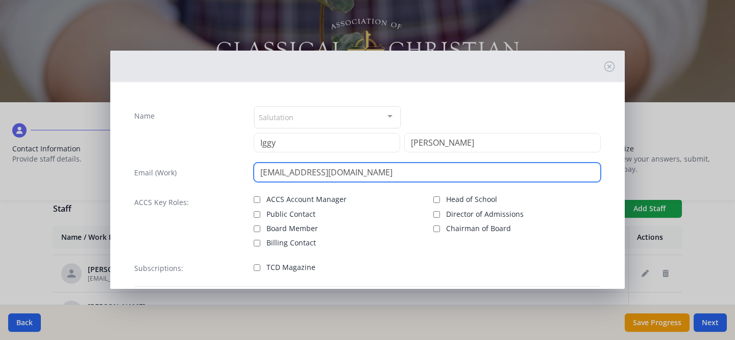
type input "jsternik@hunterclassicalchristian.org"
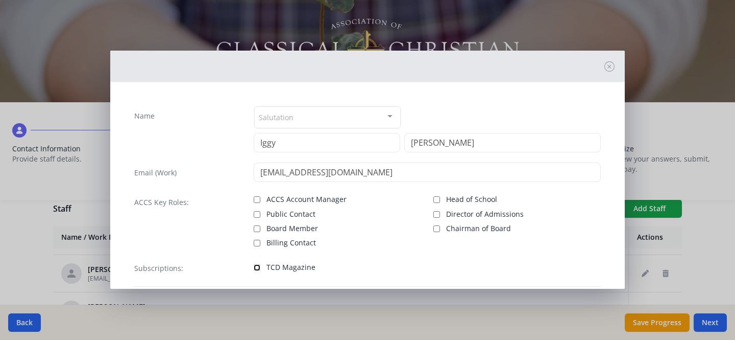
click at [256, 264] on input "TCD Magazine" at bounding box center [257, 267] width 7 height 7
checkbox input "true"
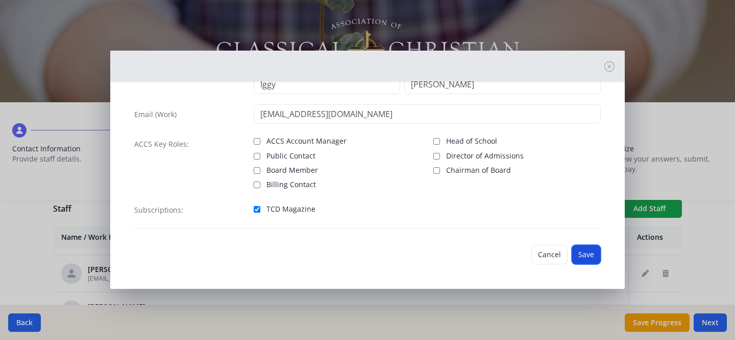
click at [578, 251] on button "Save" at bounding box center [586, 254] width 29 height 19
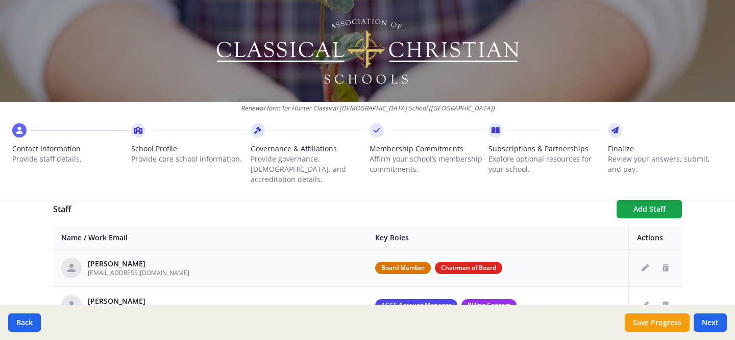
scroll to position [323, 0]
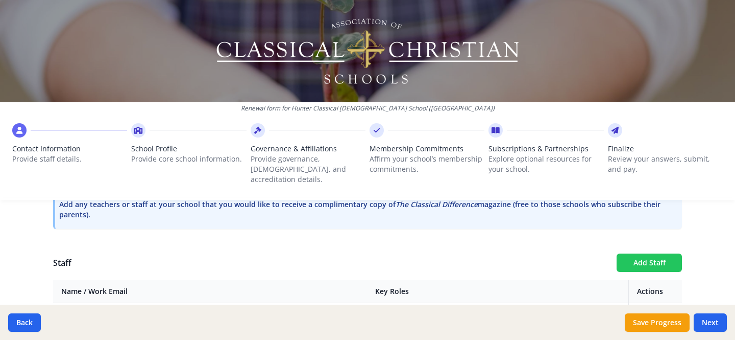
click at [636, 253] on button "Add Staff" at bounding box center [649, 262] width 65 height 18
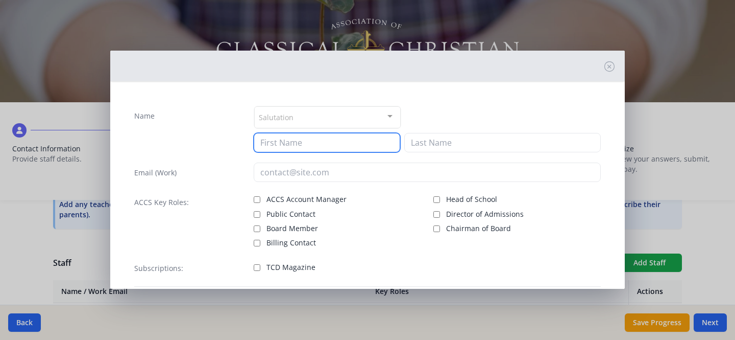
click at [290, 138] on input at bounding box center [327, 142] width 147 height 19
type input "Karena"
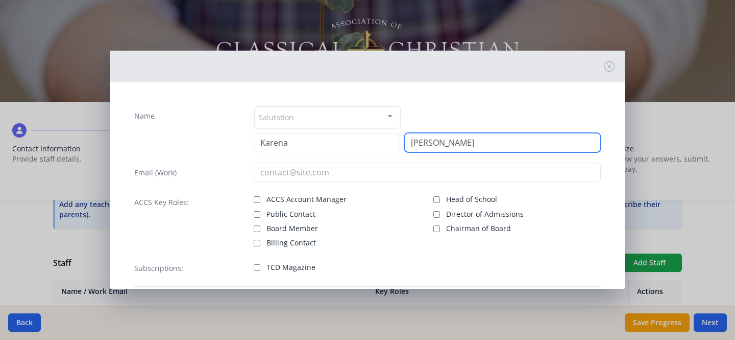
type input "Creasy Thompson"
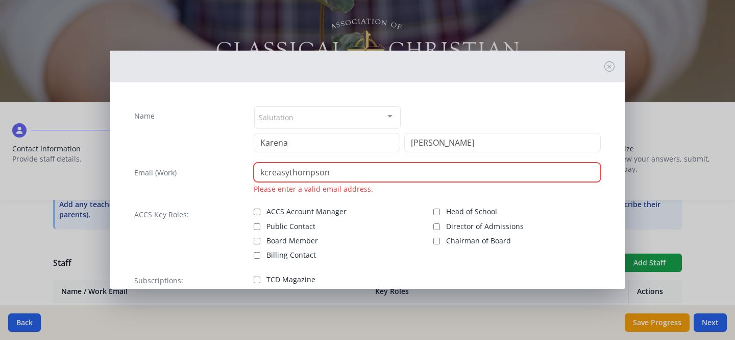
paste input "@hunterclassicalchristian.org"
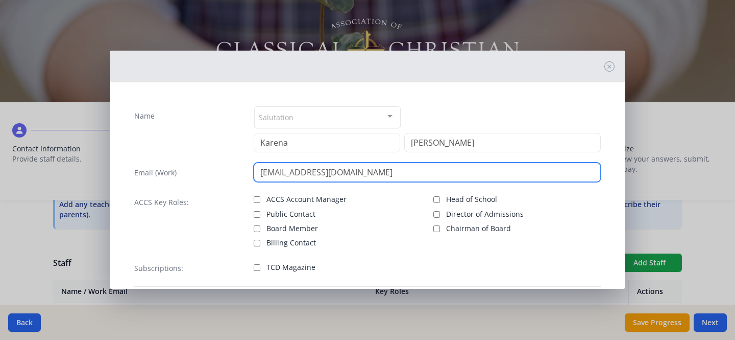
type input "kcreasythompson@hunterclassicalchristian.org"
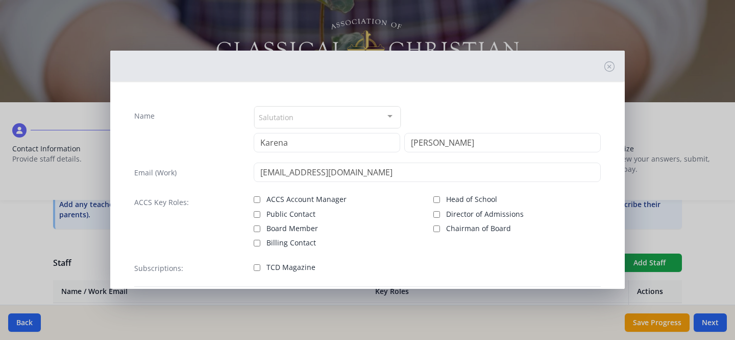
click at [254, 274] on div "TCD Magazine" at bounding box center [337, 267] width 167 height 15
click at [254, 268] on input "TCD Magazine" at bounding box center [257, 267] width 7 height 7
checkbox input "true"
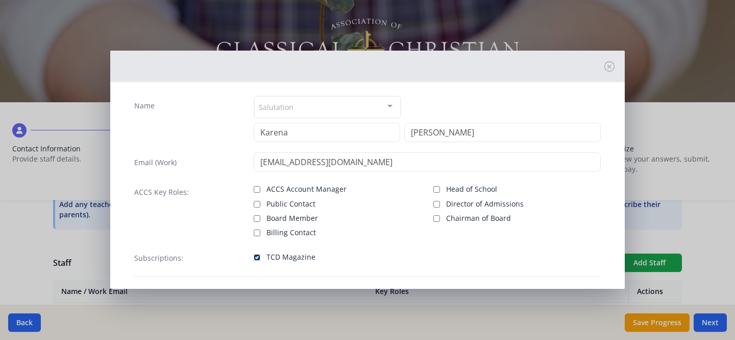
scroll to position [58, 0]
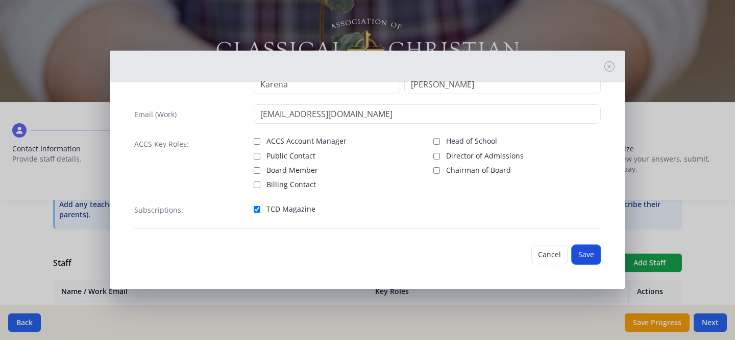
click at [579, 256] on button "Save" at bounding box center [586, 254] width 29 height 19
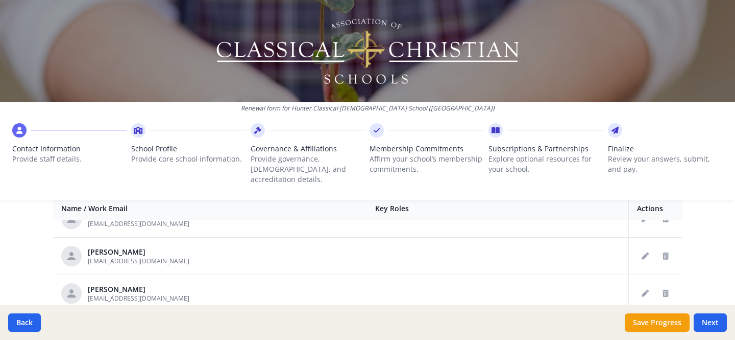
scroll to position [365, 0]
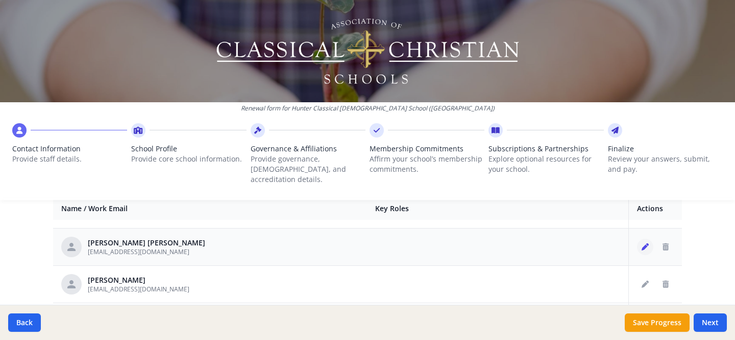
click at [642, 243] on icon "Edit staff" at bounding box center [645, 246] width 7 height 7
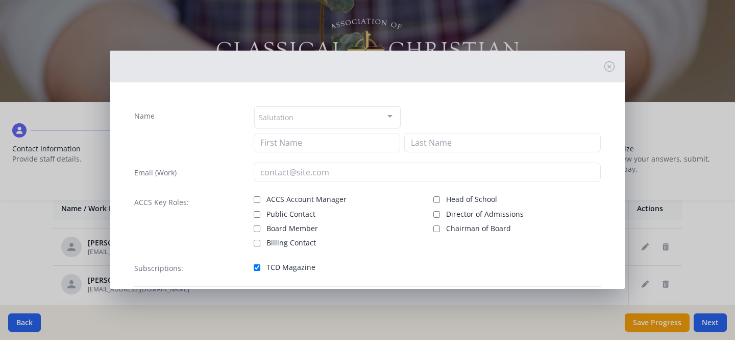
type input "Sallie Penn"
type input "crabb"
type input "scrabb@hunterclassicalchristian.org"
checkbox input "true"
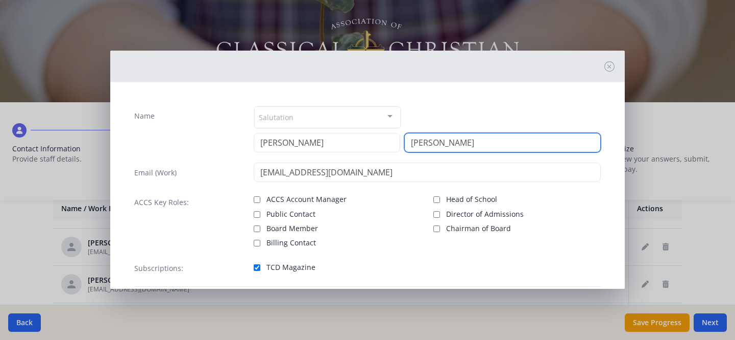
click at [410, 143] on input "crabb" at bounding box center [502, 142] width 197 height 19
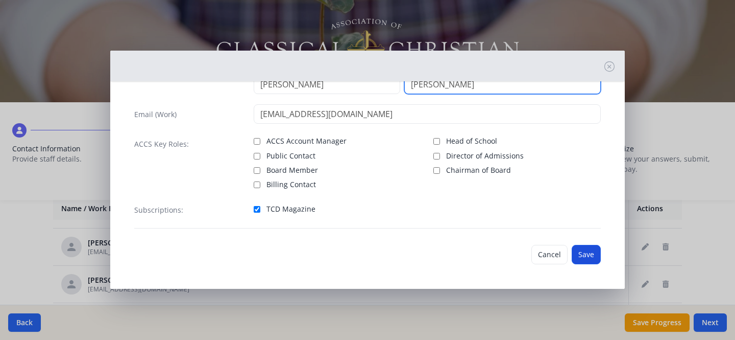
type input "Crabb"
click at [579, 248] on button "Save" at bounding box center [586, 254] width 29 height 19
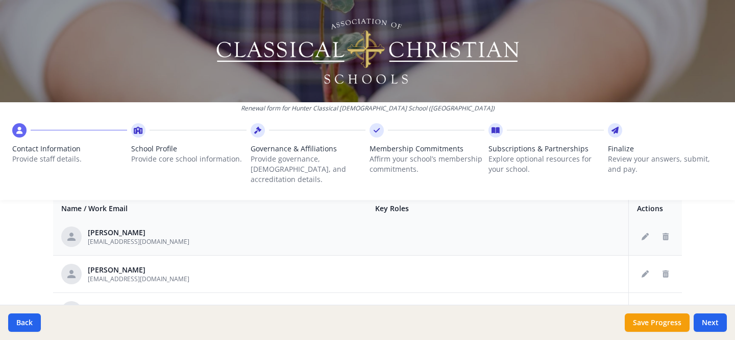
scroll to position [1224, 0]
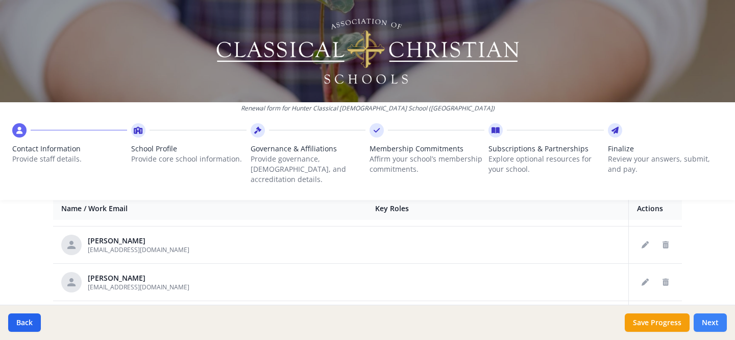
click at [713, 326] on button "Next" at bounding box center [710, 322] width 33 height 18
type input "(804) 708-0048"
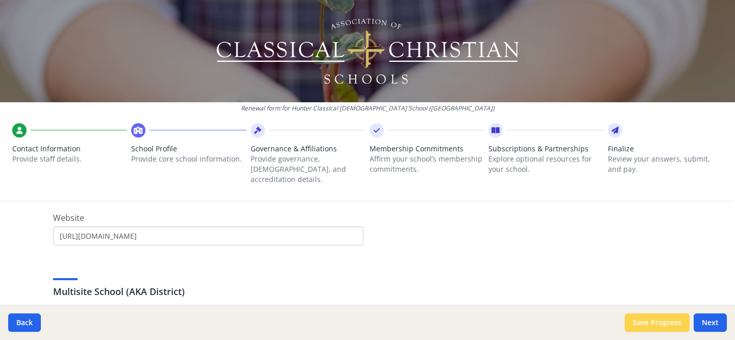
click at [659, 321] on button "Save Progress" at bounding box center [657, 322] width 65 height 18
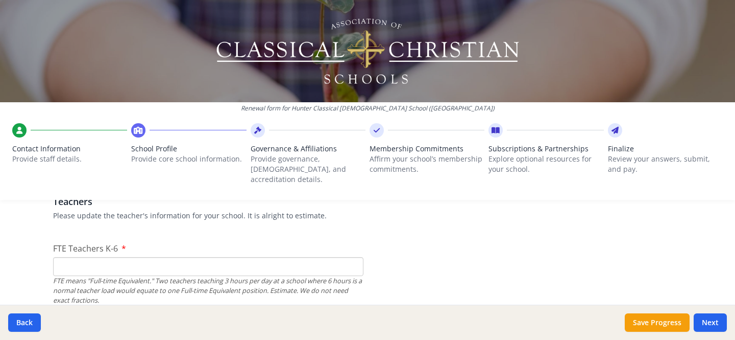
scroll to position [632, 0]
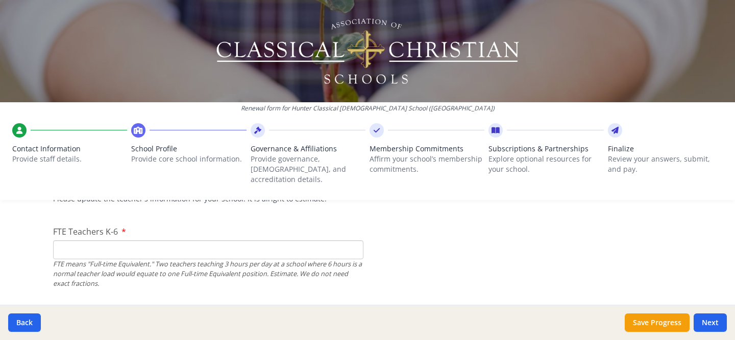
click at [297, 242] on input "FTE Teachers K-6" at bounding box center [208, 249] width 310 height 19
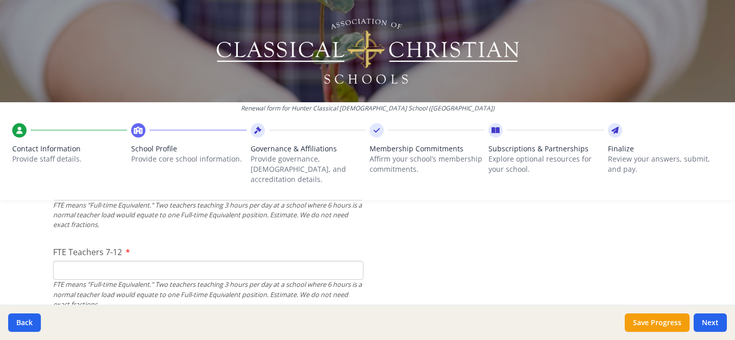
scroll to position [708, 0]
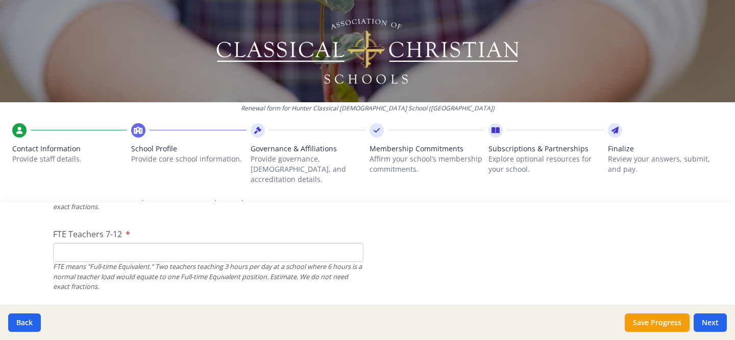
type input "15"
click at [305, 246] on input "FTE Teachers 7-12" at bounding box center [208, 252] width 310 height 19
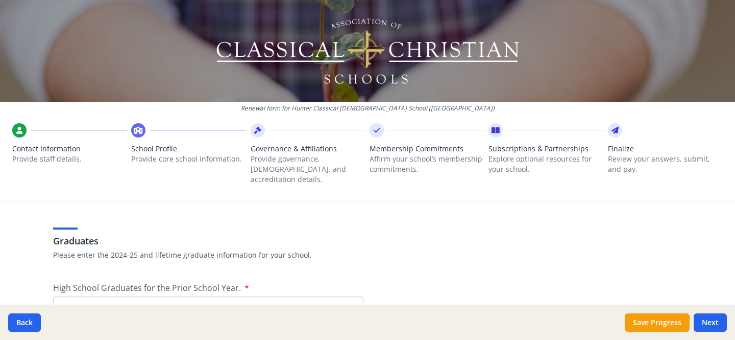
scroll to position [1438, 0]
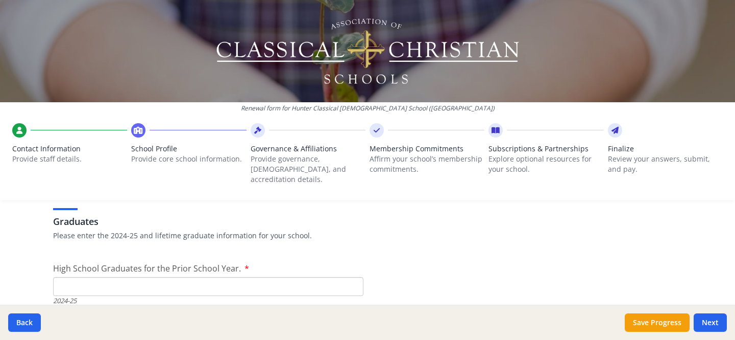
type input "5"
click at [335, 277] on input "High School Graduates for the Prior School Year." at bounding box center [208, 286] width 310 height 19
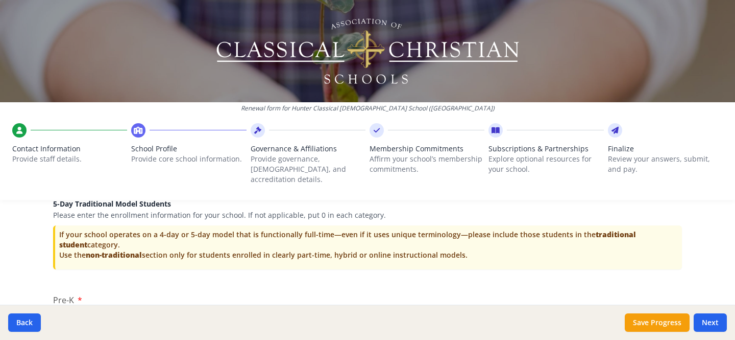
scroll to position [2123, 0]
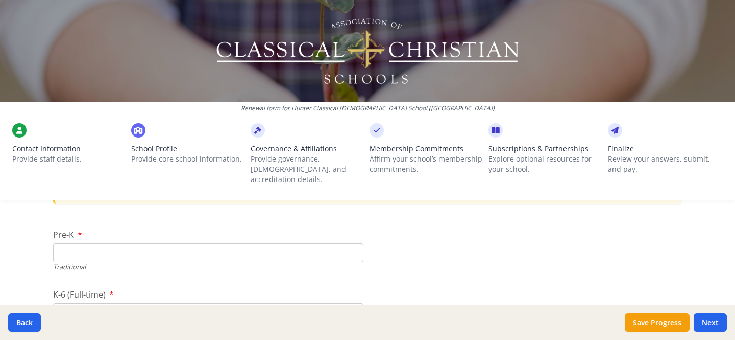
type input "0"
click at [283, 246] on input "Pre-K" at bounding box center [208, 252] width 310 height 19
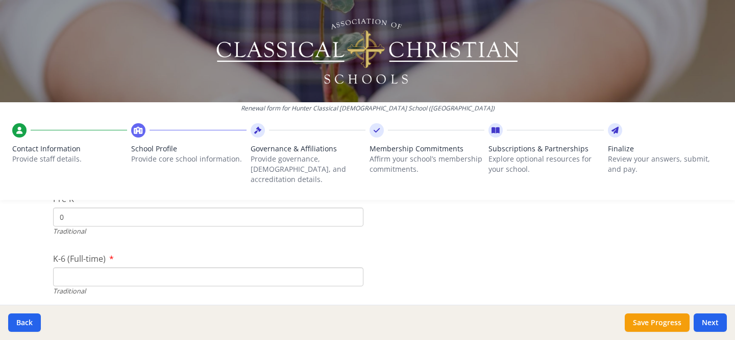
scroll to position [2159, 0]
type input "0"
click at [206, 266] on input "K-6 (Full-time)" at bounding box center [208, 275] width 310 height 19
type input "137"
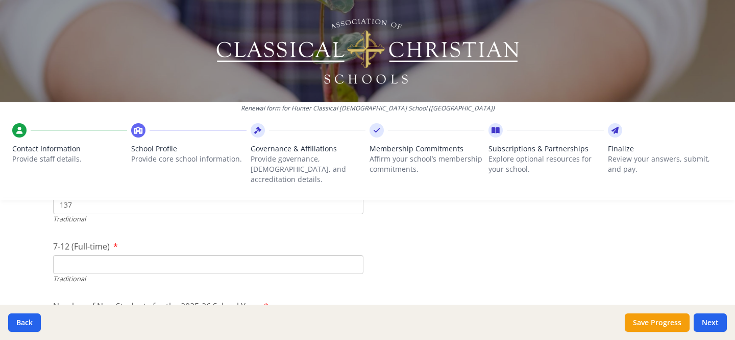
click at [145, 255] on input "7-12 (Full-time)" at bounding box center [208, 264] width 310 height 19
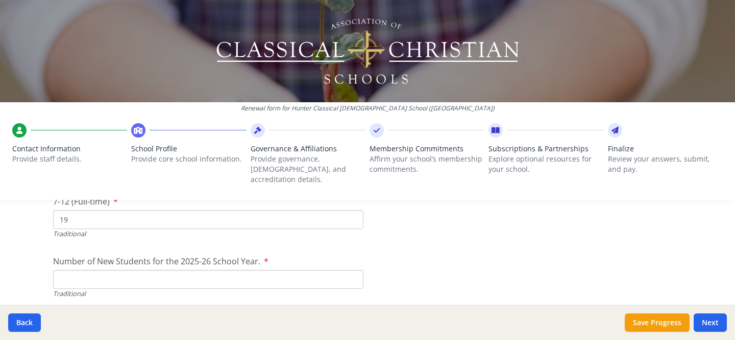
scroll to position [2280, 0]
type input "19"
click at [164, 264] on input "Number of New Students for the 2025-26 School Year." at bounding box center [208, 273] width 310 height 19
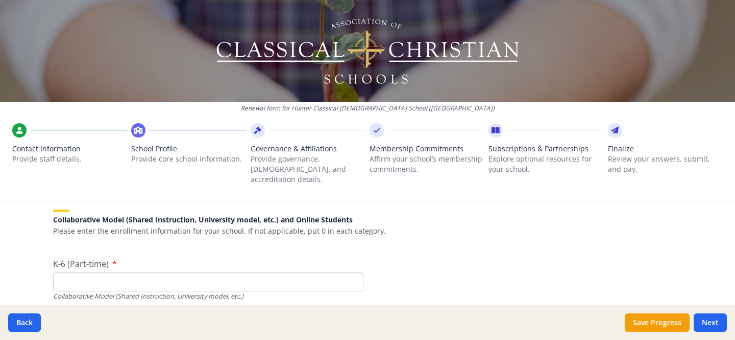
scroll to position [2389, 0]
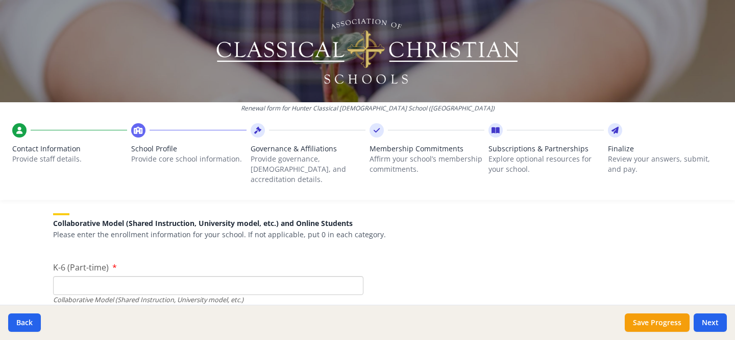
type input "37"
click at [186, 276] on input "K-6 (Part-time)" at bounding box center [208, 285] width 310 height 19
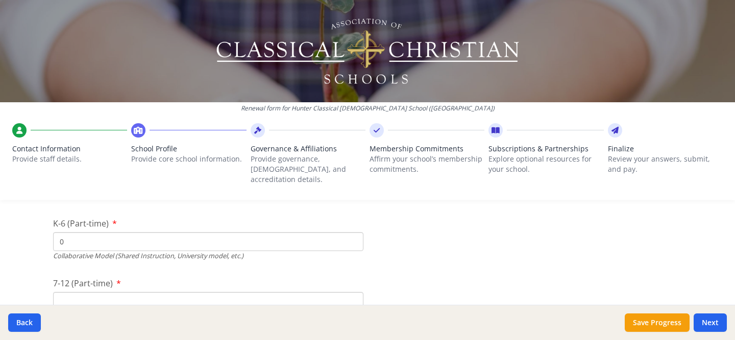
scroll to position [2463, 0]
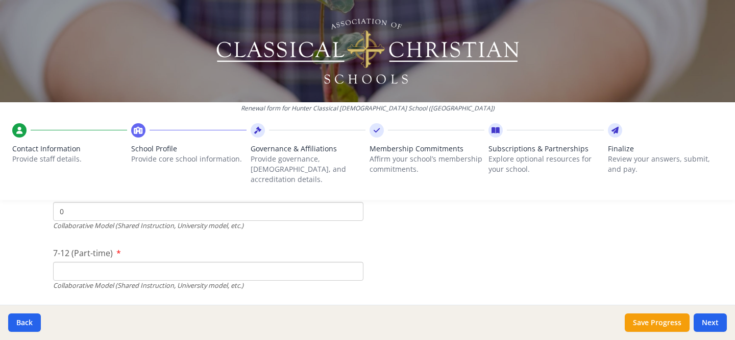
type input "0"
click at [175, 266] on input "7-12 (Part-time)" at bounding box center [208, 270] width 310 height 19
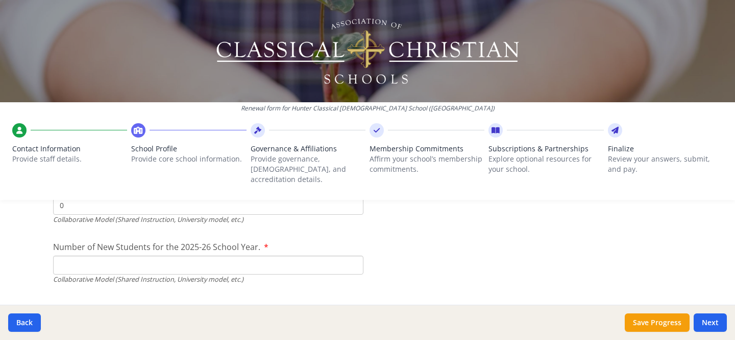
scroll to position [2530, 0]
type input "0"
click at [175, 34] on input "Number of New Students for the 2025-26 School Year." at bounding box center [208, 24] width 310 height 19
type input "0"
click at [650, 319] on button "Save Progress" at bounding box center [657, 322] width 65 height 18
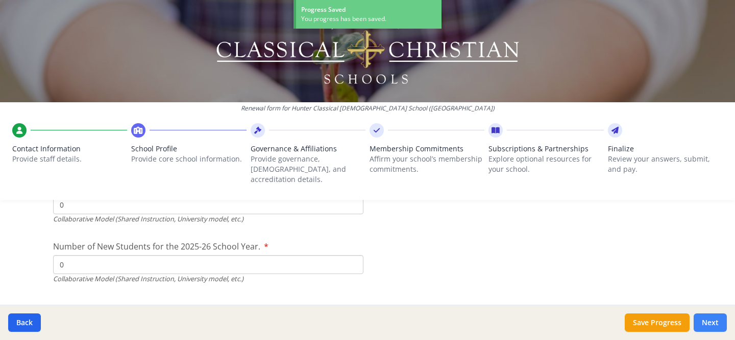
click at [720, 321] on button "Next" at bounding box center [710, 322] width 33 height 18
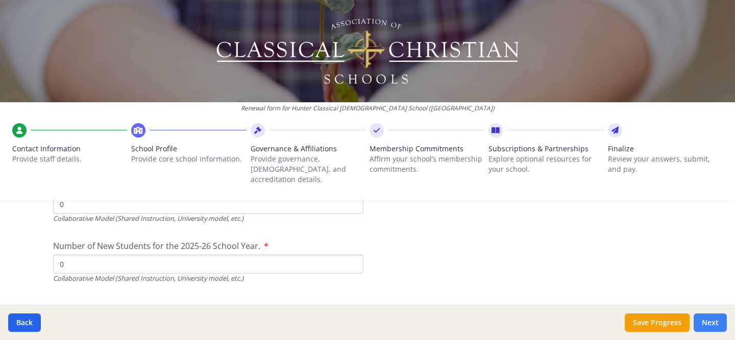
click at [711, 321] on button "Next" at bounding box center [710, 322] width 33 height 18
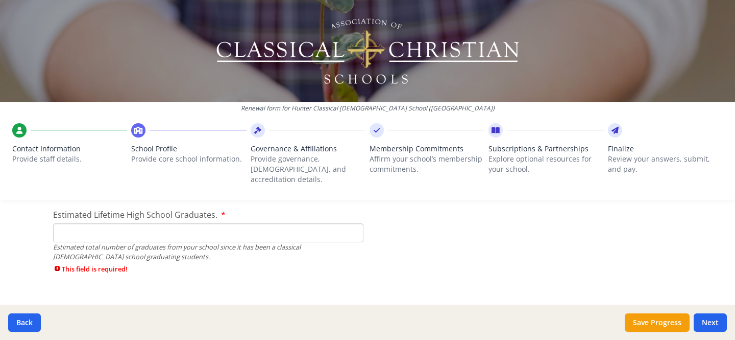
scroll to position [1550, 0]
click at [246, 231] on input "Estimated Lifetime High School Graduates." at bounding box center [208, 234] width 310 height 19
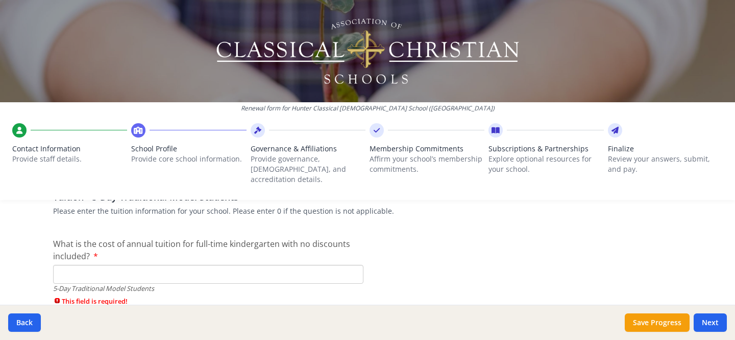
scroll to position [2662, 0]
type input "0"
click at [246, 264] on input "What is the cost of annual tuition for full-time kindergarten with no discounts…" at bounding box center [208, 273] width 310 height 19
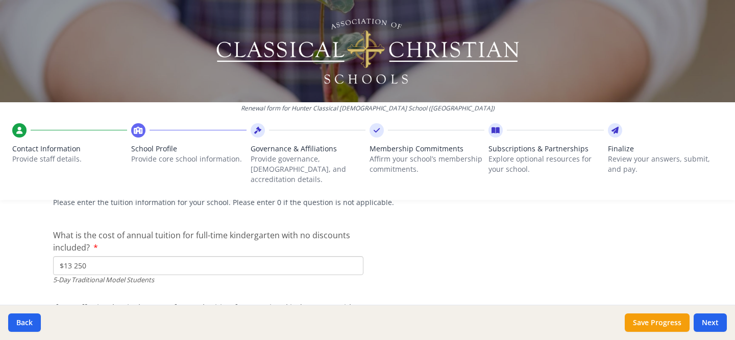
scroll to position [2725, 0]
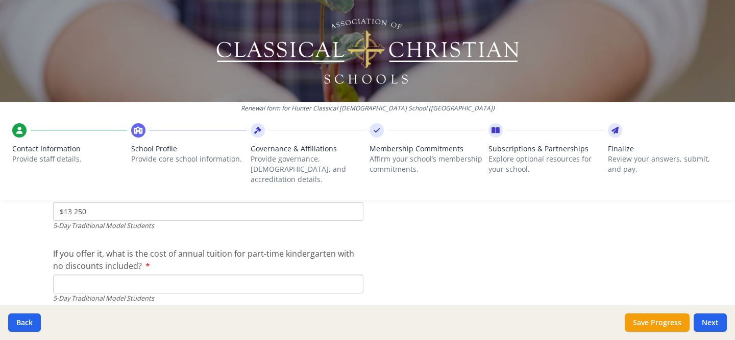
type input "$13 250"
click at [260, 274] on input "If you offer it, what is the cost of annual tuition for part-time kindergarten …" at bounding box center [208, 283] width 310 height 19
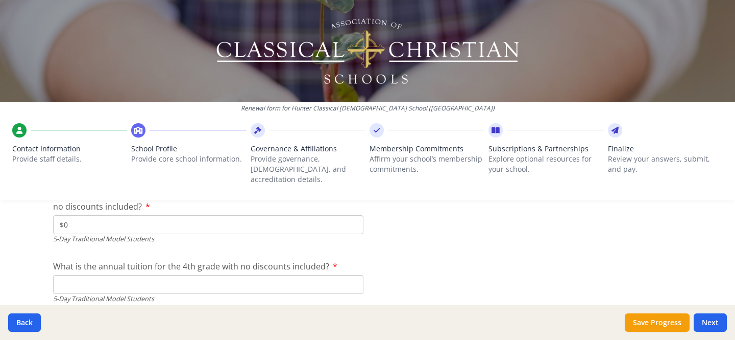
scroll to position [2802, 0]
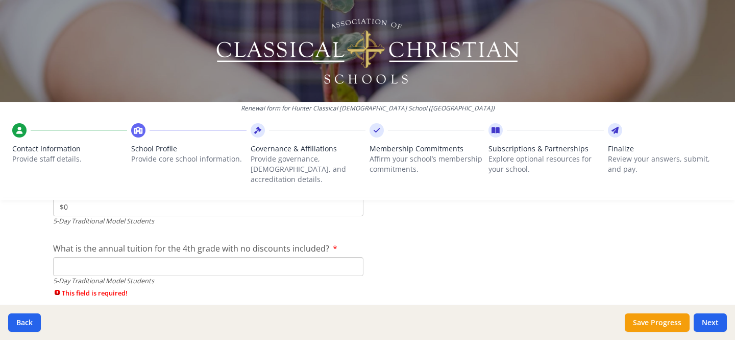
type input "$0"
click at [307, 257] on input "What is the annual tuition for the 4th grade with no discounts included?" at bounding box center [208, 266] width 310 height 19
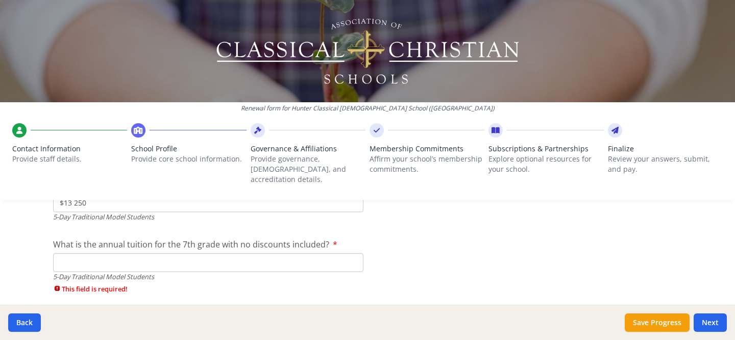
scroll to position [2870, 0]
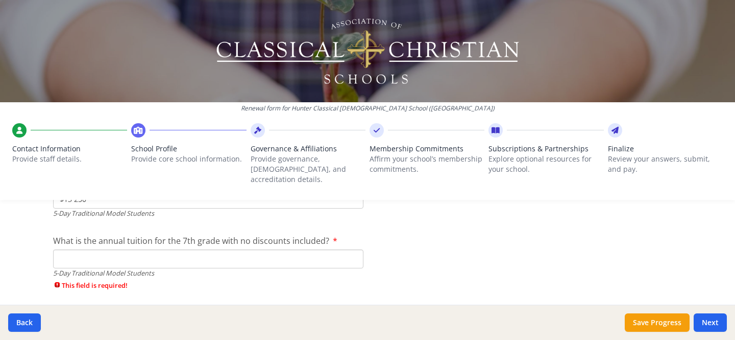
type input "$13 250"
click at [304, 252] on input "What is the annual tuition for the 7th grade with no discounts included?" at bounding box center [208, 258] width 310 height 19
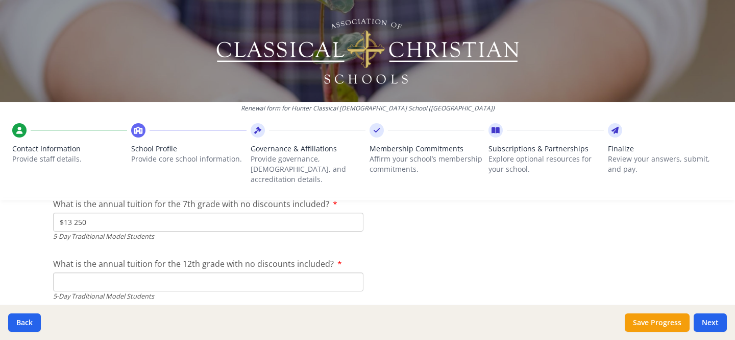
scroll to position [2916, 0]
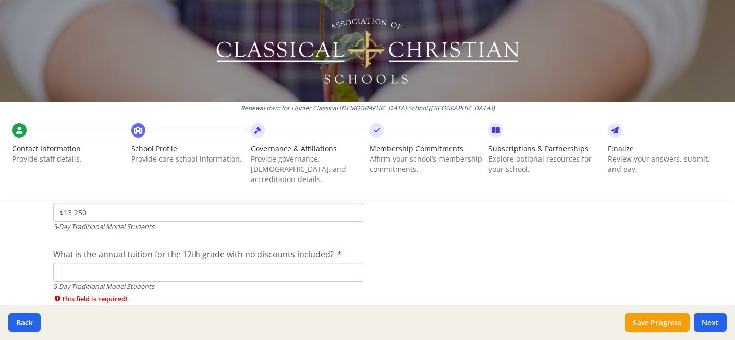
type input "$13 250"
click at [294, 262] on input "What is the annual tuition for the 12th grade with no discounts included?" at bounding box center [208, 271] width 310 height 19
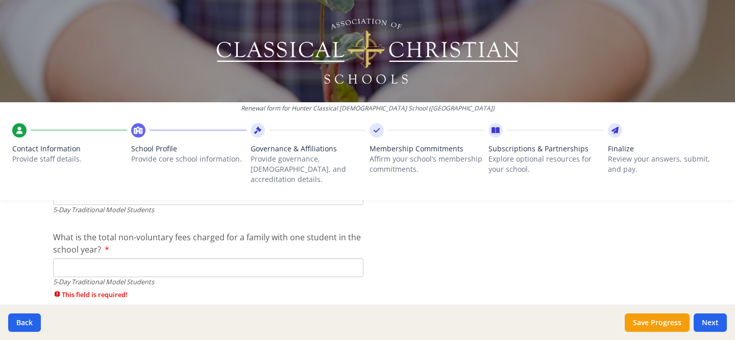
scroll to position [2983, 0]
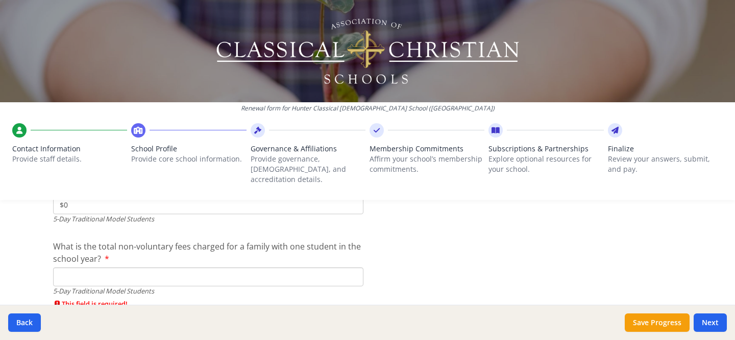
type input "$0"
click at [296, 267] on input "What is the total non-voluntary fees charged for a family with one student in t…" at bounding box center [208, 276] width 310 height 19
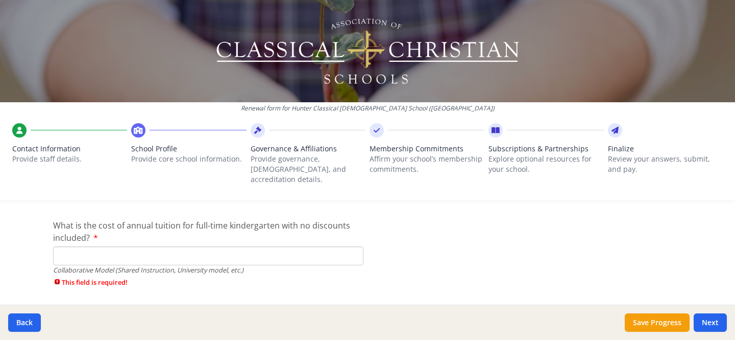
scroll to position [3157, 0]
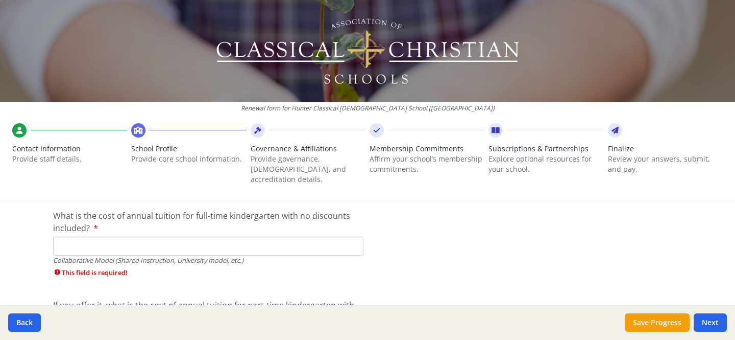
type input "$0"
click at [246, 238] on input "What is the cost of annual tuition for full-time kindergarten with no discounts…" at bounding box center [208, 245] width 310 height 19
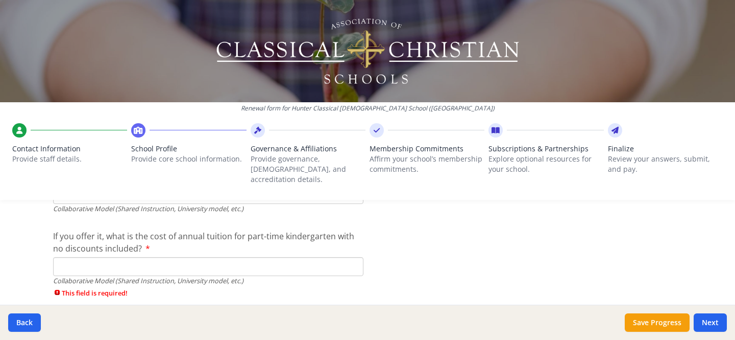
scroll to position [3230, 0]
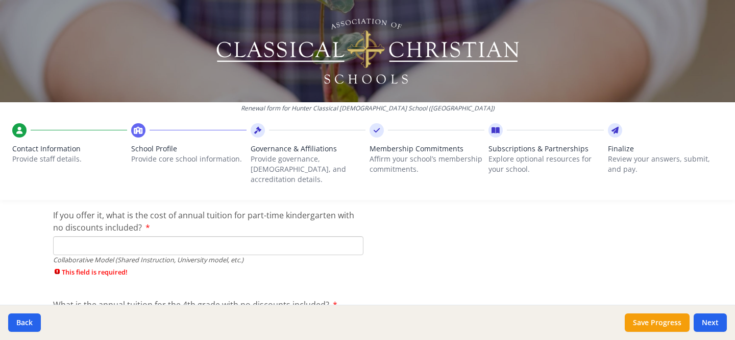
type input "$0"
click at [239, 239] on input "If you offer it, what is the cost of annual tuition for part-time kindergarten …" at bounding box center [208, 245] width 310 height 19
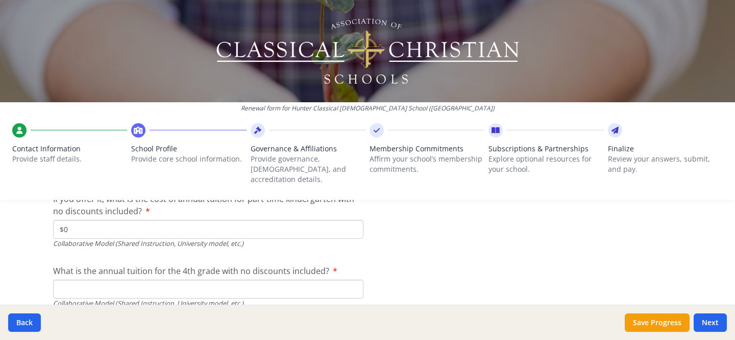
scroll to position [3291, 0]
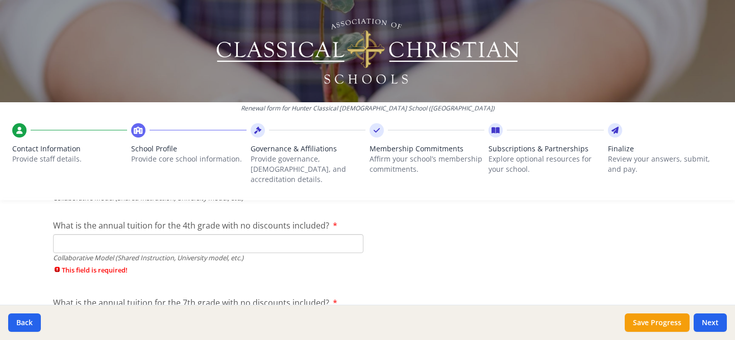
click at [236, 237] on input "What is the annual tuition for the 4th grade with no discounts included?" at bounding box center [208, 243] width 310 height 19
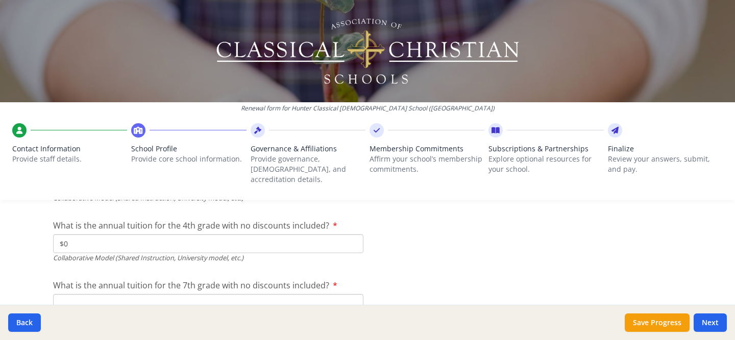
click at [178, 294] on input "What is the annual tuition for the 7th grade with no discounts included?" at bounding box center [208, 303] width 310 height 19
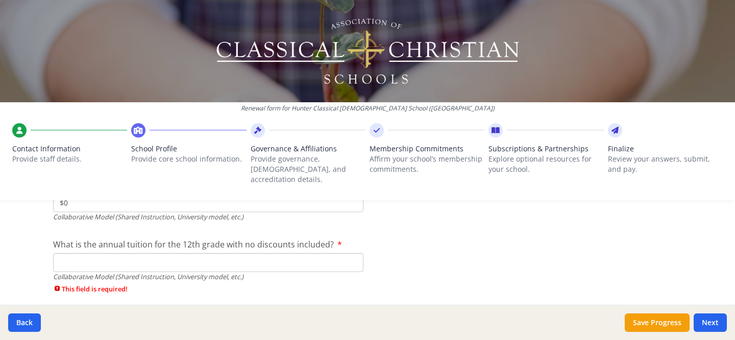
scroll to position [3401, 0]
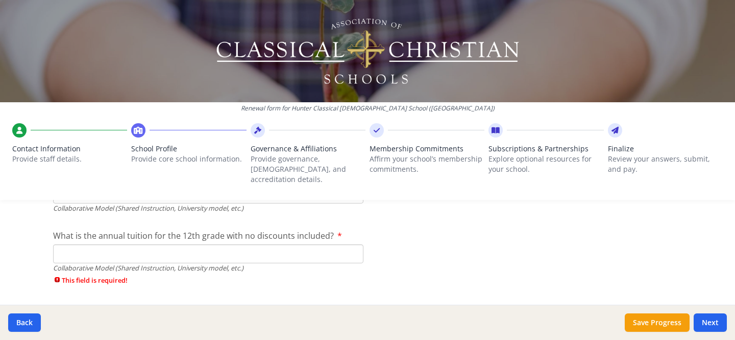
click at [187, 249] on input "What is the annual tuition for the 12th grade with no discounts included?" at bounding box center [208, 253] width 310 height 19
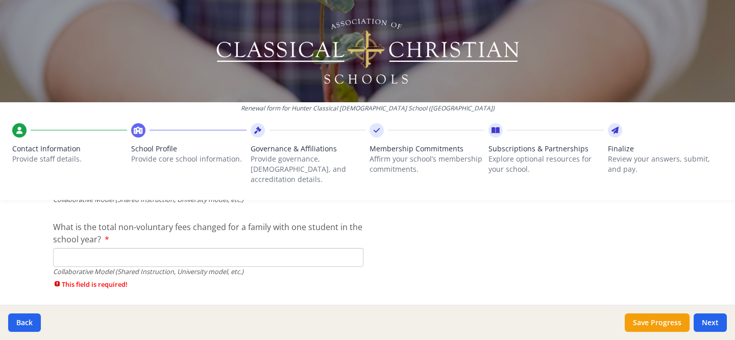
scroll to position [3491, 0]
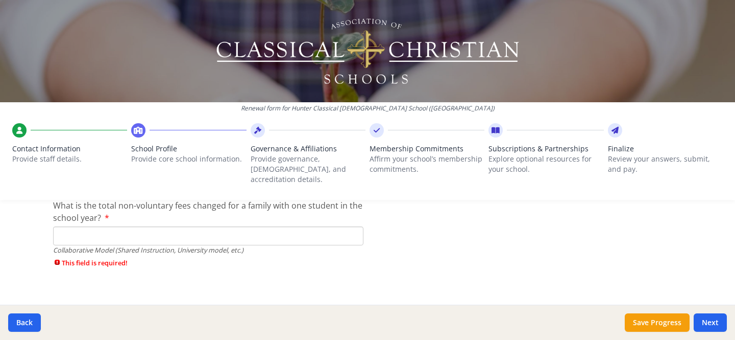
click at [187, 227] on input "What is the total non-voluntary fees changed for a family with one student in t…" at bounding box center [208, 235] width 310 height 19
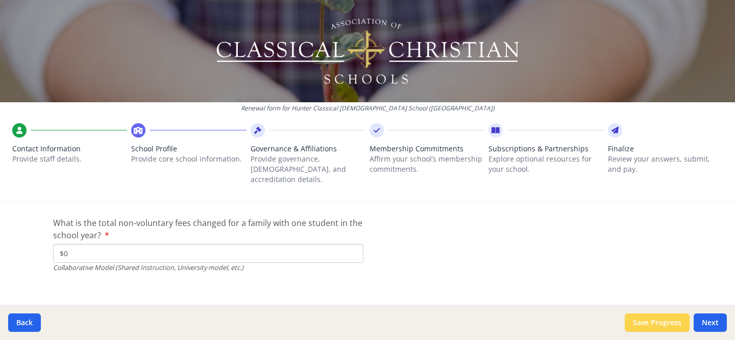
click at [635, 324] on button "Save Progress" at bounding box center [657, 322] width 65 height 18
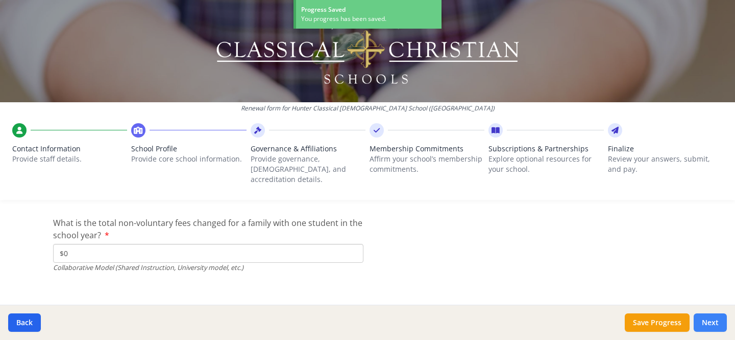
click at [720, 321] on button "Next" at bounding box center [710, 322] width 33 height 18
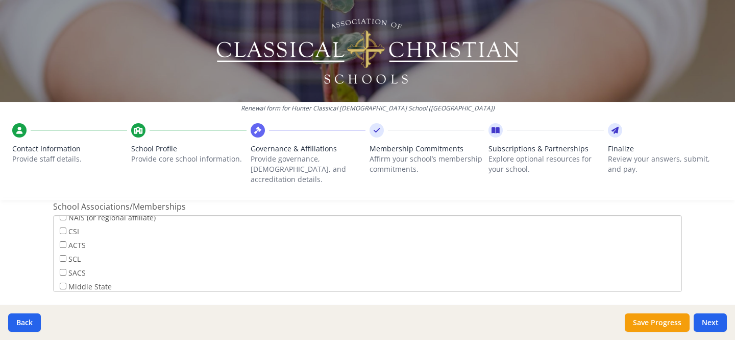
scroll to position [37, 0]
click at [62, 239] on input "SCL" at bounding box center [63, 242] width 7 height 7
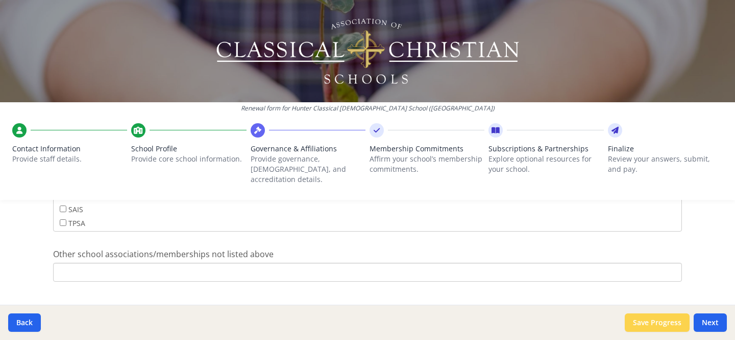
click at [663, 320] on button "Save Progress" at bounding box center [657, 322] width 65 height 18
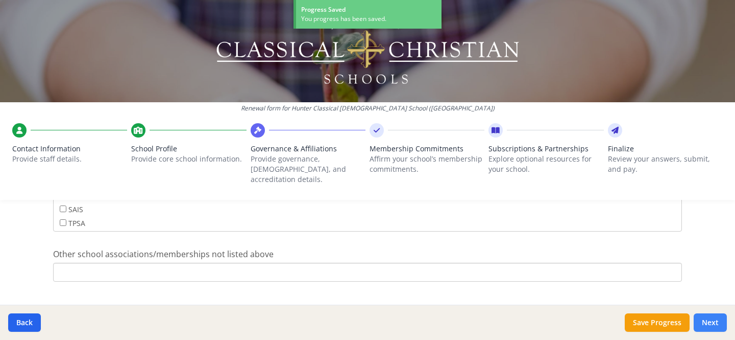
click at [700, 322] on button "Next" at bounding box center [710, 322] width 33 height 18
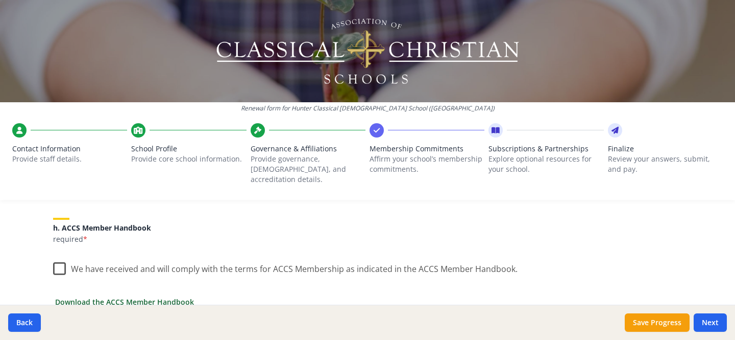
click at [132, 296] on link "Download the ACCS Member Handbook" at bounding box center [124, 301] width 139 height 11
click at [55, 255] on label "We have received and will comply with the terms for ACCS Membership as indicate…" at bounding box center [285, 266] width 465 height 22
click at [0, 0] on input "We have received and will comply with the terms for ACCS Membership as indicate…" at bounding box center [0, 0] width 0 height 0
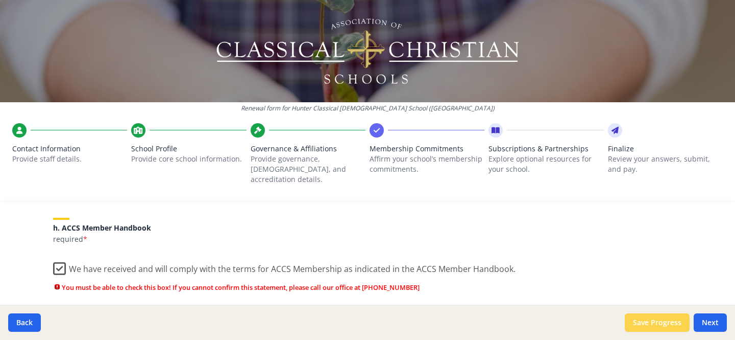
click at [675, 322] on button "Save Progress" at bounding box center [657, 322] width 65 height 18
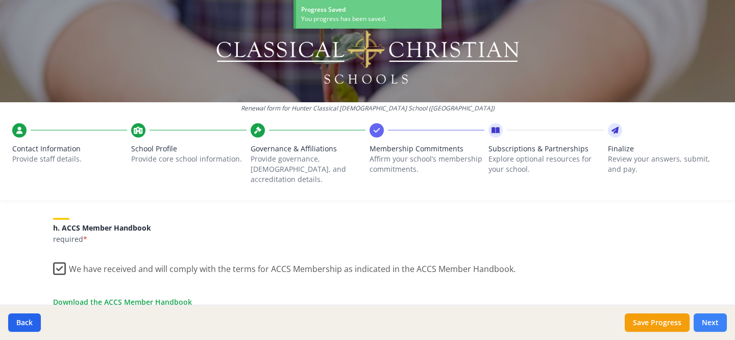
click at [704, 324] on button "Next" at bounding box center [710, 322] width 33 height 18
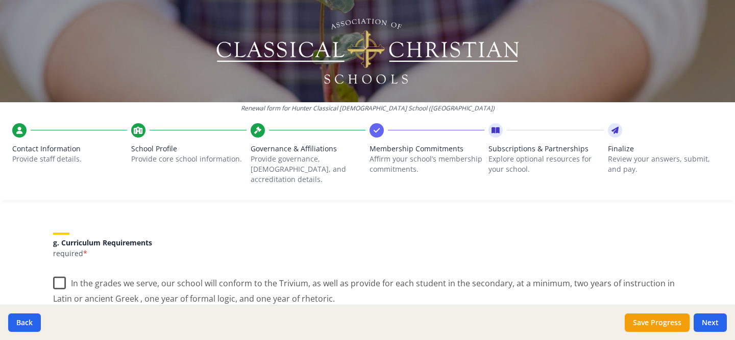
scroll to position [846, 0]
click at [56, 270] on label "In the grades we serve, our school will conform to the Trivium, as well as prov…" at bounding box center [367, 285] width 629 height 34
click at [0, 0] on input "In the grades we serve, our school will conform to the Trivium, as well as prov…" at bounding box center [0, 0] width 0 height 0
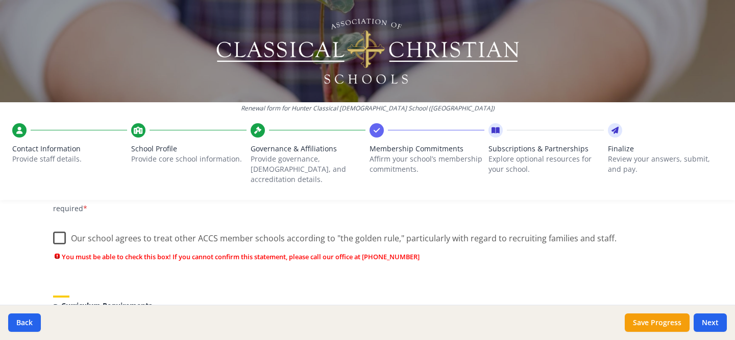
scroll to position [781, 0]
click at [60, 231] on label "Our school agrees to treat other ACCS member schools according to "the golden r…" at bounding box center [335, 236] width 564 height 22
click at [0, 0] on input "Our school agrees to treat other ACCS member schools according to "the golden r…" at bounding box center [0, 0] width 0 height 0
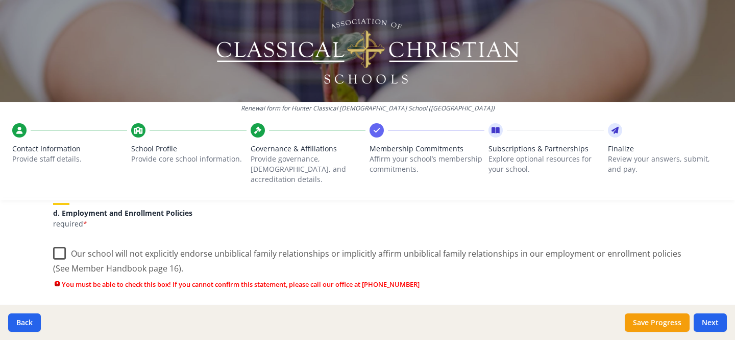
scroll to position [515, 0]
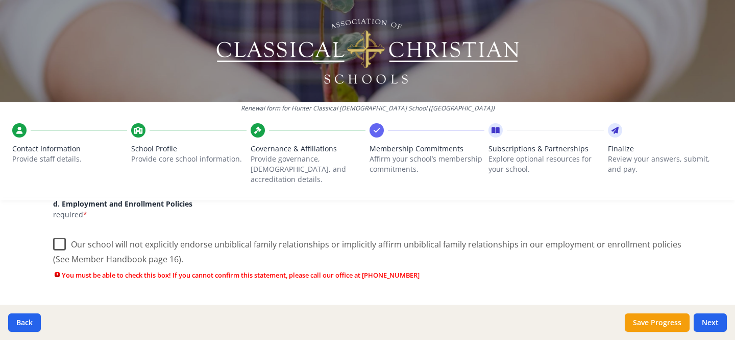
click at [56, 233] on label "Our school will not explicitly endorse unbiblical family relationships or impli…" at bounding box center [367, 248] width 629 height 34
click at [0, 0] on input "Our school will not explicitly endorse unbiblical family relationships or impli…" at bounding box center [0, 0] width 0 height 0
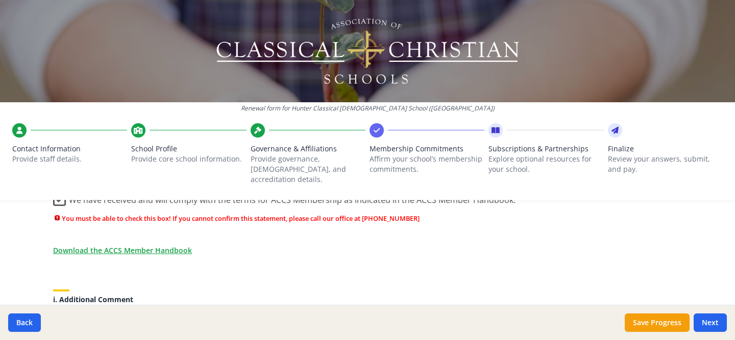
scroll to position [1101, 0]
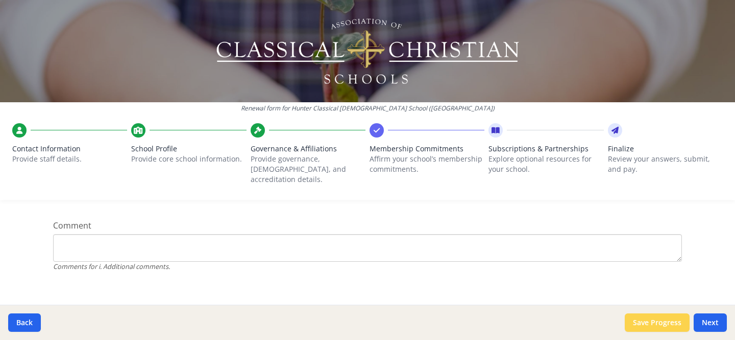
click at [678, 324] on button "Save Progress" at bounding box center [657, 322] width 65 height 18
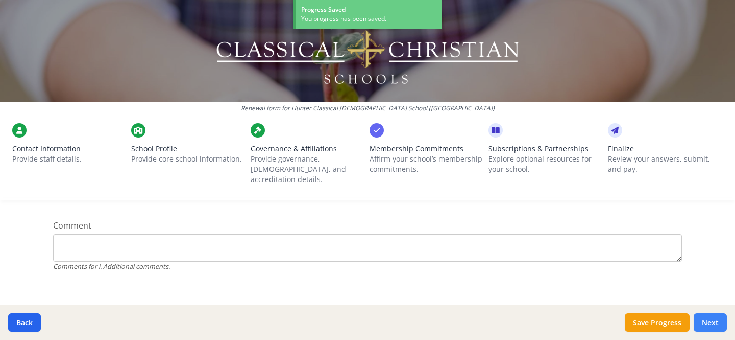
click at [712, 324] on button "Next" at bounding box center [710, 322] width 33 height 18
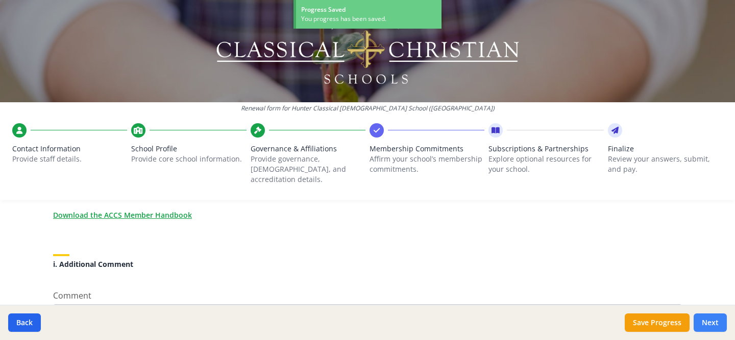
scroll to position [1084, 0]
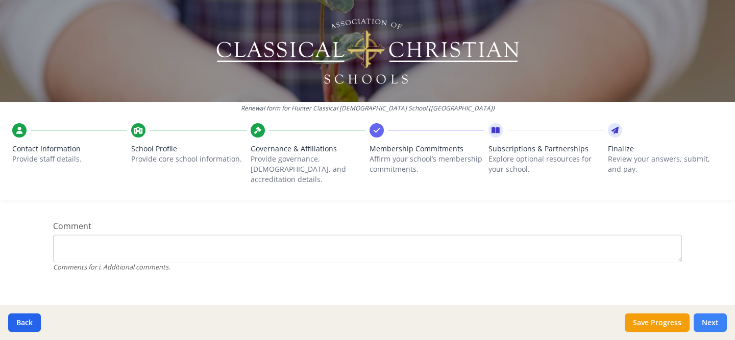
click at [708, 320] on button "Next" at bounding box center [710, 322] width 33 height 18
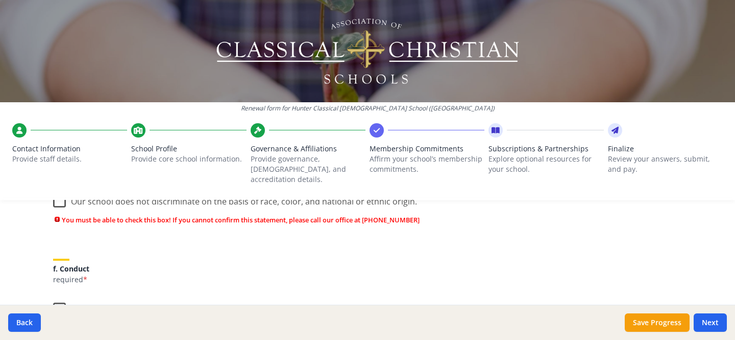
scroll to position [669, 0]
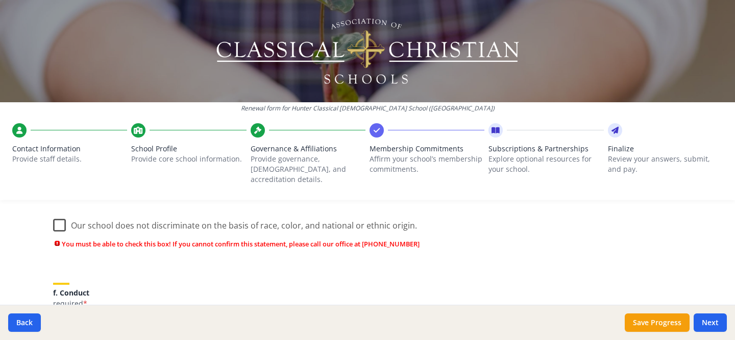
click at [53, 213] on label "Our school does not discriminate on the basis of race, color, and national or e…" at bounding box center [235, 223] width 364 height 22
click at [0, 0] on input "Our school does not discriminate on the basis of race, color, and national or e…" at bounding box center [0, 0] width 0 height 0
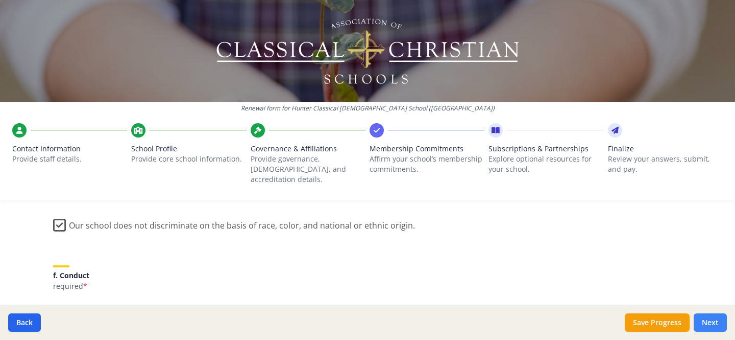
click at [711, 324] on button "Next" at bounding box center [710, 322] width 33 height 18
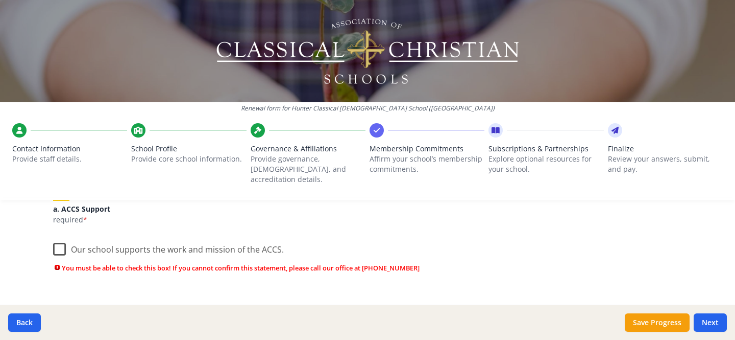
scroll to position [147, 0]
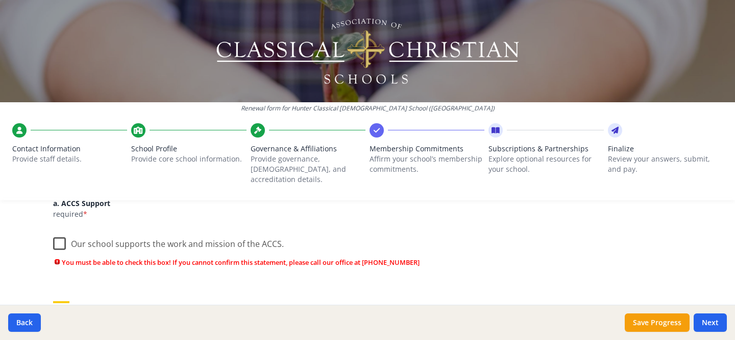
click at [53, 235] on label "Our school supports the work and mission of the ACCS." at bounding box center [168, 241] width 231 height 22
click at [0, 0] on input "Our school supports the work and mission of the ACCS." at bounding box center [0, 0] width 0 height 0
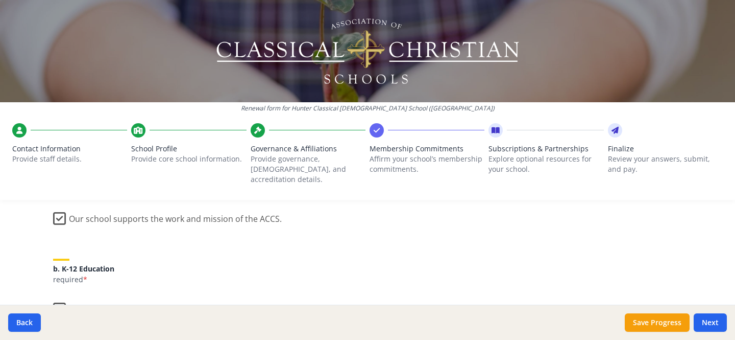
scroll to position [226, 0]
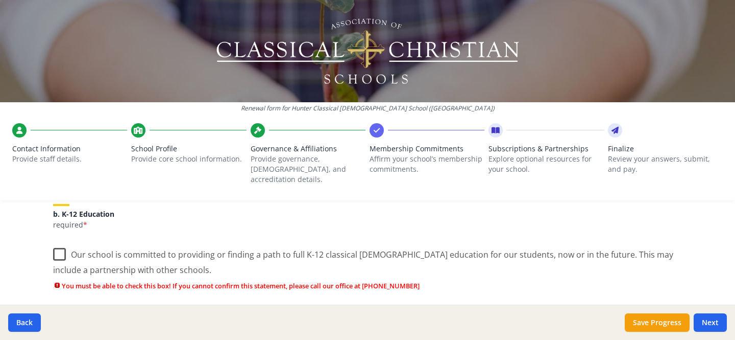
click at [56, 246] on label "Our school is committed to providing or finding a path to full K-12 classical C…" at bounding box center [367, 258] width 629 height 34
click at [0, 0] on input "Our school is committed to providing or finding a path to full K-12 classical C…" at bounding box center [0, 0] width 0 height 0
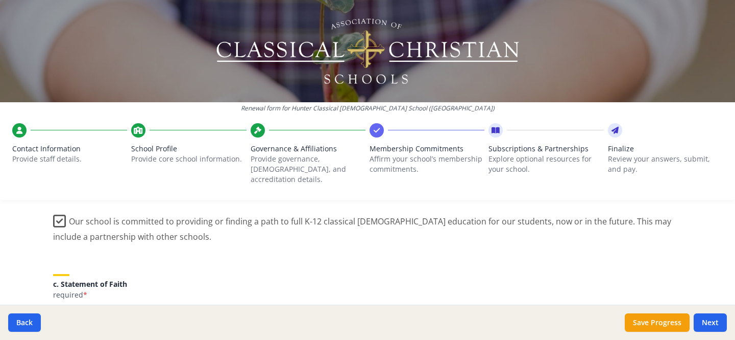
scroll to position [301, 0]
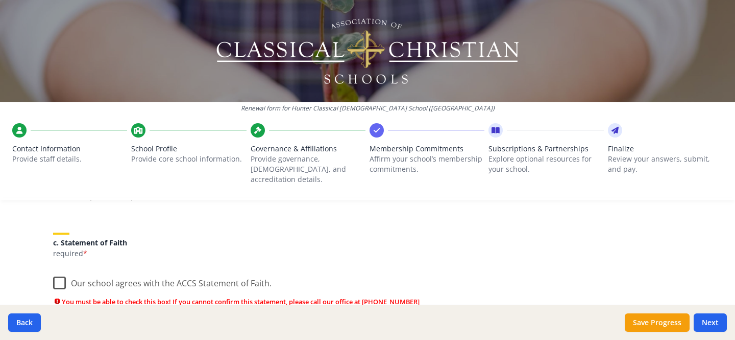
click at [57, 278] on label "Our school agrees with the ACCS Statement of Faith." at bounding box center [162, 281] width 219 height 22
click at [0, 0] on input "Our school agrees with the ACCS Statement of Faith." at bounding box center [0, 0] width 0 height 0
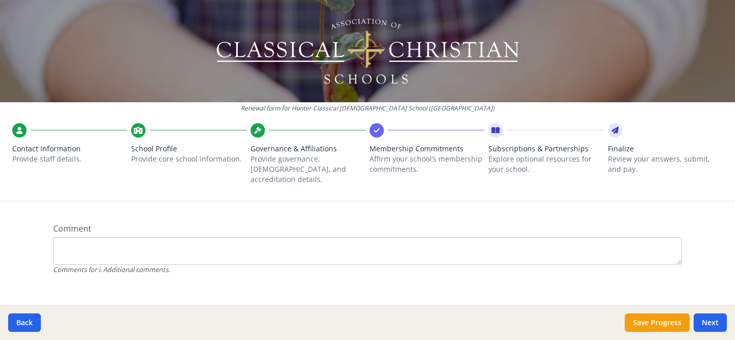
scroll to position [1014, 0]
click at [717, 320] on button "Next" at bounding box center [710, 322] width 33 height 18
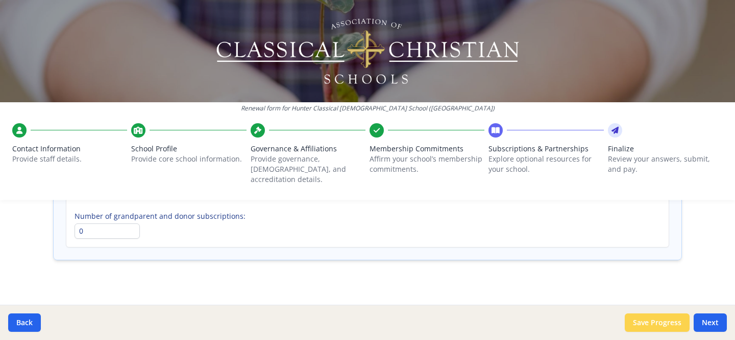
click at [654, 322] on button "Save Progress" at bounding box center [657, 322] width 65 height 18
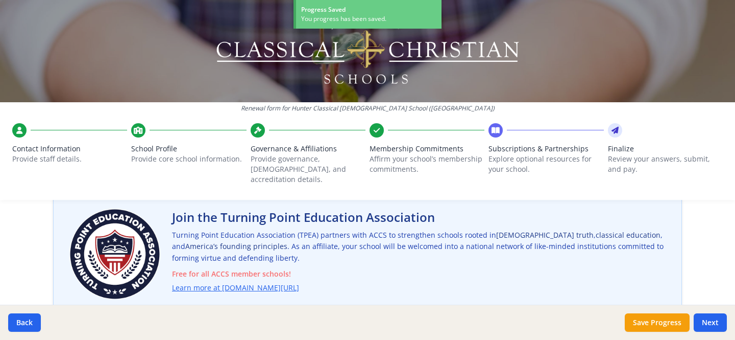
scroll to position [57, 0]
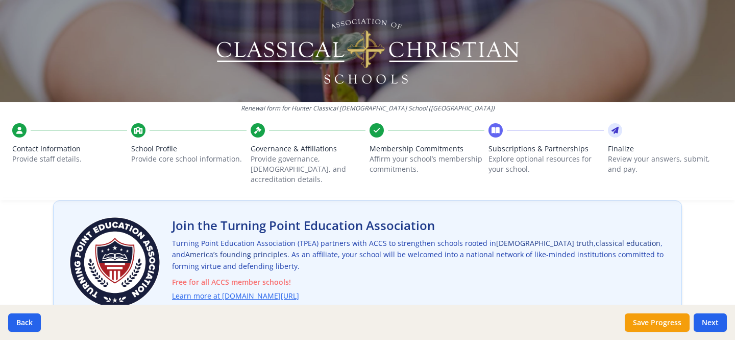
drag, startPoint x: 43, startPoint y: 191, endPoint x: 341, endPoint y: 291, distance: 313.9
click at [341, 291] on div "Renewal form for Hunter Classical Christian School (VA) Contact Information Pro…" at bounding box center [367, 170] width 735 height 340
copy div "Welcome to the Next Step We are so excited to invite you to move to Full Member…"
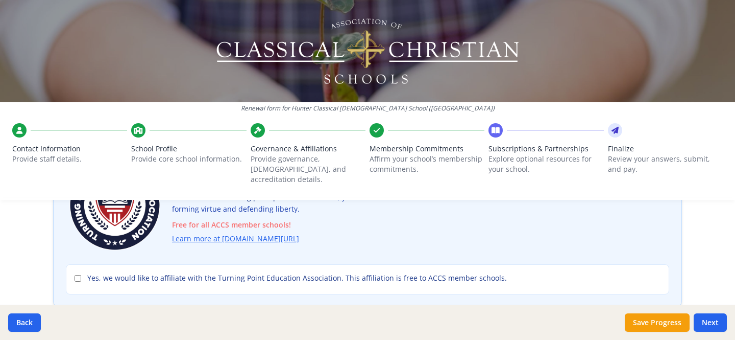
scroll to position [114, 0]
click at [75, 274] on input "Yes, we would like to affiliate with the Turning Point Education Association. T…" at bounding box center [78, 277] width 7 height 7
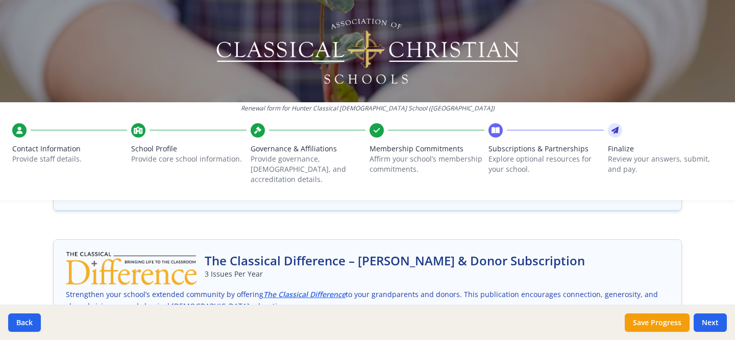
scroll to position [417, 0]
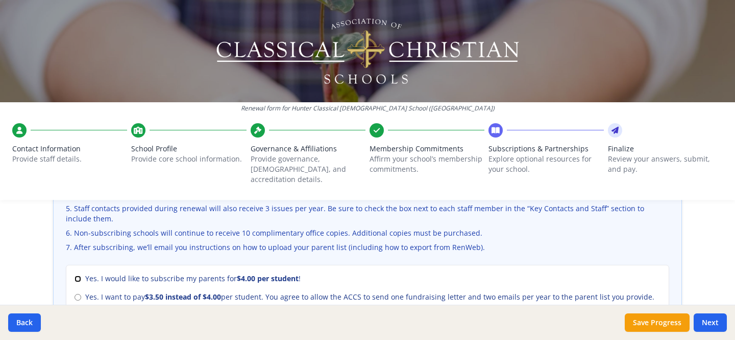
click at [76, 275] on input "Yes. I would like to subscribe my parents for $4.00 per student !" at bounding box center [78, 278] width 7 height 7
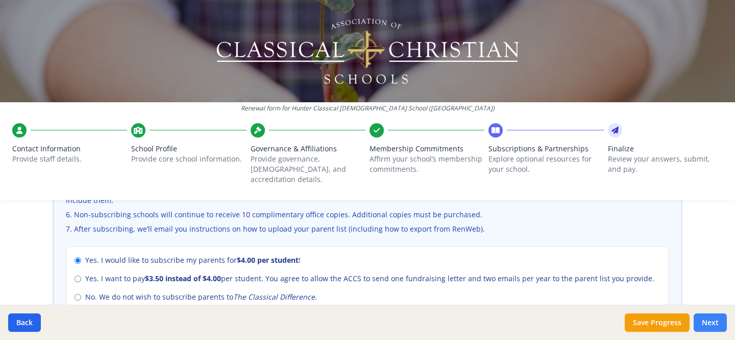
click at [710, 319] on button "Next" at bounding box center [710, 322] width 33 height 18
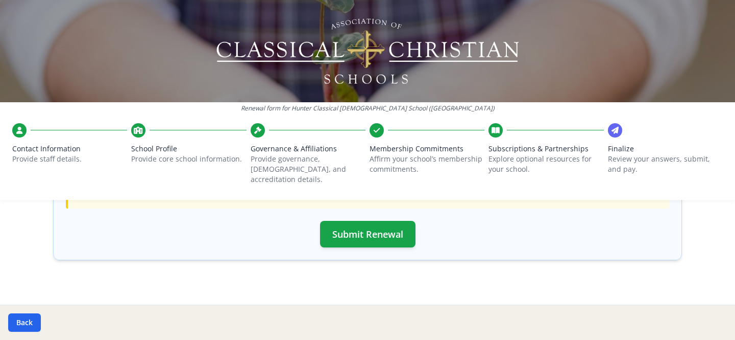
scroll to position [421, 0]
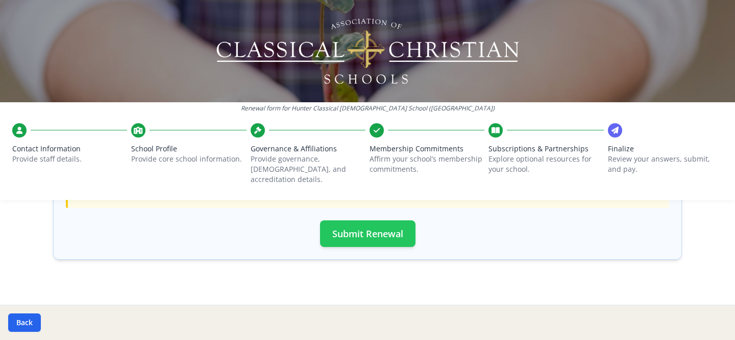
click at [388, 229] on button "Submit Renewal" at bounding box center [367, 233] width 95 height 27
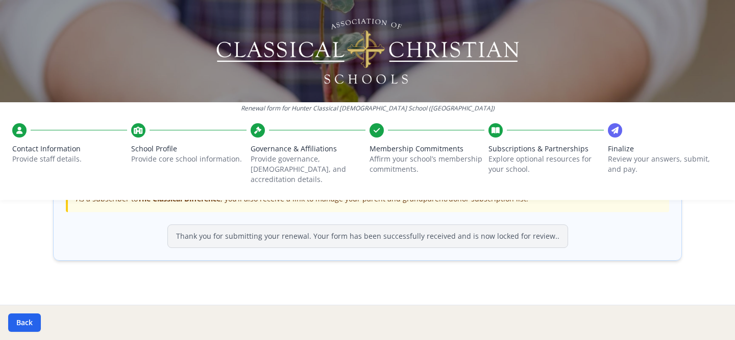
scroll to position [418, 0]
